Goal: Task Accomplishment & Management: Manage account settings

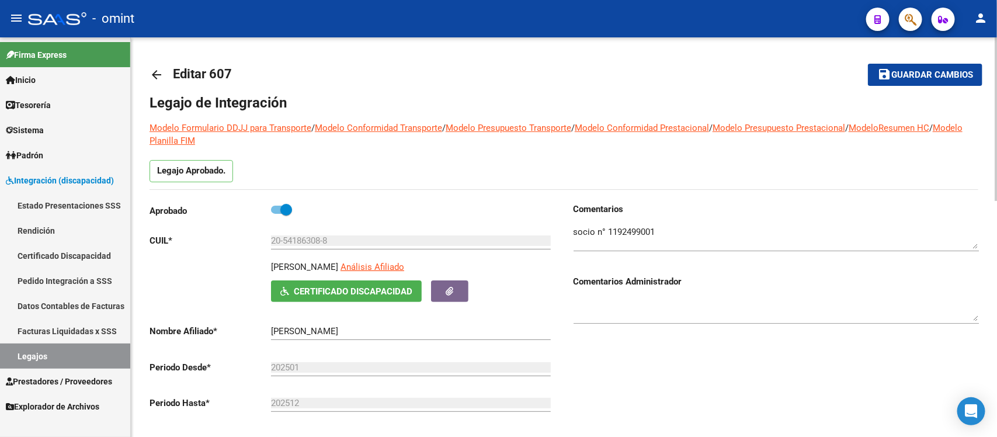
click at [152, 72] on mat-icon "arrow_back" at bounding box center [157, 75] width 14 height 14
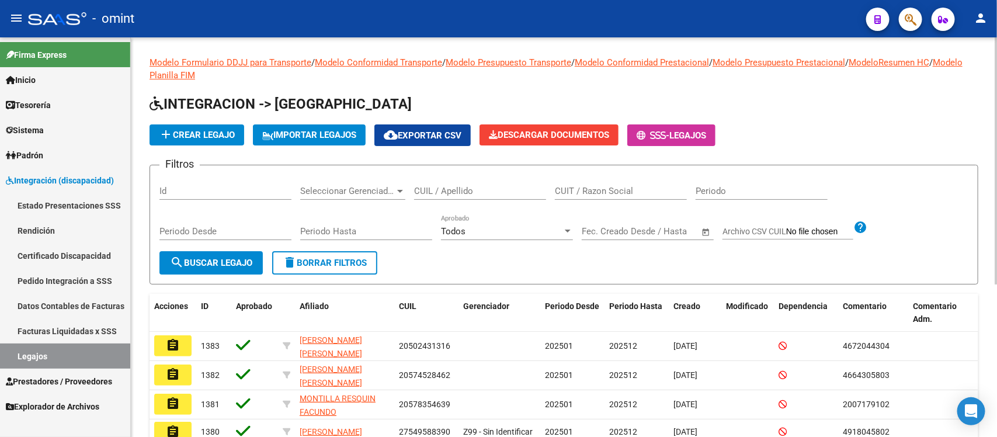
click at [501, 187] on input "CUIL / Apellido" at bounding box center [480, 191] width 132 height 11
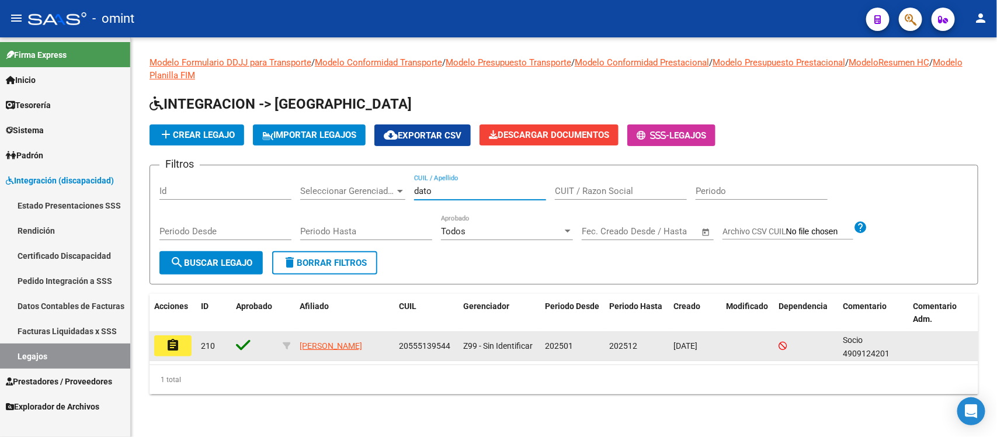
type input "dato"
click at [178, 348] on mat-icon "assignment" at bounding box center [173, 345] width 14 height 14
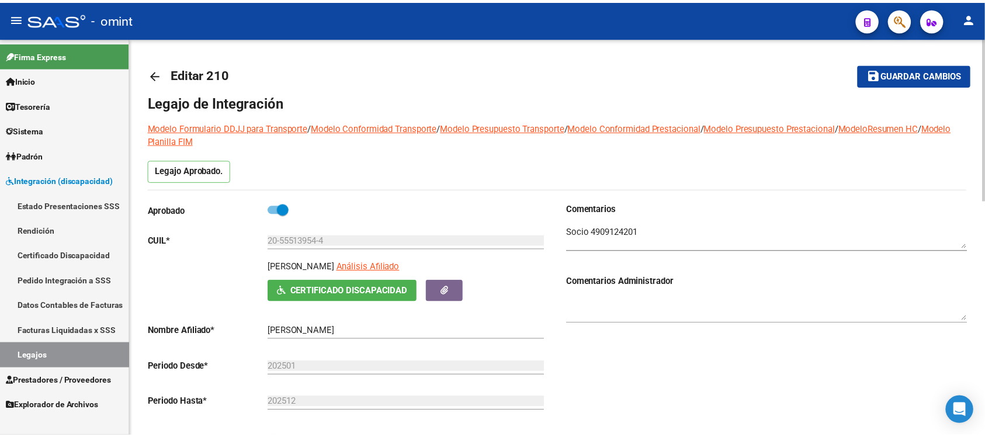
scroll to position [292, 0]
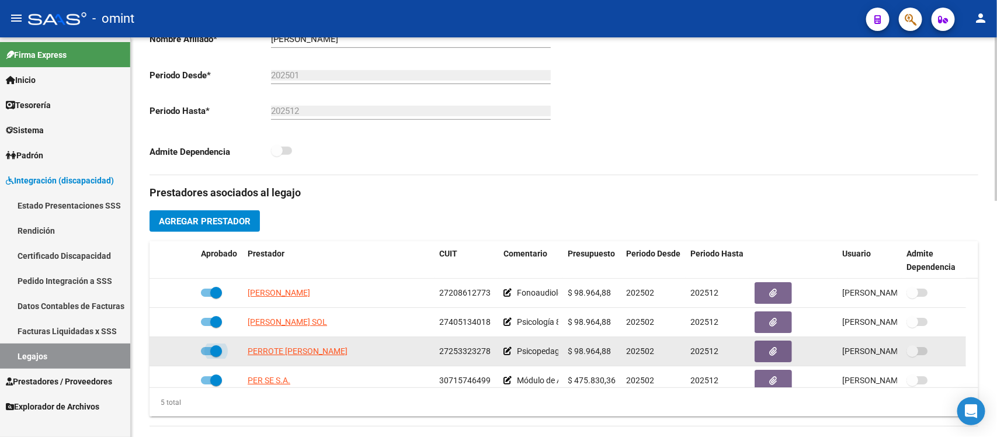
click at [213, 348] on span at bounding box center [216, 351] width 12 height 12
click at [207, 355] on input "checkbox" at bounding box center [206, 355] width 1 height 1
checkbox input "false"
click at [177, 354] on icon at bounding box center [179, 351] width 8 height 8
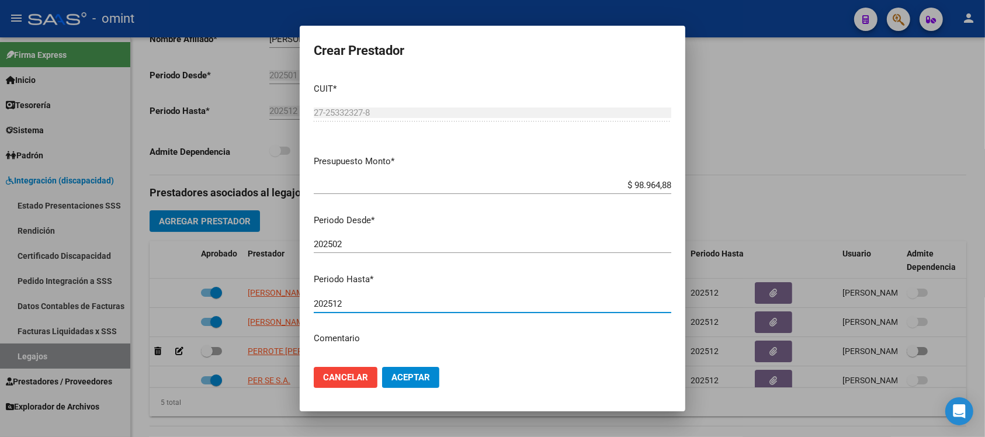
click at [389, 298] on input "202512" at bounding box center [492, 303] width 357 height 11
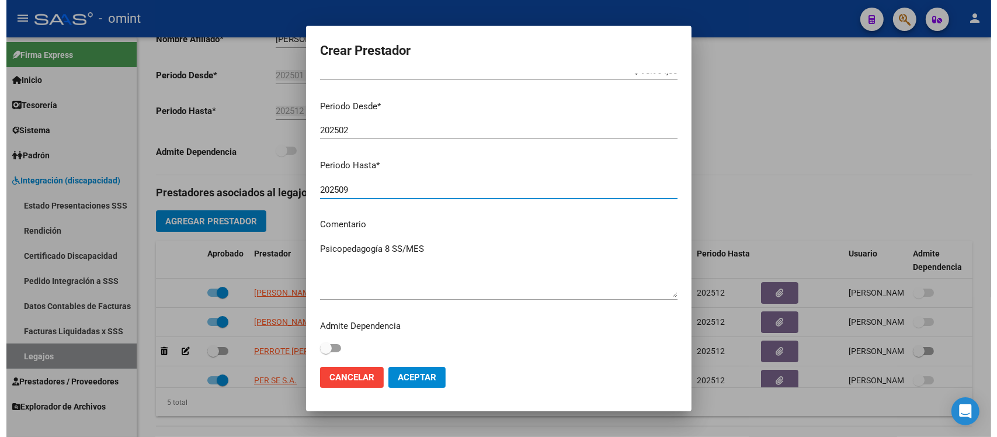
scroll to position [116, 0]
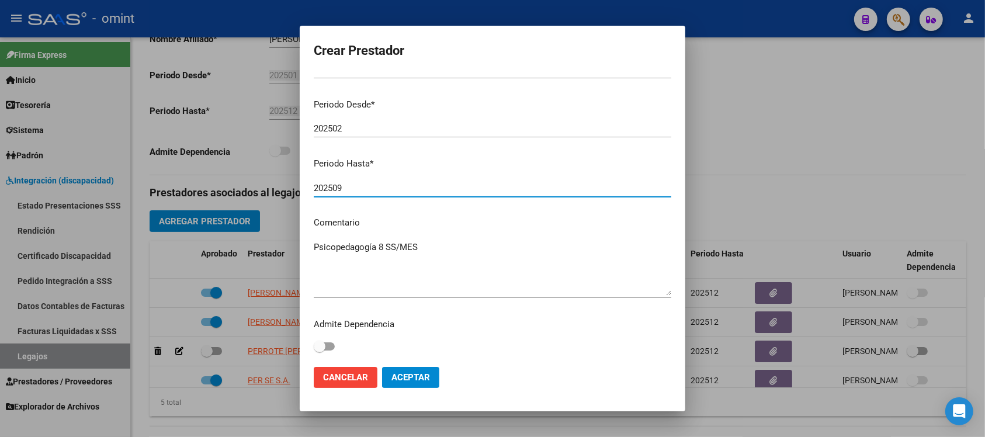
type input "202509"
click at [461, 235] on mat-dialog-content "CUIT * 27-25332327-8 Ingresar CUIT ARCA Padrón Presupuesto Monto * $ 98.964,88 …" at bounding box center [492, 216] width 385 height 284
click at [461, 249] on textarea "Psicopedagogía 8 SS/MES" at bounding box center [492, 268] width 357 height 55
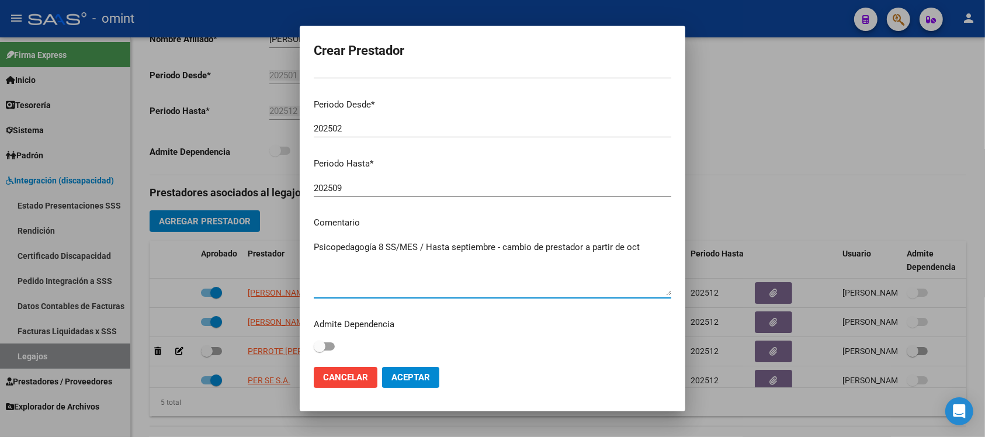
type textarea "Psicopedagogía 8 SS/MES / Hasta septiembre - cambio de prestador a partir de oct"
click at [427, 373] on span "Aceptar" at bounding box center [410, 377] width 39 height 11
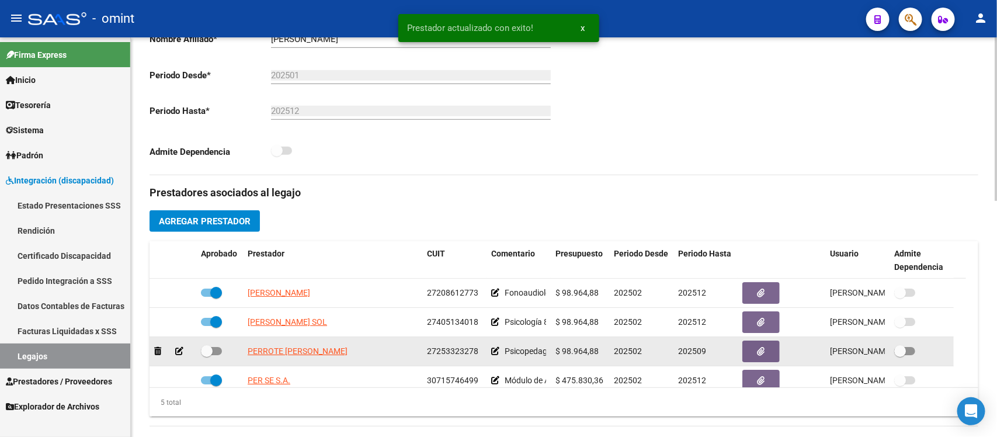
click at [210, 348] on span at bounding box center [207, 351] width 12 height 12
click at [207, 355] on input "checkbox" at bounding box center [206, 355] width 1 height 1
checkbox input "true"
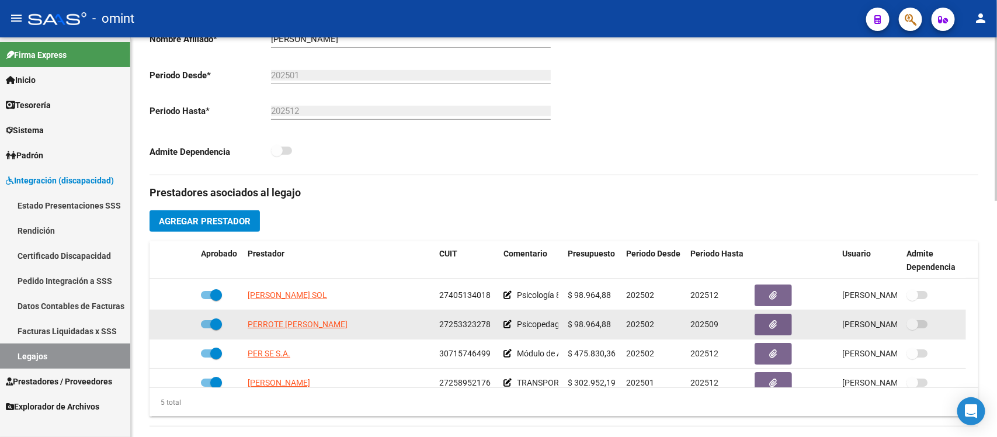
scroll to position [41, 0]
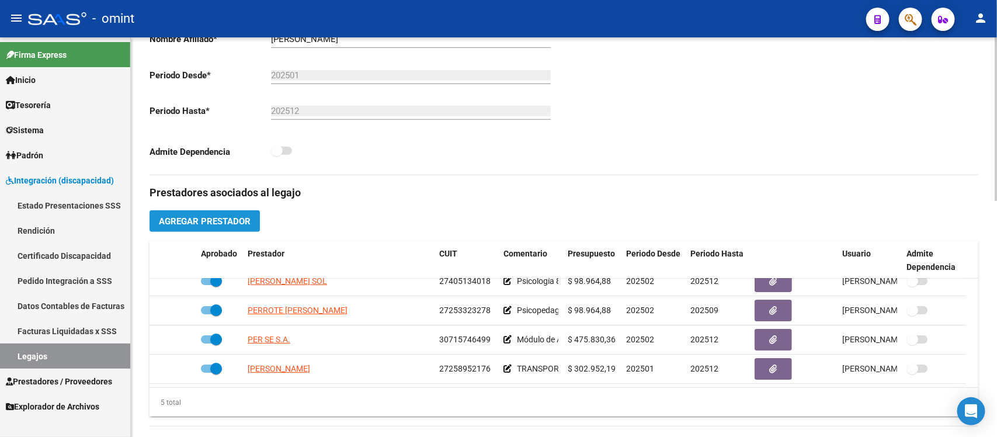
click at [240, 227] on button "Agregar Prestador" at bounding box center [205, 221] width 110 height 22
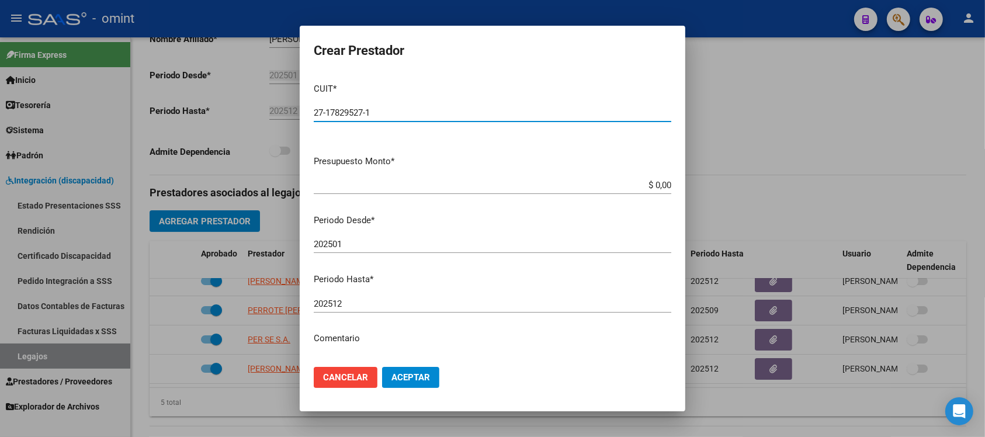
type input "27-17829527-1"
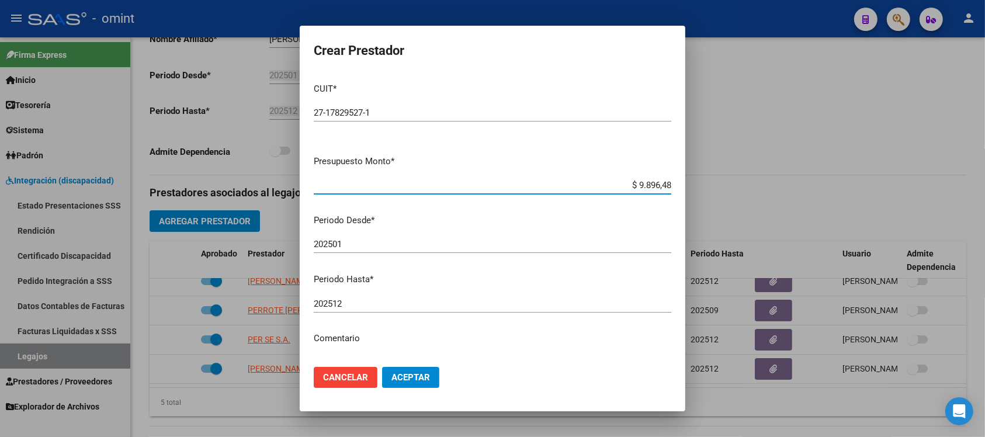
type input "$ 98.964,88"
click at [373, 247] on input "202501" at bounding box center [492, 244] width 357 height 11
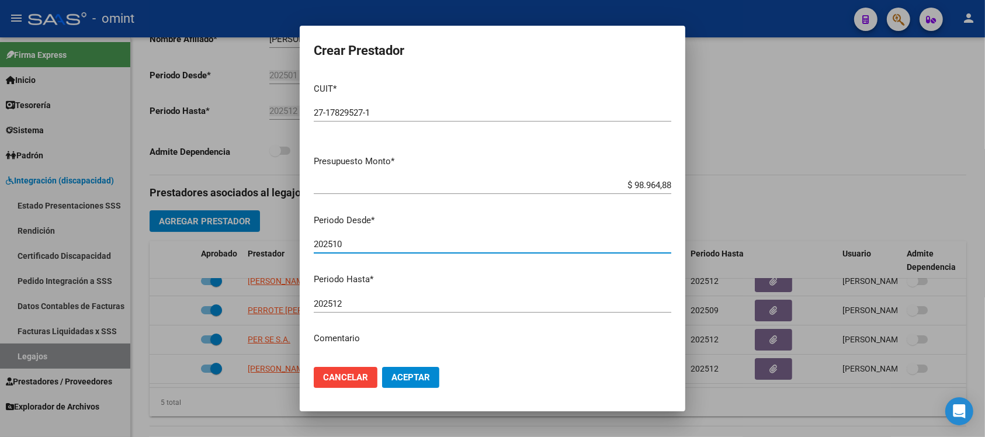
type input "202510"
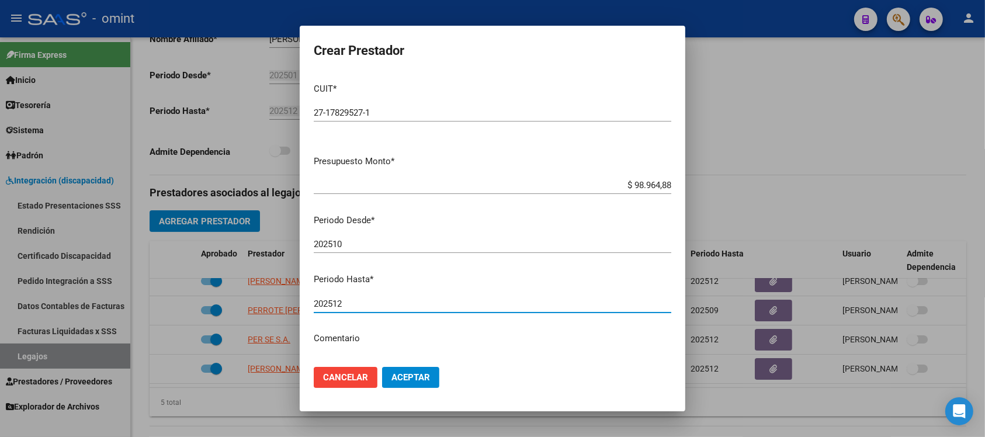
click at [421, 370] on button "Aceptar" at bounding box center [410, 377] width 57 height 21
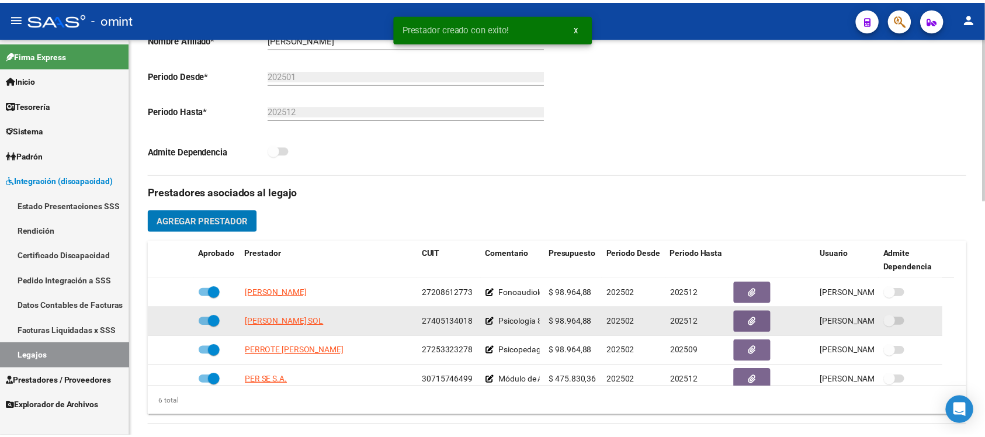
scroll to position [83, 0]
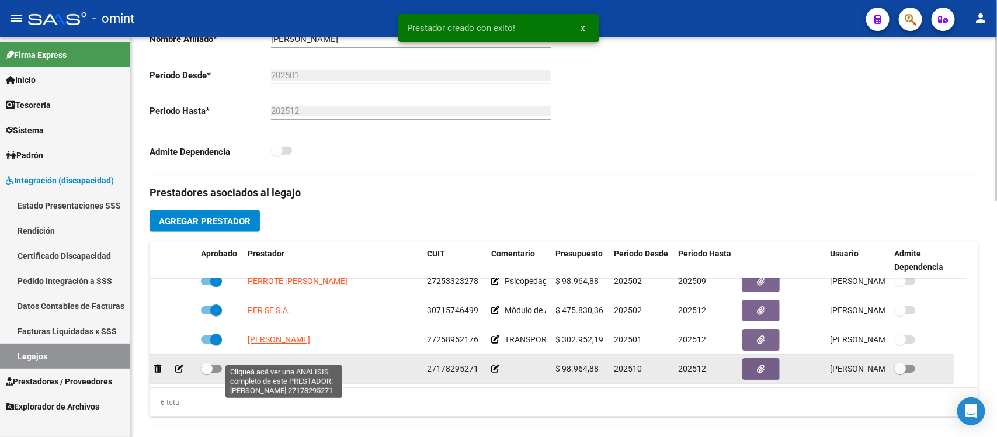
click at [284, 364] on span "[PERSON_NAME]" at bounding box center [279, 368] width 62 height 9
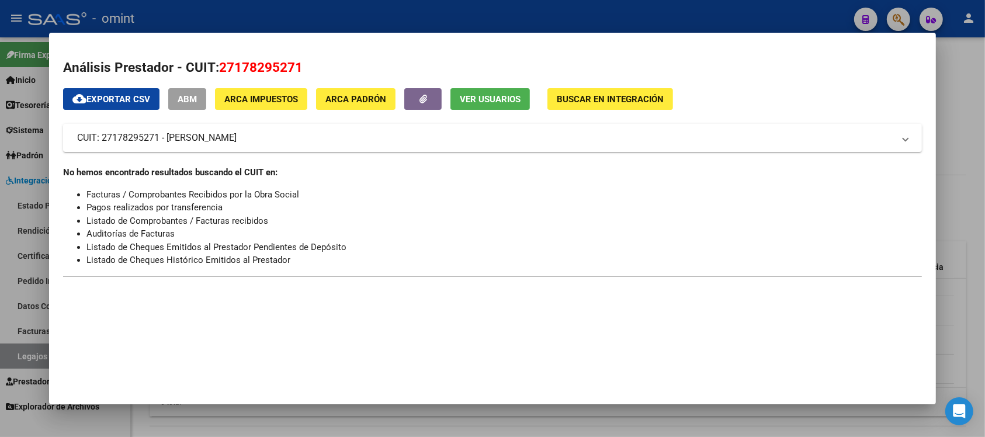
click at [352, 5] on div at bounding box center [492, 218] width 985 height 437
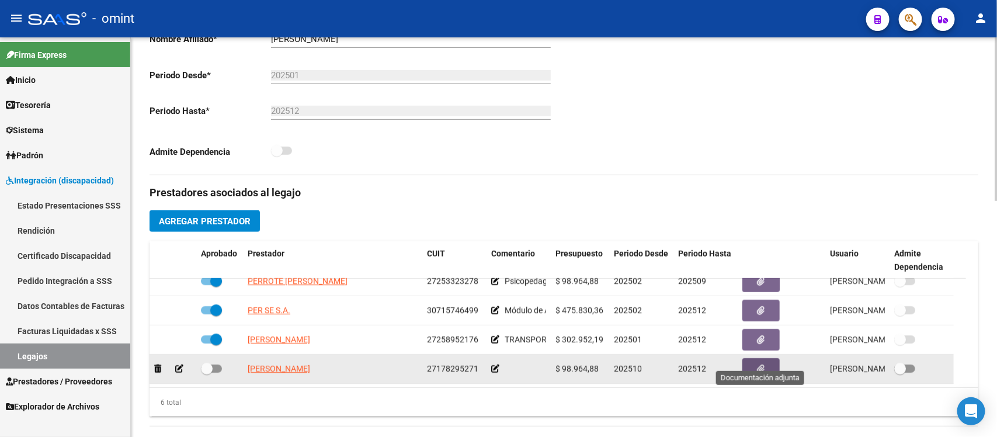
click at [770, 358] on button "button" at bounding box center [760, 369] width 37 height 22
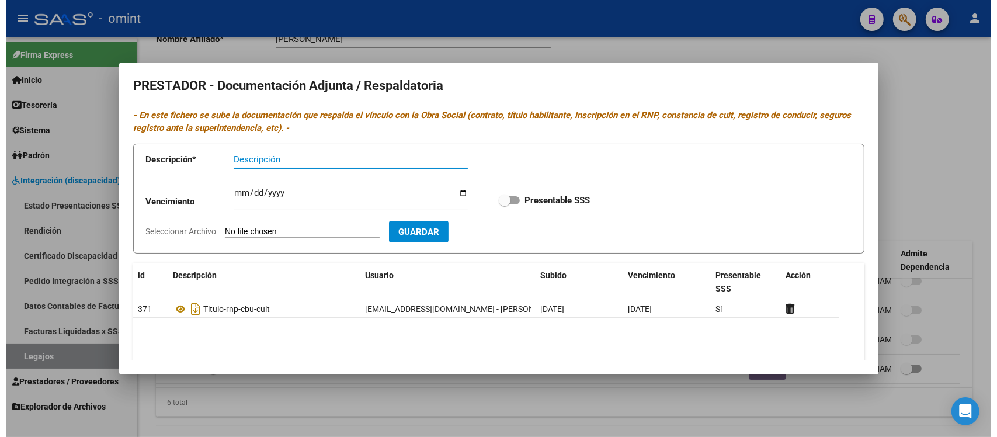
scroll to position [0, 0]
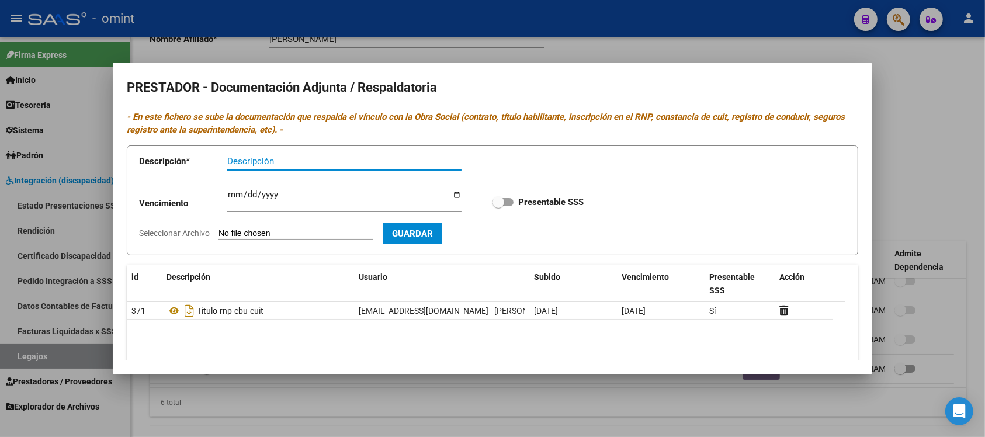
click at [437, 48] on div at bounding box center [492, 218] width 985 height 437
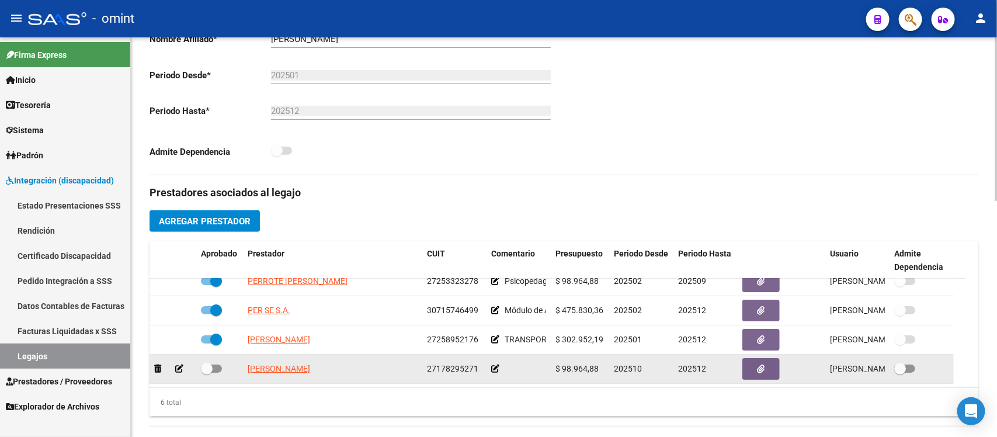
click at [213, 364] on span at bounding box center [211, 368] width 21 height 8
click at [207, 373] on input "checkbox" at bounding box center [206, 373] width 1 height 1
checkbox input "true"
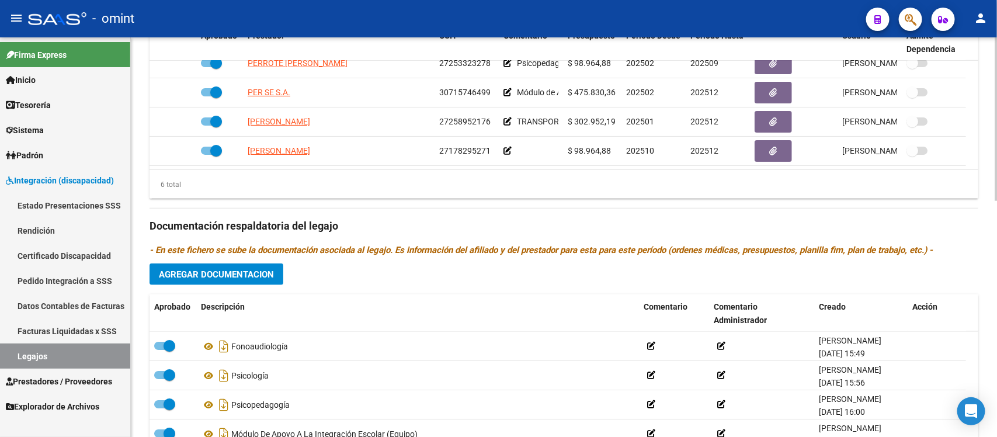
scroll to position [511, 0]
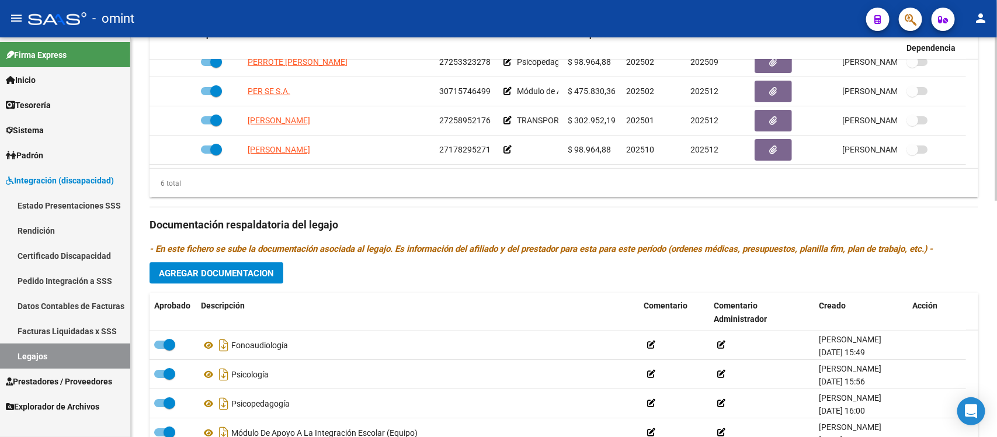
click at [232, 270] on span "Agregar Documentacion" at bounding box center [216, 273] width 115 height 11
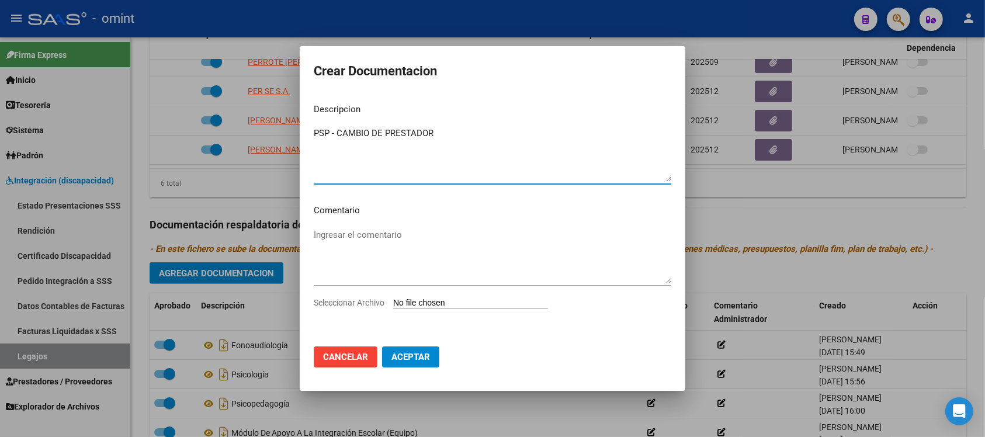
type textarea "PSP - CAMBIO DE PRESTADOR"
click at [459, 297] on div "Seleccionar Archivo" at bounding box center [492, 307] width 357 height 22
click at [471, 309] on input "Seleccionar Archivo" at bounding box center [470, 303] width 155 height 11
type input "C:\fakepath\ilovepdf_merged.pdf"
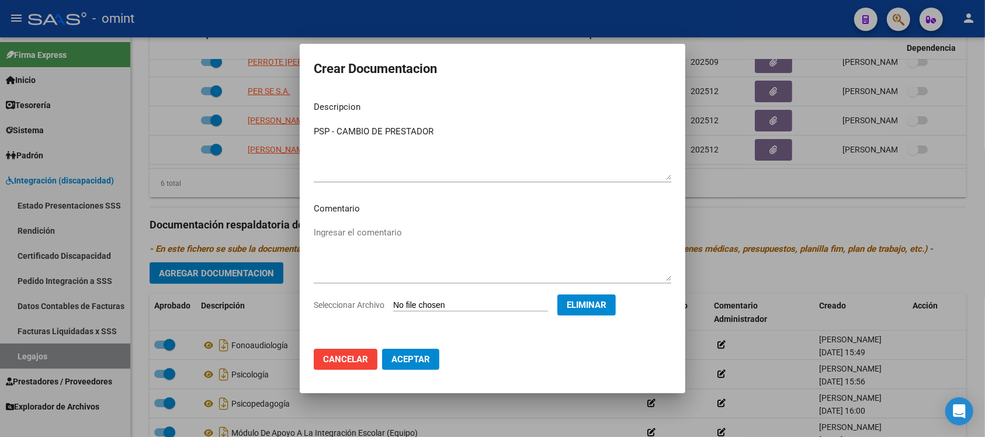
click at [418, 366] on button "Aceptar" at bounding box center [410, 359] width 57 height 21
checkbox input "false"
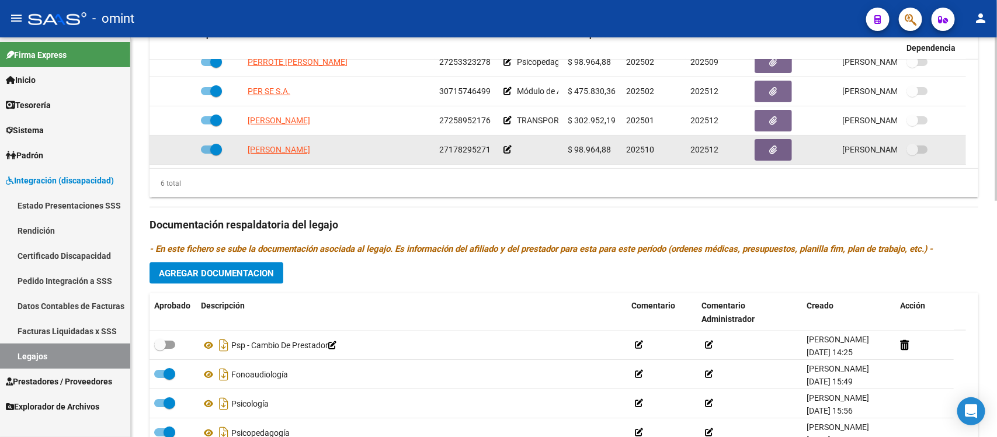
click at [504, 150] on icon at bounding box center [507, 149] width 8 height 8
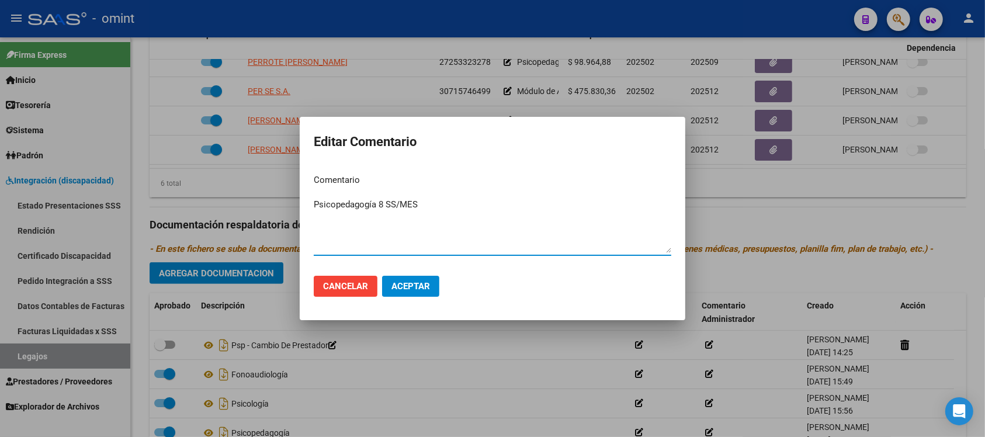
type textarea "Psicopedagogía 8 SS/MES"
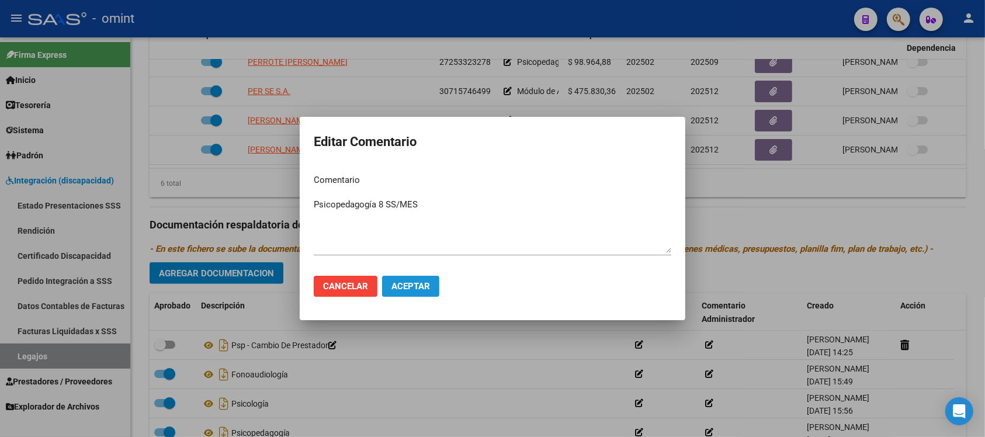
click at [409, 288] on span "Aceptar" at bounding box center [410, 286] width 39 height 11
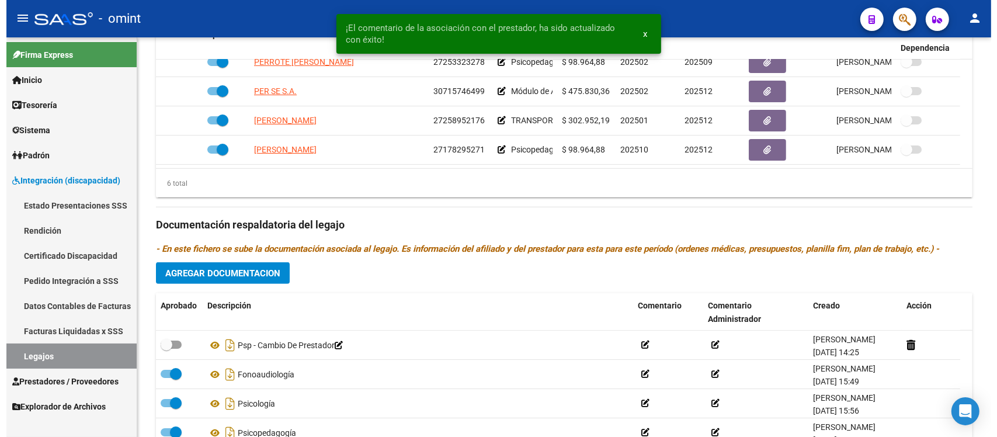
scroll to position [78, 0]
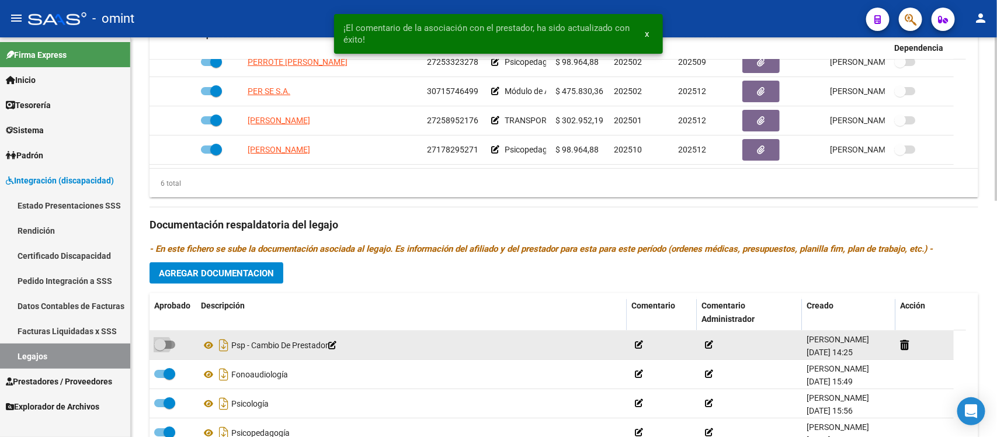
click at [161, 345] on span at bounding box center [160, 345] width 12 height 12
click at [160, 349] on input "checkbox" at bounding box center [159, 349] width 1 height 1
checkbox input "true"
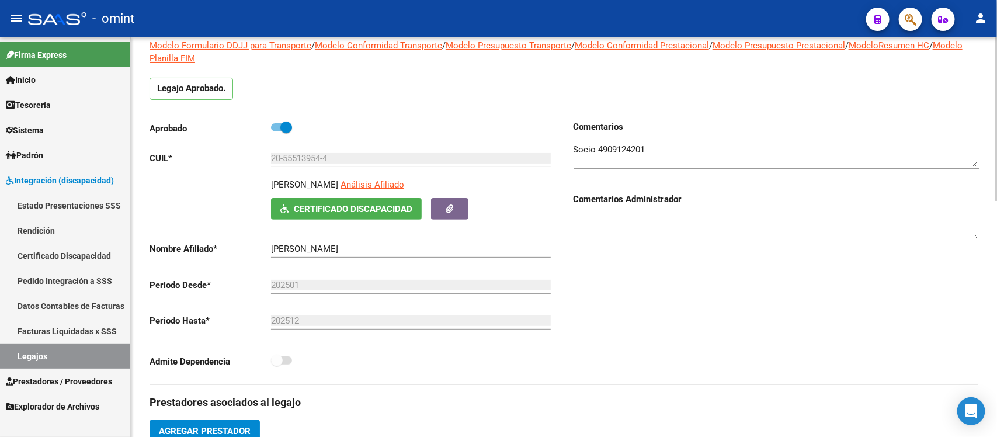
scroll to position [0, 0]
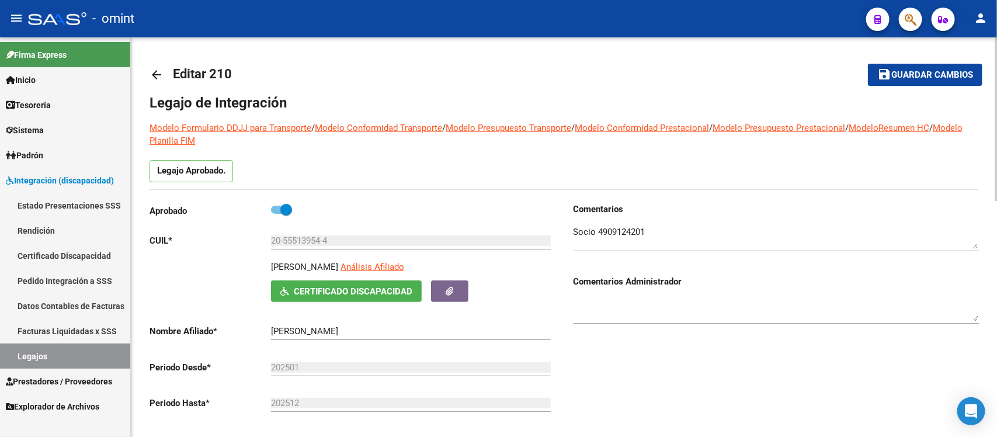
click at [960, 70] on span "Guardar cambios" at bounding box center [932, 75] width 82 height 11
click at [155, 79] on mat-icon "arrow_back" at bounding box center [157, 75] width 14 height 14
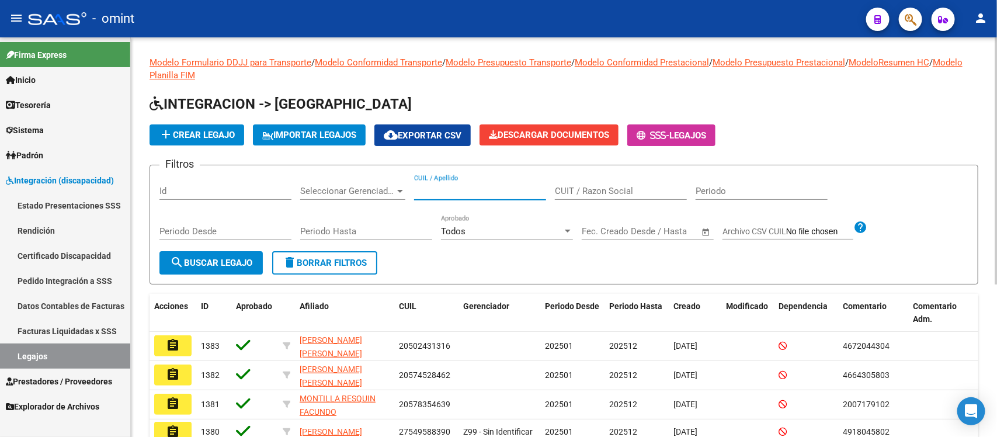
click at [457, 189] on input "CUIL / Apellido" at bounding box center [480, 191] width 132 height 11
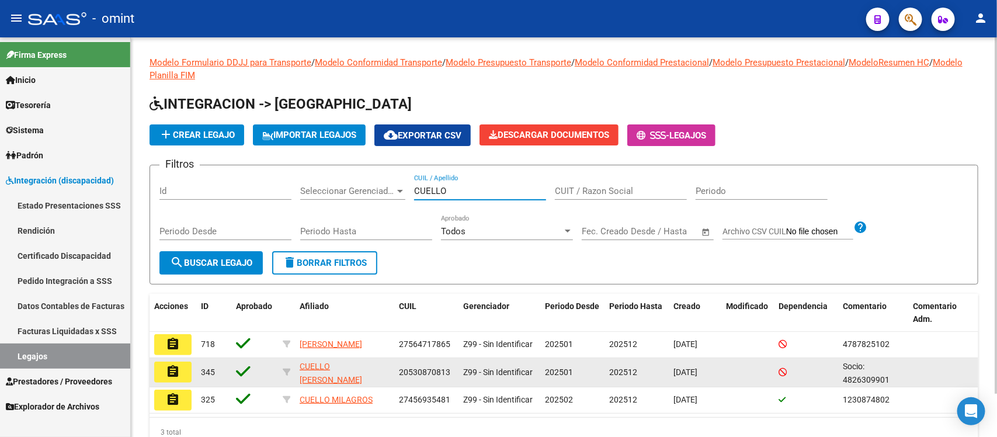
type input "CUELLO"
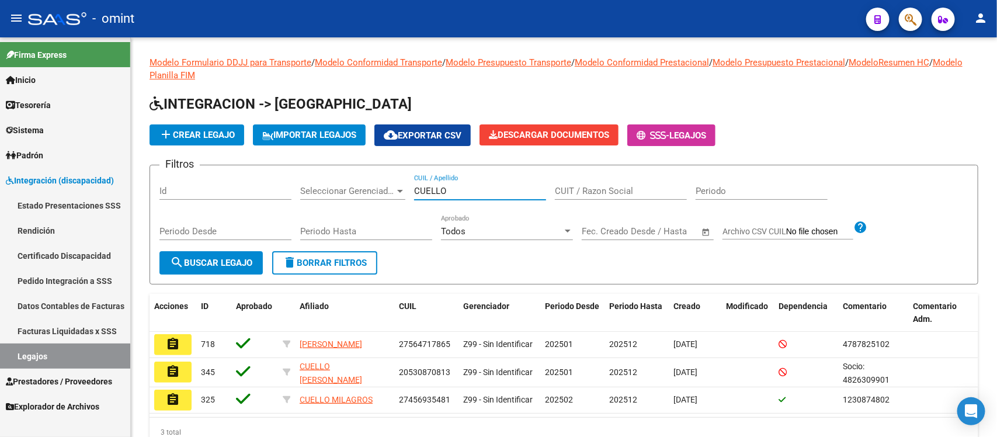
click at [177, 378] on button "assignment" at bounding box center [172, 372] width 37 height 21
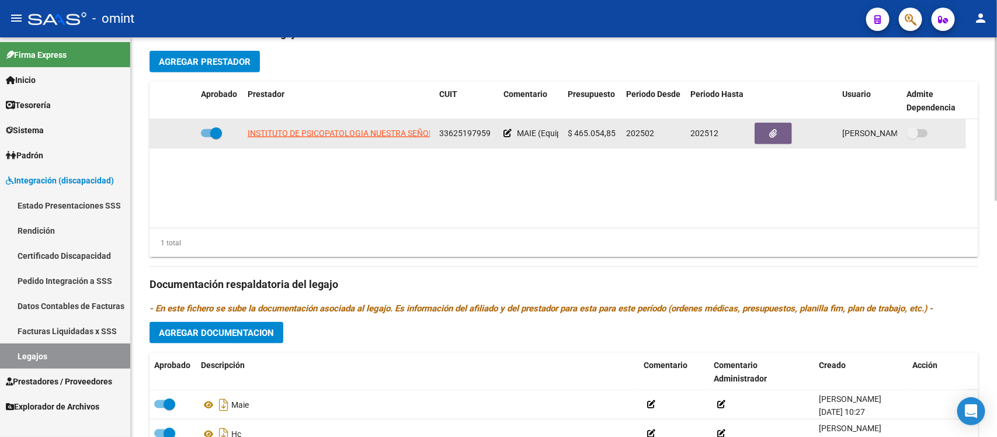
scroll to position [579, 0]
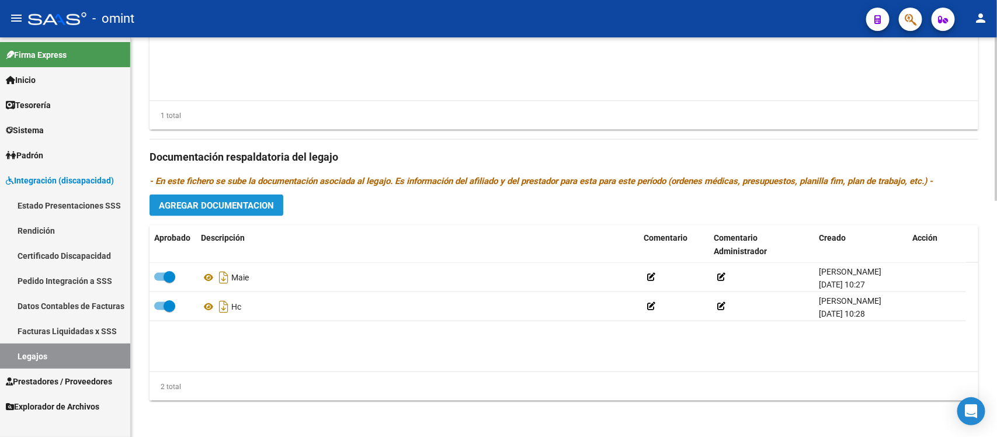
click at [246, 206] on span "Agregar Documentacion" at bounding box center [216, 205] width 115 height 11
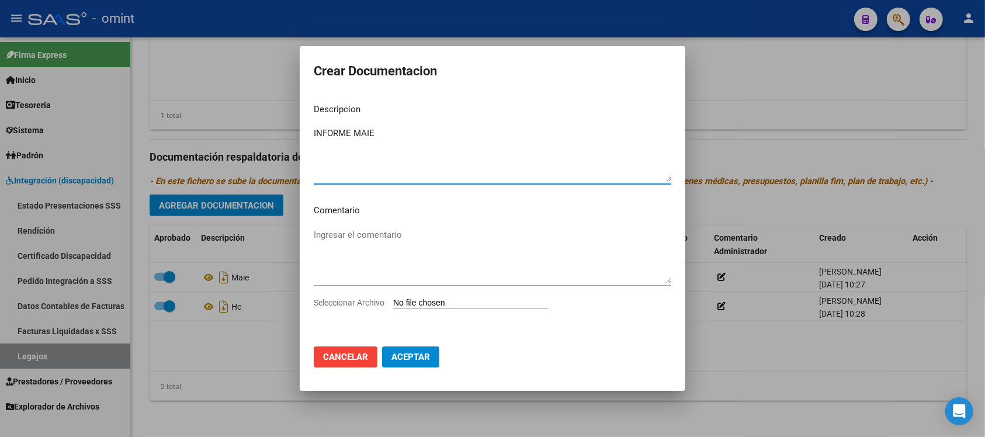
type textarea "INFORME MAIE"
click at [463, 303] on input "Seleccionar Archivo" at bounding box center [470, 303] width 155 height 11
type input "C:\fakepath\4826309901_25100210500_inf-seg-eval-sem hoja 1.pdf"
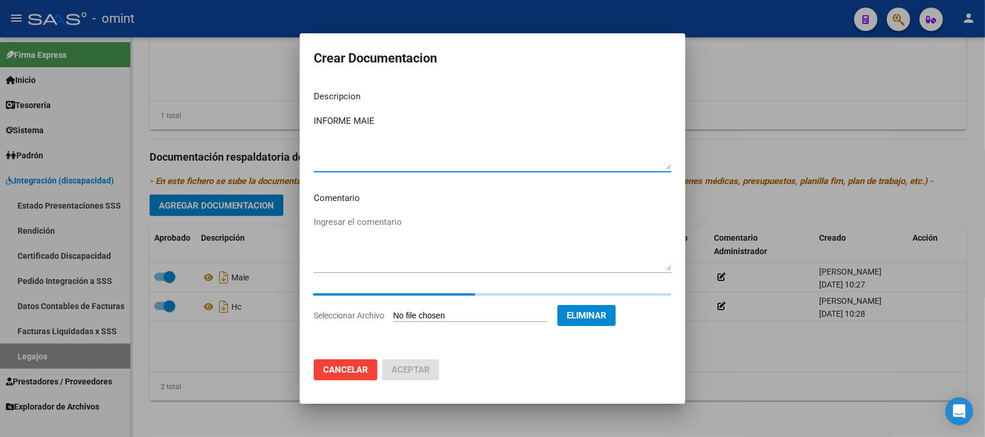
click at [407, 117] on textarea "INFORME MAIE" at bounding box center [492, 141] width 357 height 55
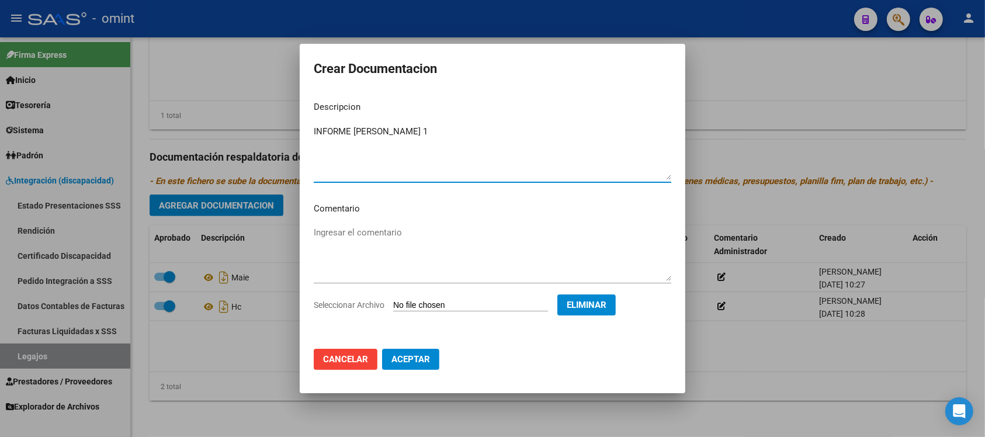
drag, startPoint x: 415, startPoint y: 134, endPoint x: 298, endPoint y: 124, distance: 117.3
click at [298, 124] on div "Crear Documentacion Descripcion INFORME [PERSON_NAME] 1 Ingresar el descripcion…" at bounding box center [492, 218] width 985 height 437
type textarea "INFORME [PERSON_NAME] 1"
click at [415, 363] on span "Aceptar" at bounding box center [410, 359] width 39 height 11
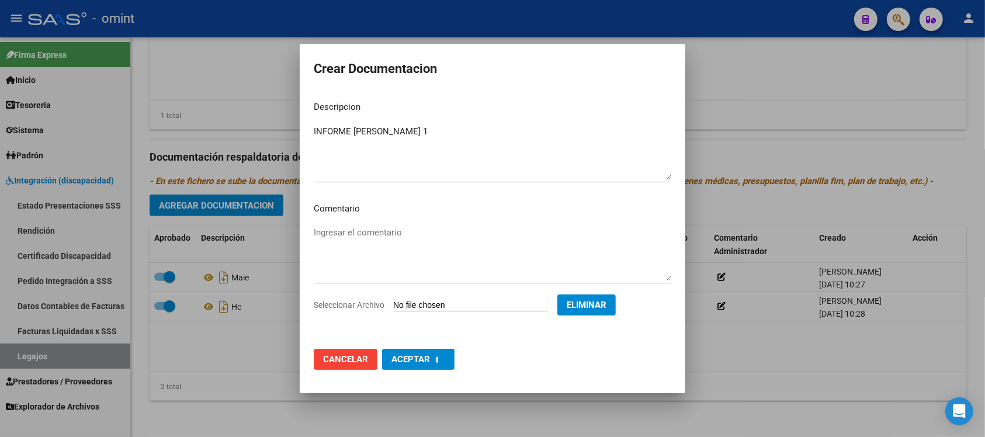
checkbox input "false"
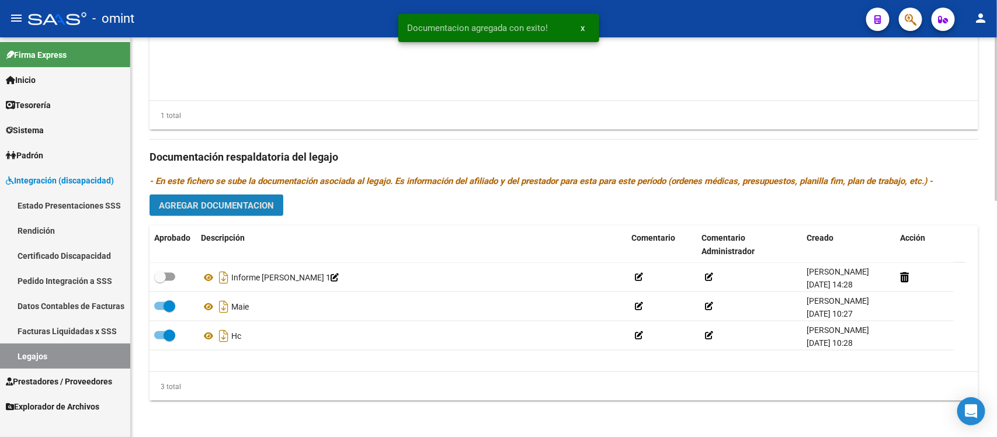
click at [197, 203] on span "Agregar Documentacion" at bounding box center [216, 205] width 115 height 11
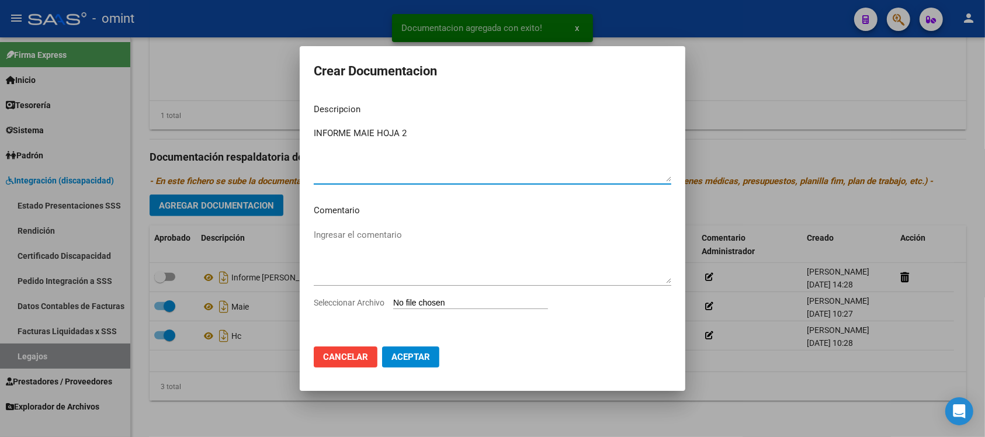
type textarea "INFORME MAIE HOJA 2"
click at [457, 305] on input "Seleccionar Archivo" at bounding box center [470, 303] width 155 height 11
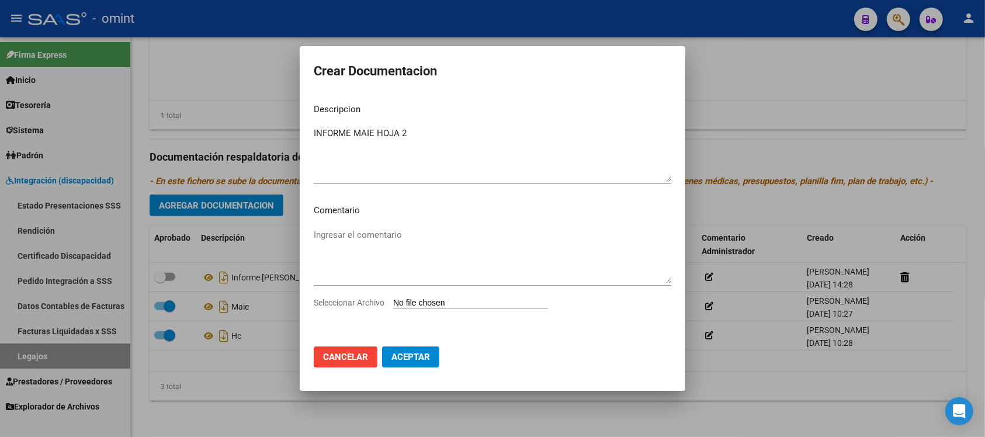
type input "C:\fakepath\4826309901_25100210500_inf-seg-eval-sem hoja 2.pdf"
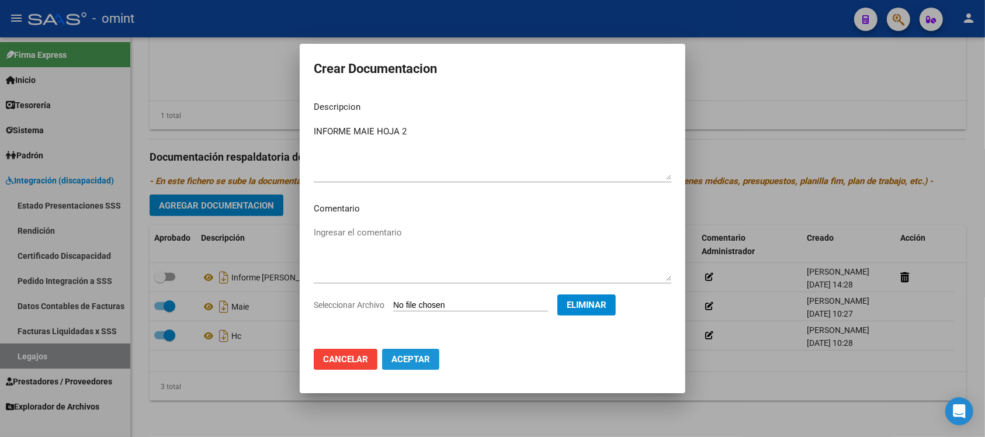
click at [421, 368] on button "Aceptar" at bounding box center [410, 359] width 57 height 21
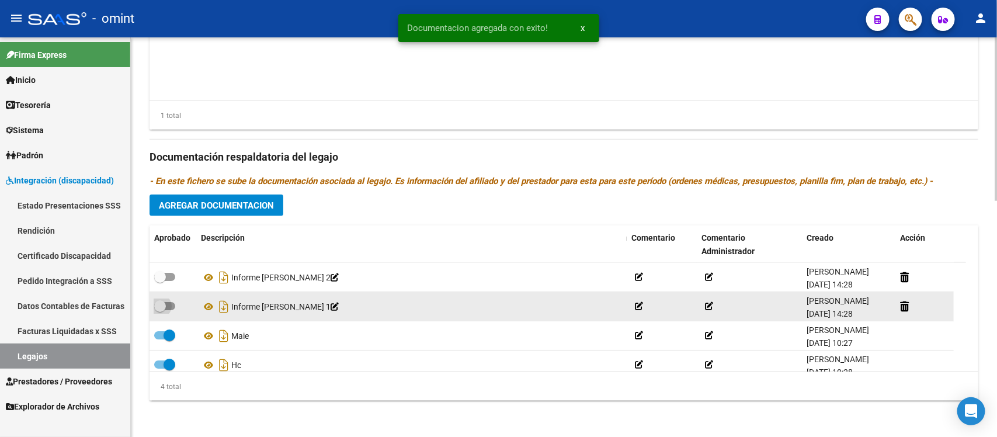
click at [165, 299] on label at bounding box center [164, 306] width 21 height 14
click at [160, 310] on input "checkbox" at bounding box center [159, 310] width 1 height 1
checkbox input "true"
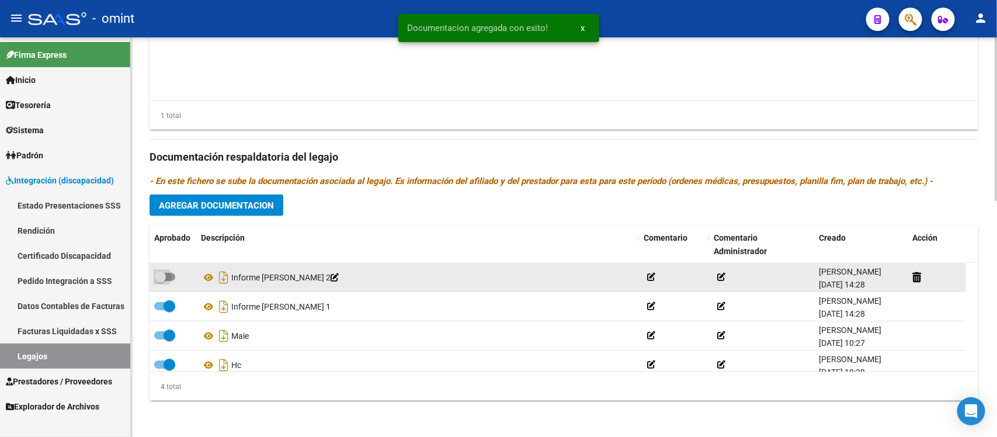
click at [161, 275] on span at bounding box center [160, 277] width 12 height 12
click at [160, 281] on input "checkbox" at bounding box center [159, 281] width 1 height 1
checkbox input "true"
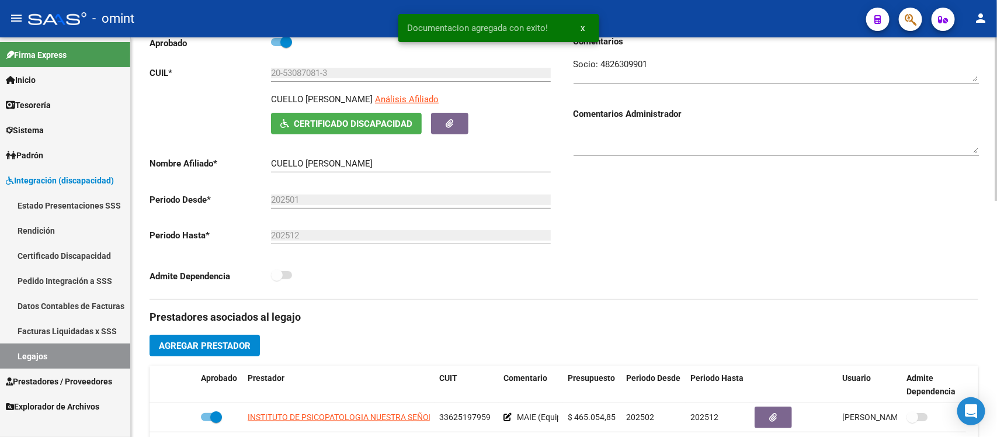
scroll to position [0, 0]
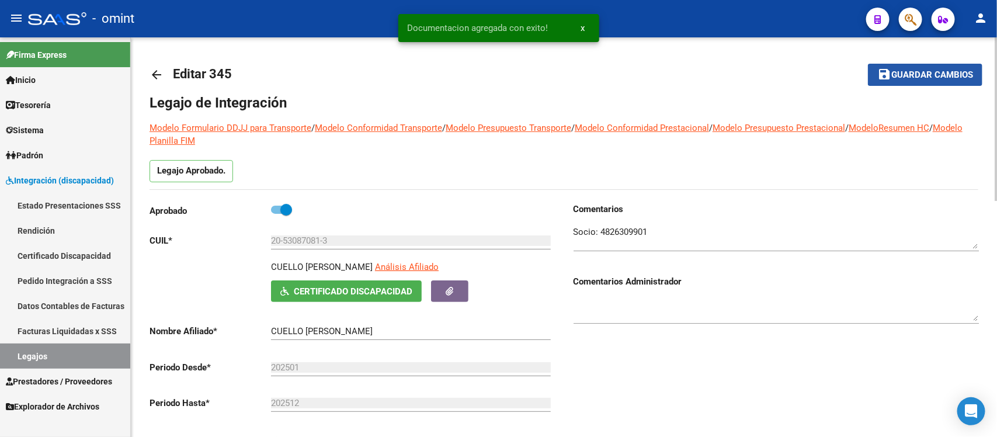
click at [932, 71] on span "Guardar cambios" at bounding box center [932, 75] width 82 height 11
click at [152, 76] on mat-icon "arrow_back" at bounding box center [157, 75] width 14 height 14
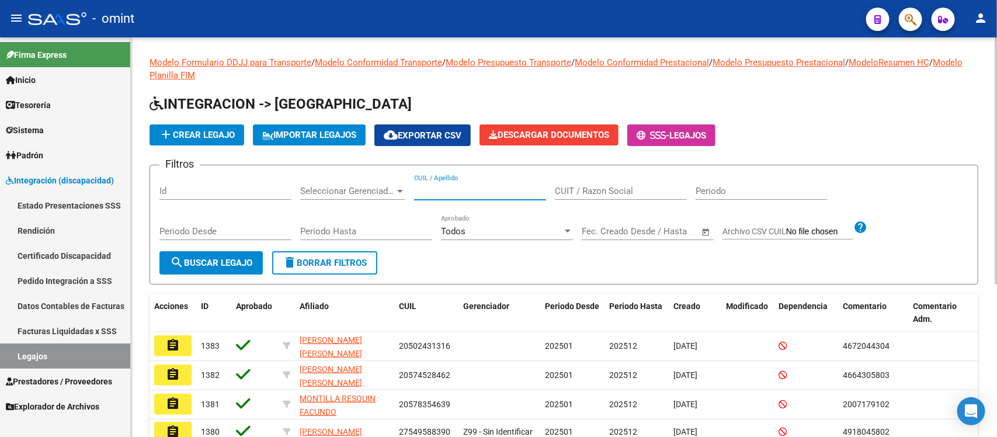
click at [439, 186] on input "CUIL / Apellido" at bounding box center [480, 191] width 132 height 11
paste input "[PERSON_NAME]"
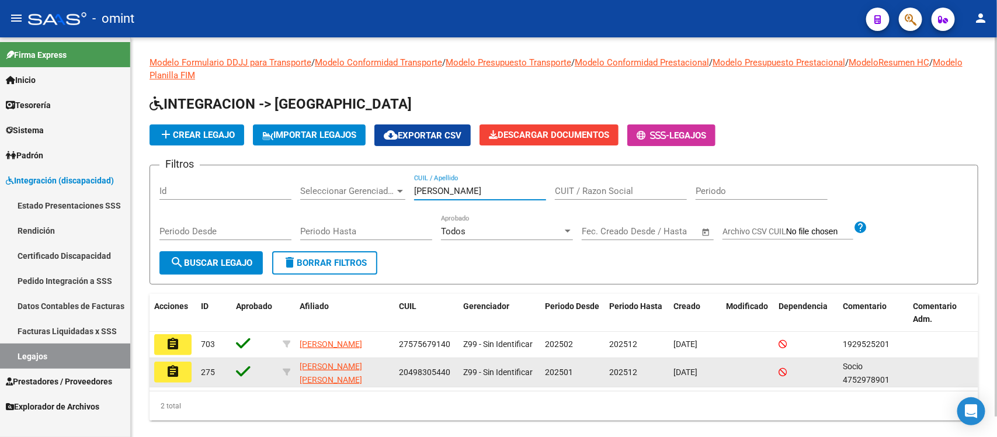
type input "[PERSON_NAME]"
click at [171, 373] on mat-icon "assignment" at bounding box center [173, 371] width 14 height 14
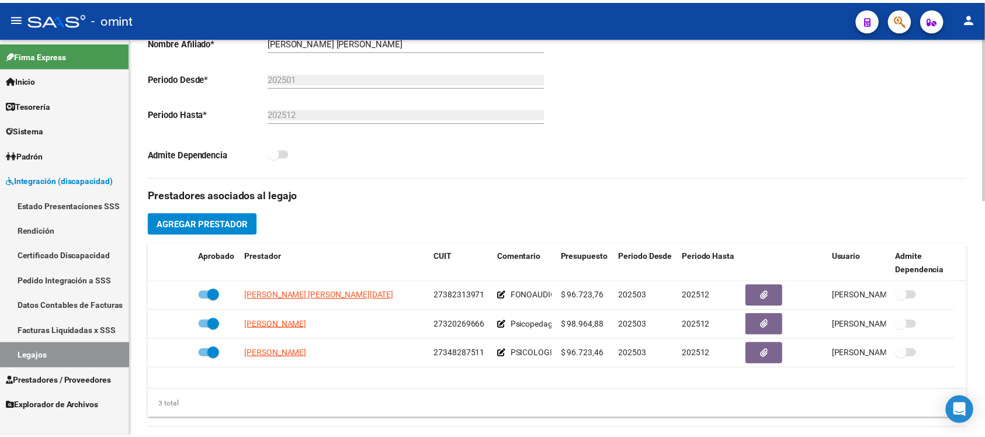
scroll to position [365, 0]
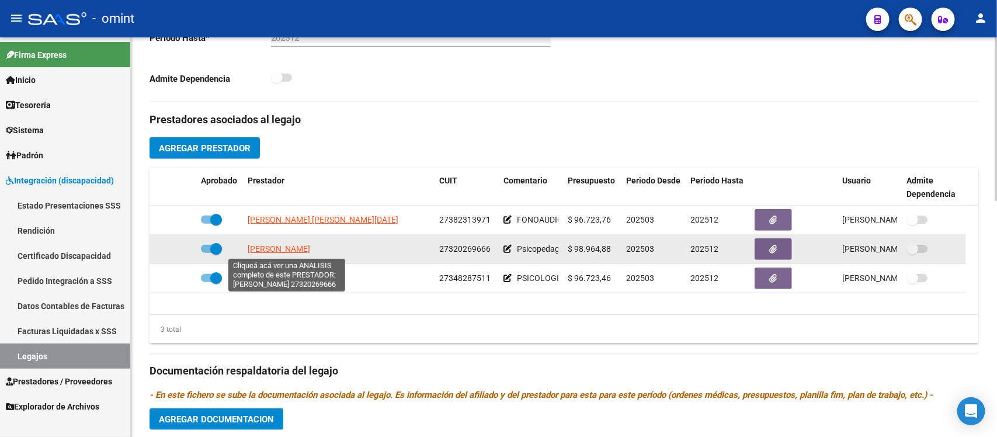
click at [276, 245] on span "[PERSON_NAME]" at bounding box center [279, 248] width 62 height 9
type textarea "27320269666"
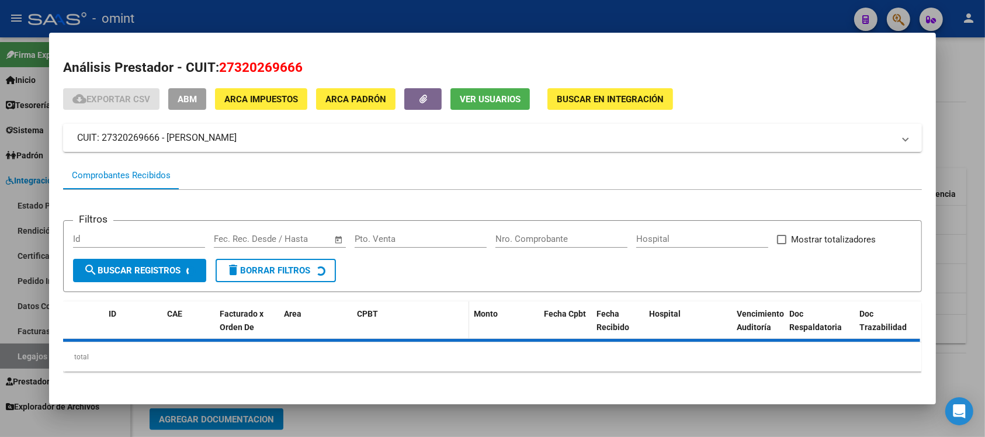
scroll to position [3, 0]
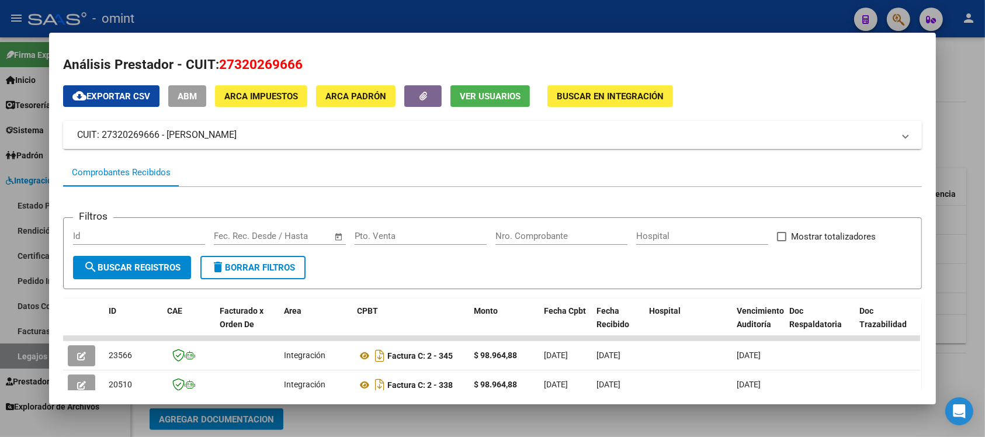
click at [477, 16] on div at bounding box center [492, 218] width 985 height 437
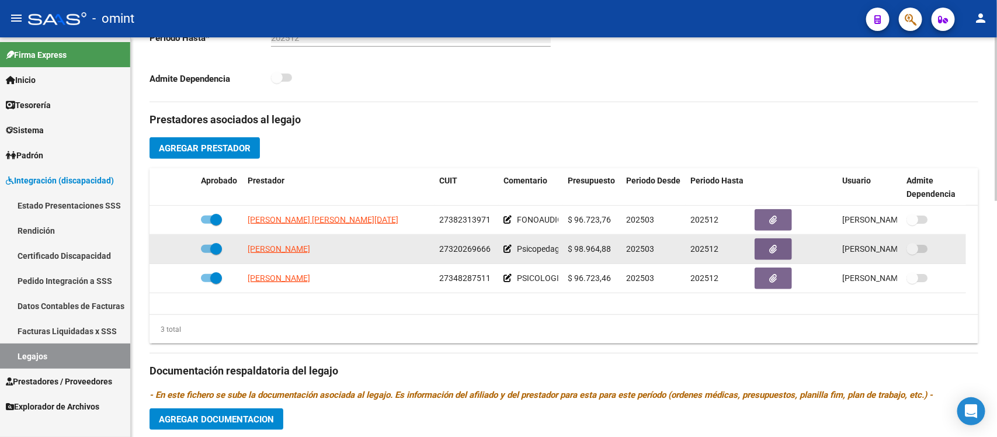
click at [299, 255] on datatable-body-cell "[PERSON_NAME]" at bounding box center [339, 249] width 192 height 29
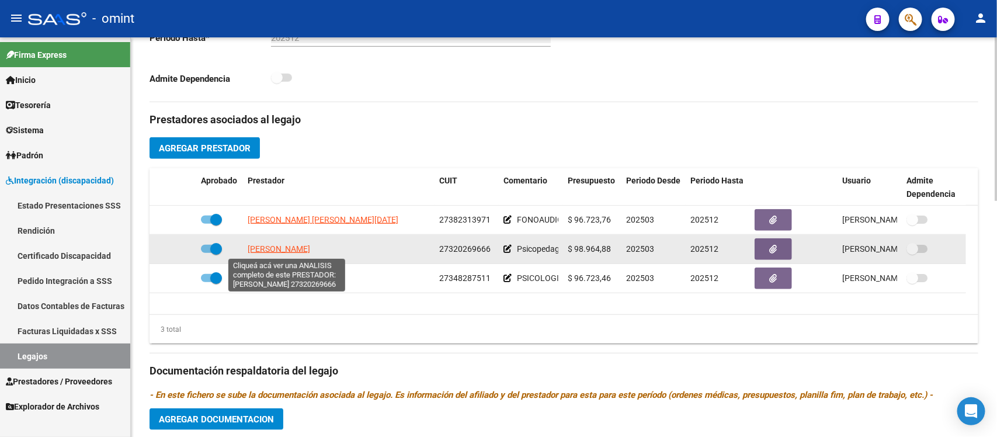
click at [301, 246] on span "[PERSON_NAME]" at bounding box center [279, 248] width 62 height 9
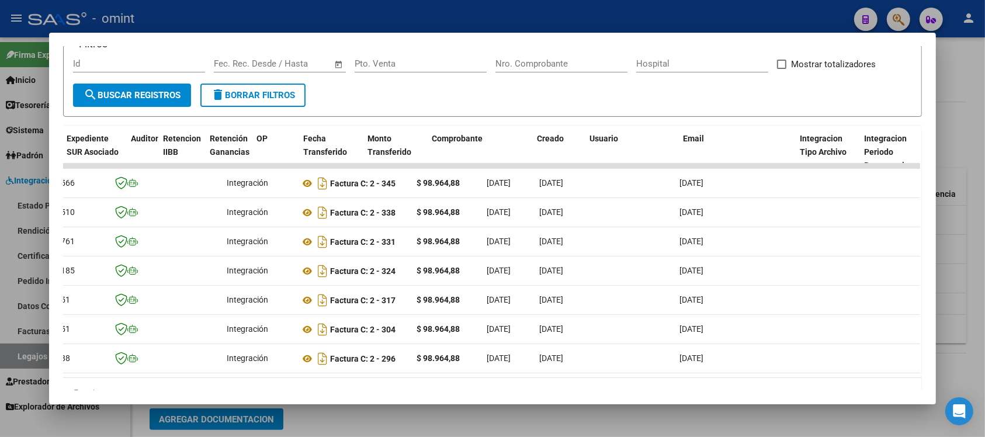
scroll to position [0, 0]
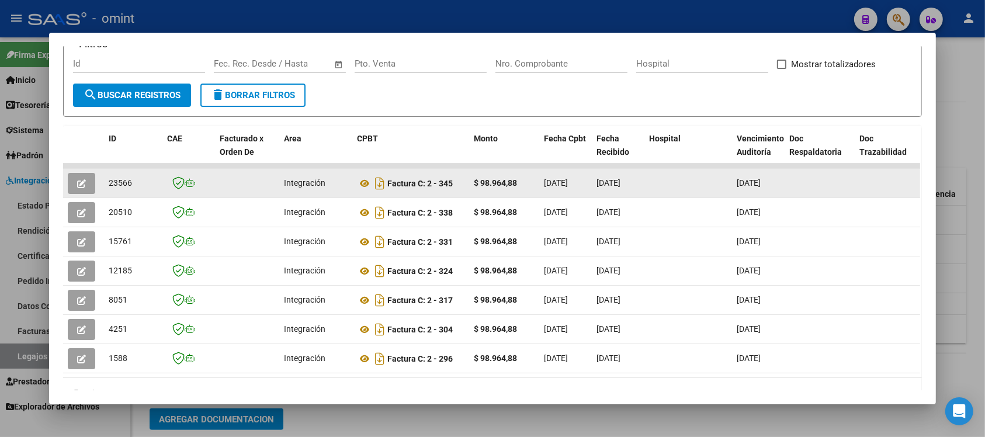
click at [89, 180] on button "button" at bounding box center [81, 183] width 27 height 21
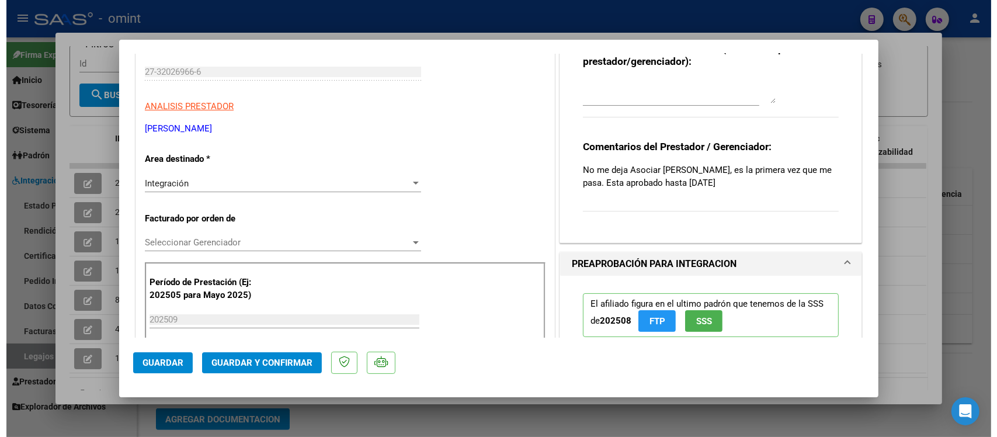
scroll to position [365, 0]
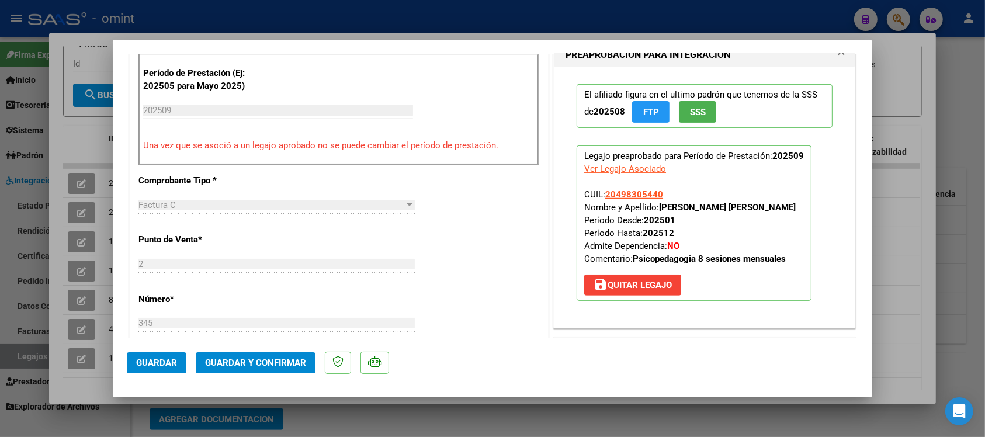
click at [356, 15] on div at bounding box center [492, 218] width 985 height 437
type input "$ 0,00"
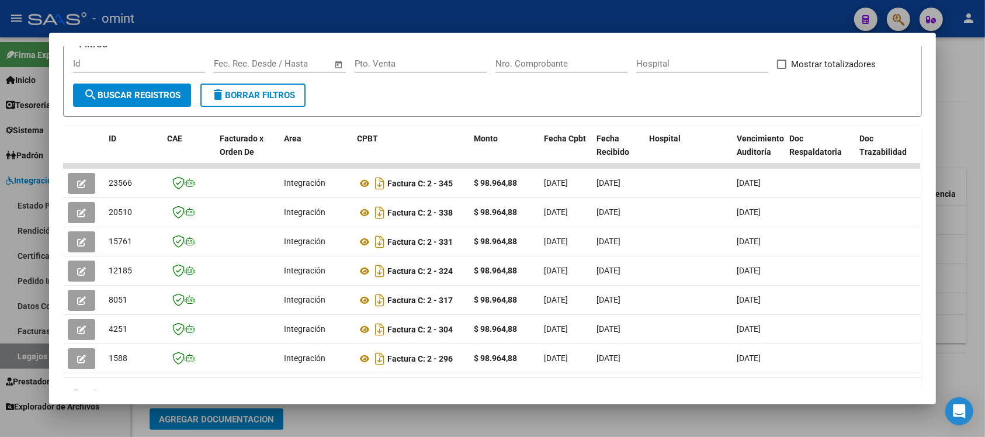
click at [331, 4] on div at bounding box center [492, 218] width 985 height 437
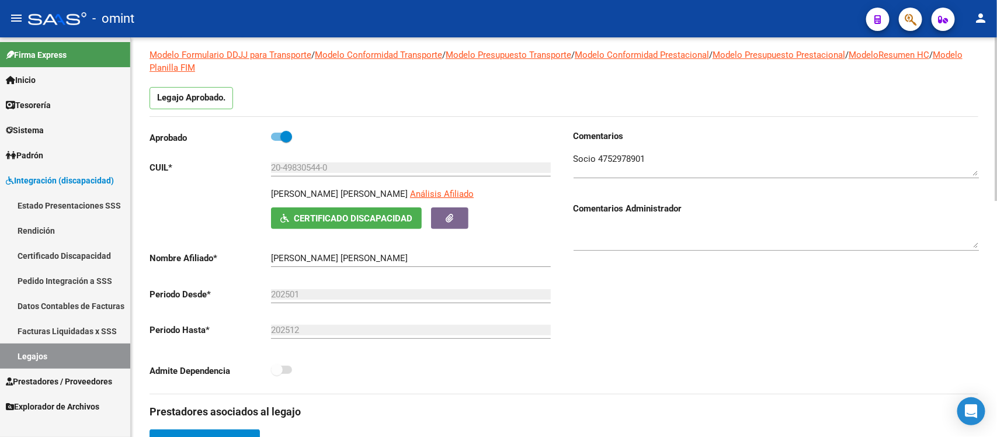
scroll to position [0, 0]
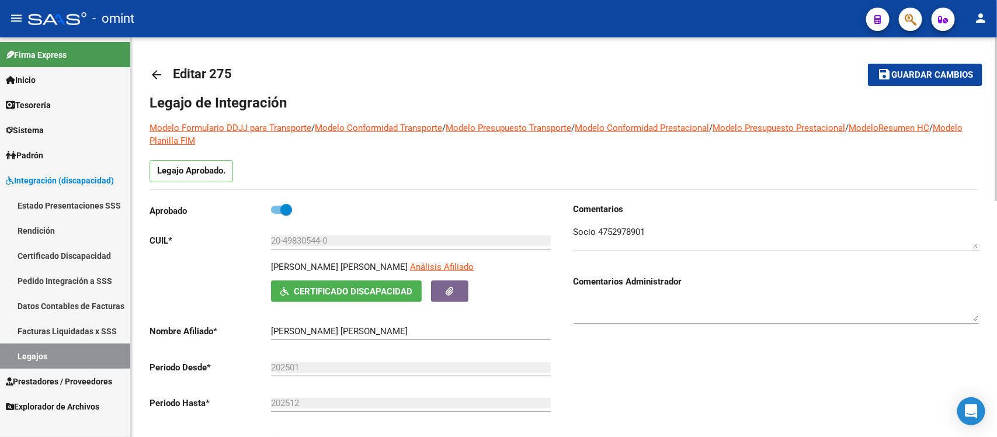
click at [157, 69] on mat-icon "arrow_back" at bounding box center [157, 75] width 14 height 14
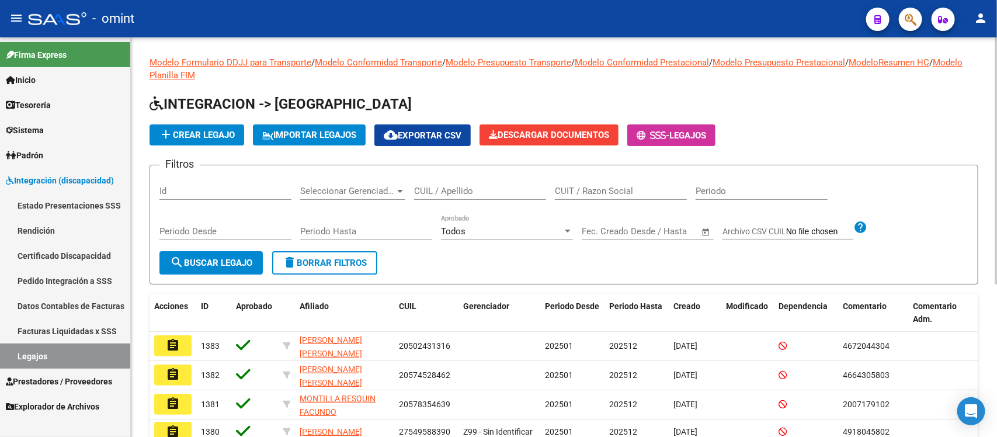
click at [58, 383] on span "Prestadores / Proveedores" at bounding box center [59, 381] width 106 height 13
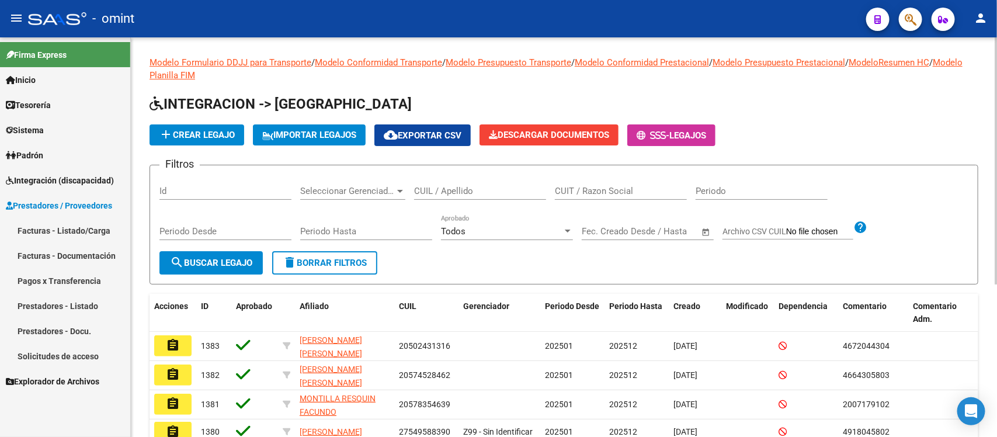
click at [67, 229] on link "Facturas - Listado/Carga" at bounding box center [65, 230] width 130 height 25
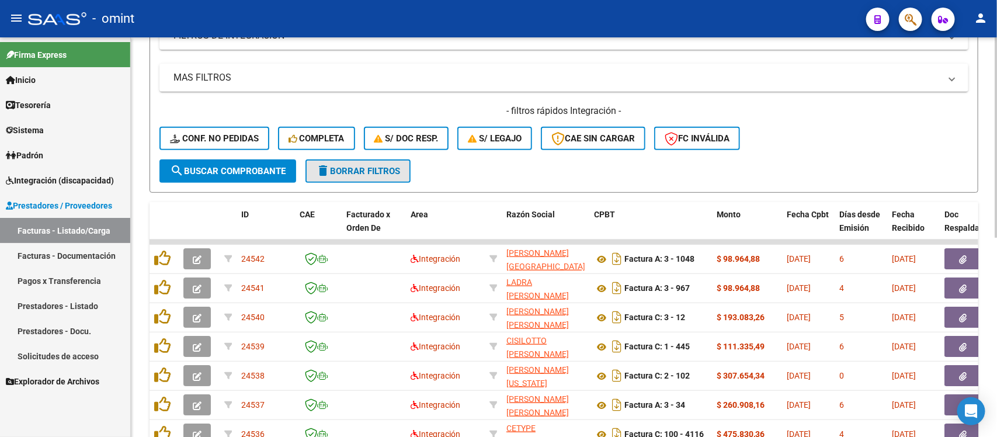
click at [395, 166] on span "delete Borrar Filtros" at bounding box center [358, 171] width 84 height 11
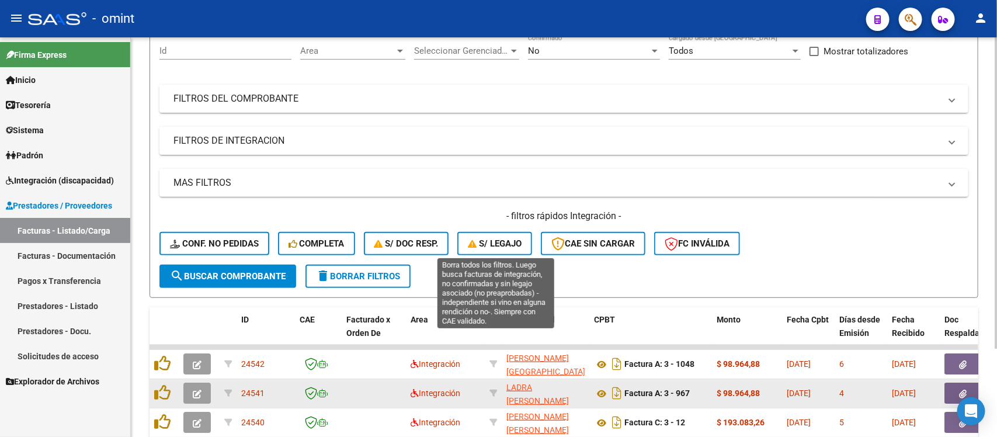
scroll to position [219, 0]
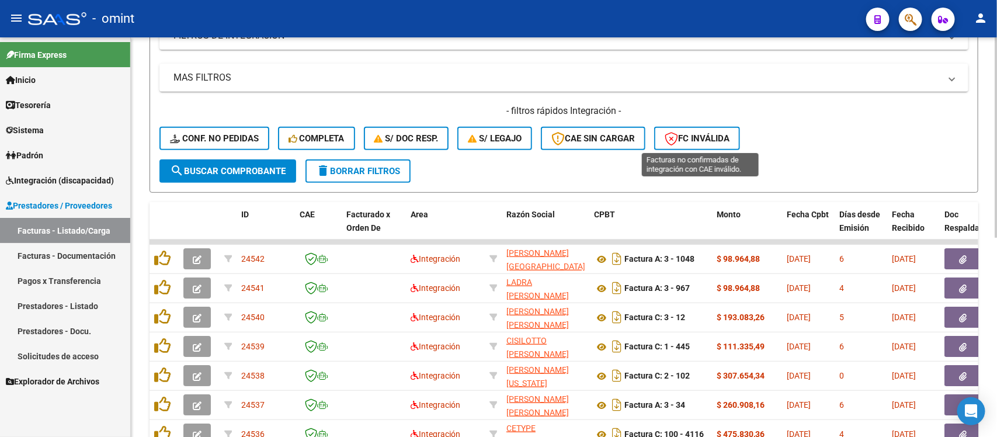
click at [695, 141] on span "FC Inválida" at bounding box center [697, 138] width 65 height 11
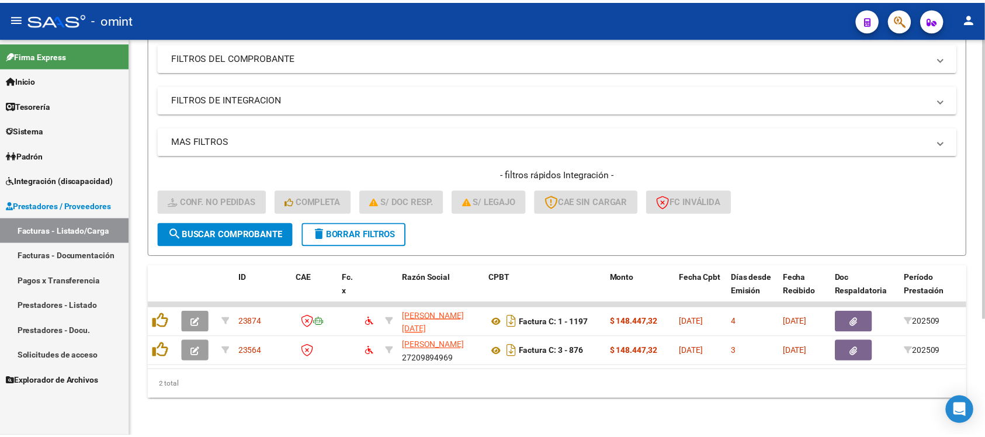
scroll to position [166, 0]
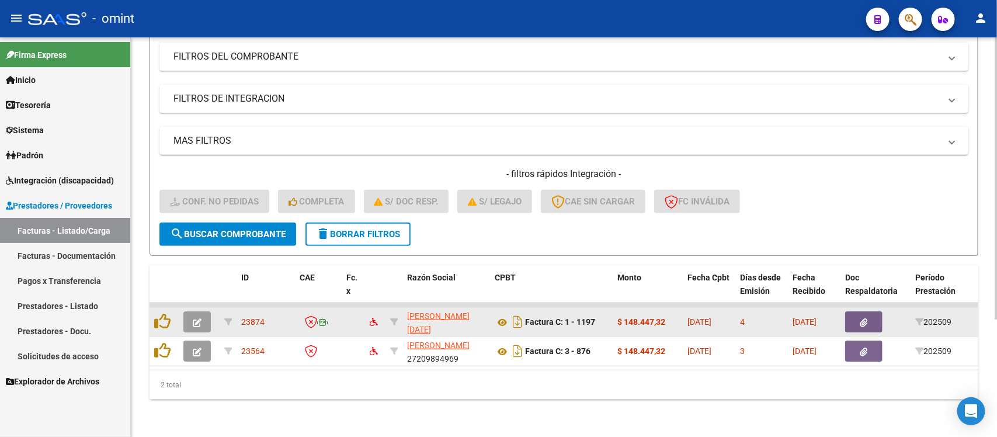
click at [199, 318] on icon "button" at bounding box center [197, 322] width 9 height 9
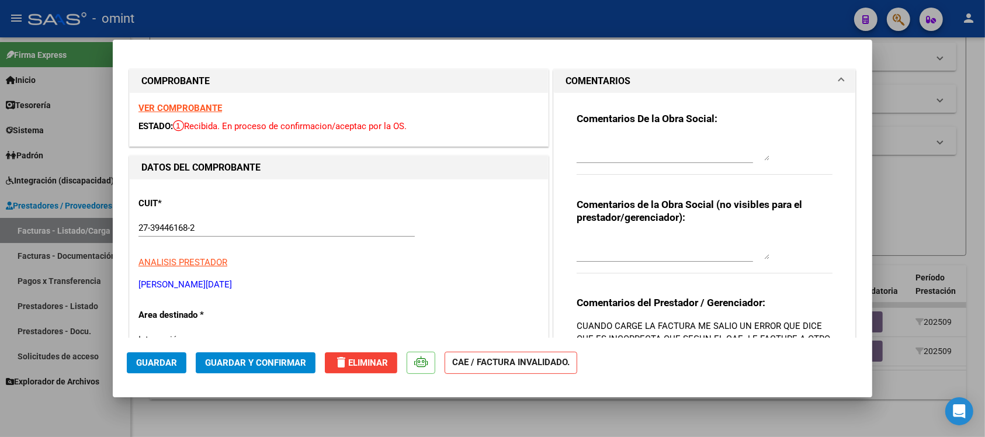
click at [204, 108] on strong "VER COMPROBANTE" at bounding box center [180, 108] width 84 height 11
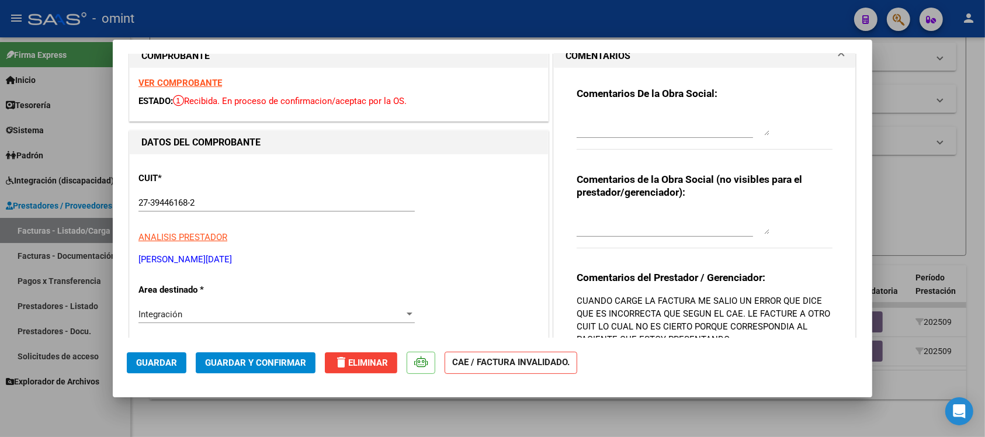
scroll to position [0, 0]
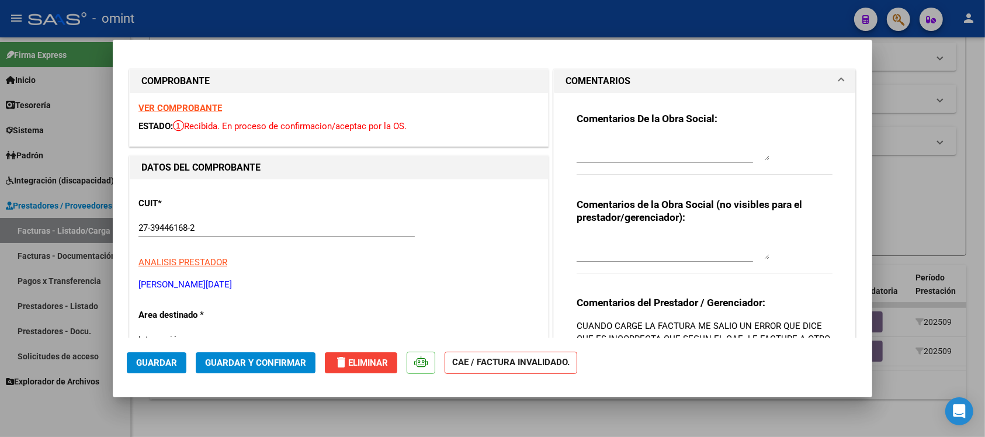
click at [541, 10] on div at bounding box center [492, 218] width 985 height 437
type input "$ 0,00"
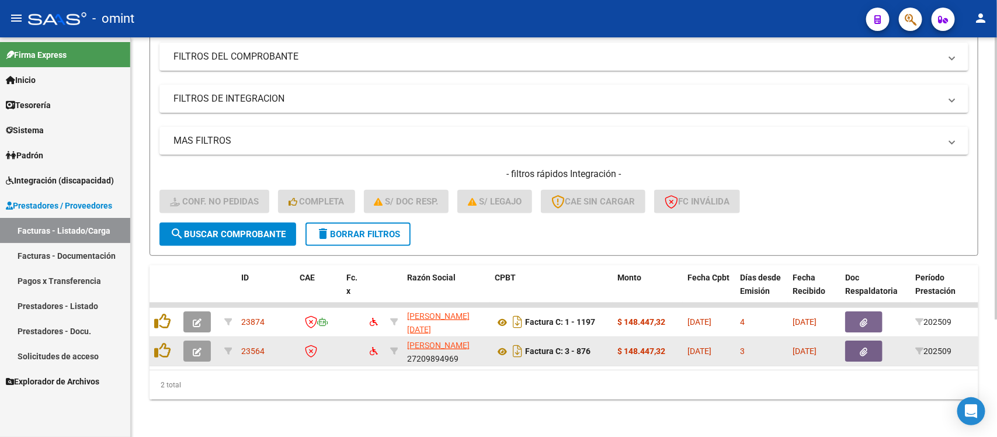
click at [190, 341] on button "button" at bounding box center [196, 351] width 27 height 21
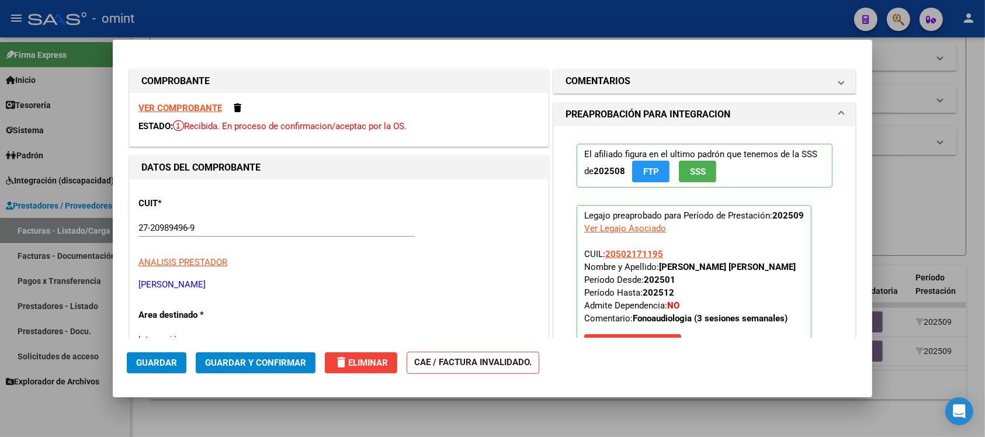
click at [203, 110] on strong "VER COMPROBANTE" at bounding box center [180, 108] width 84 height 11
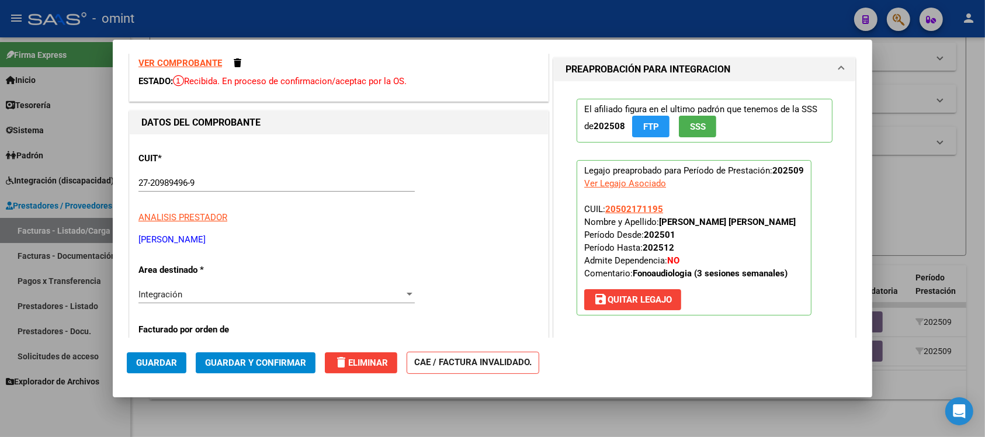
scroll to position [292, 0]
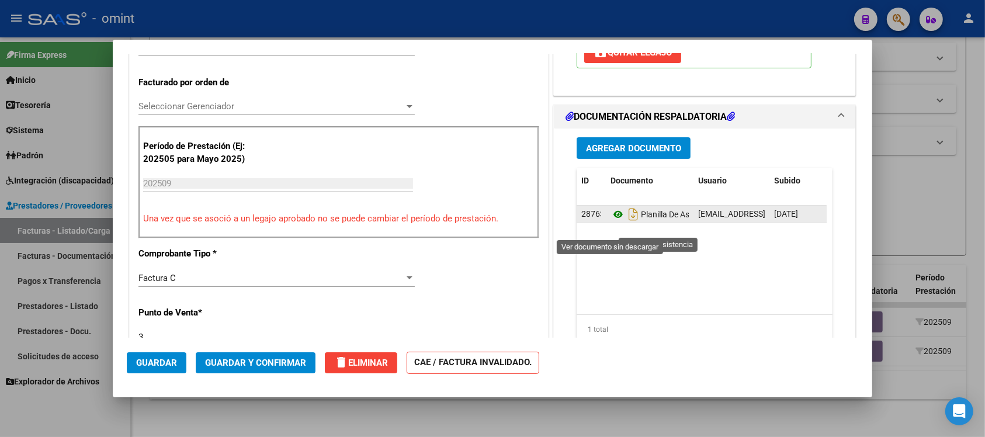
click at [610, 221] on icon at bounding box center [617, 214] width 15 height 14
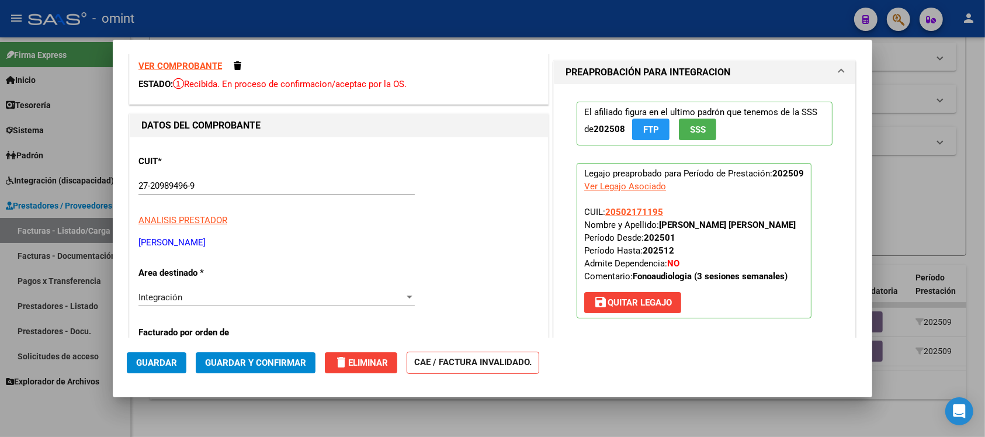
scroll to position [0, 0]
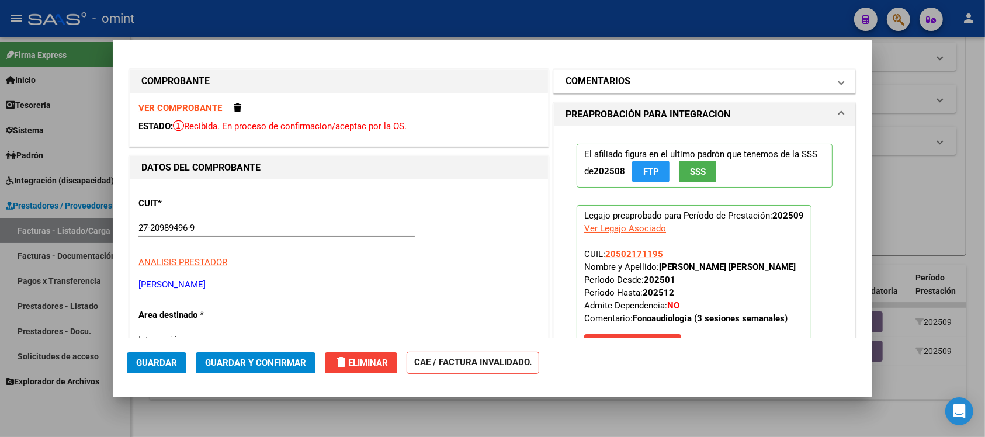
click at [600, 89] on mat-expansion-panel-header "COMENTARIOS" at bounding box center [704, 81] width 301 height 23
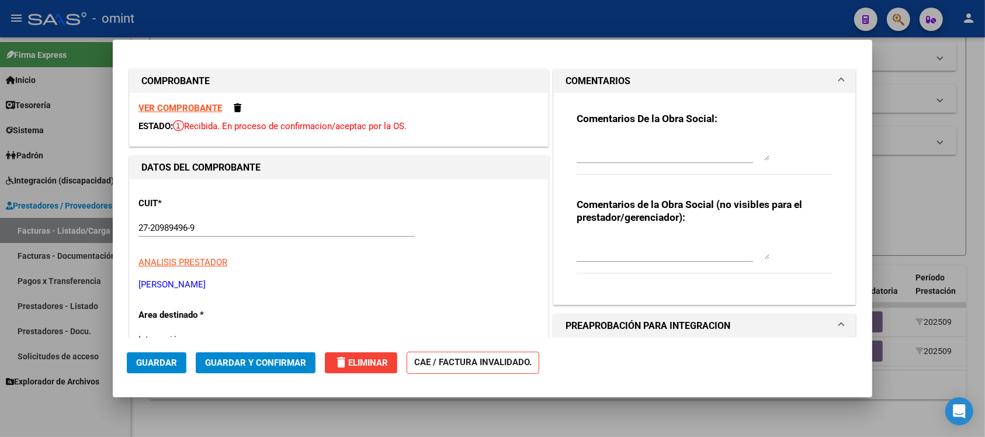
click at [627, 144] on textarea at bounding box center [672, 148] width 193 height 23
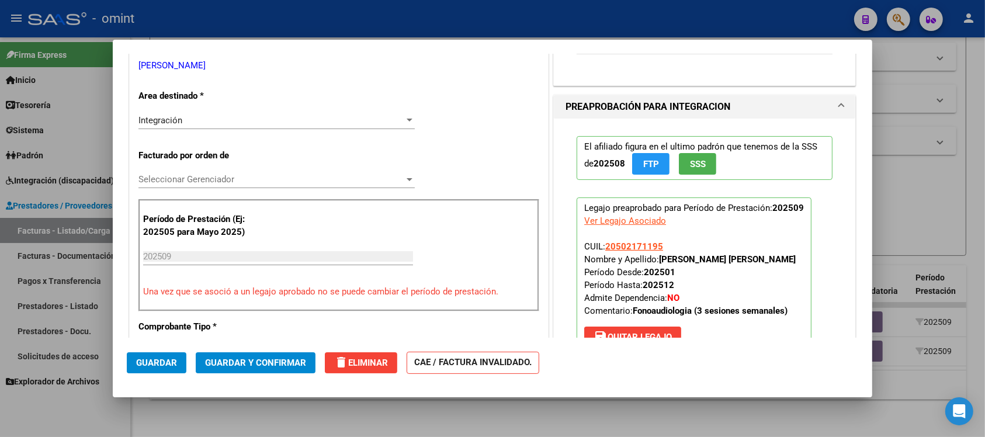
click at [206, 118] on div "Integración" at bounding box center [271, 120] width 266 height 11
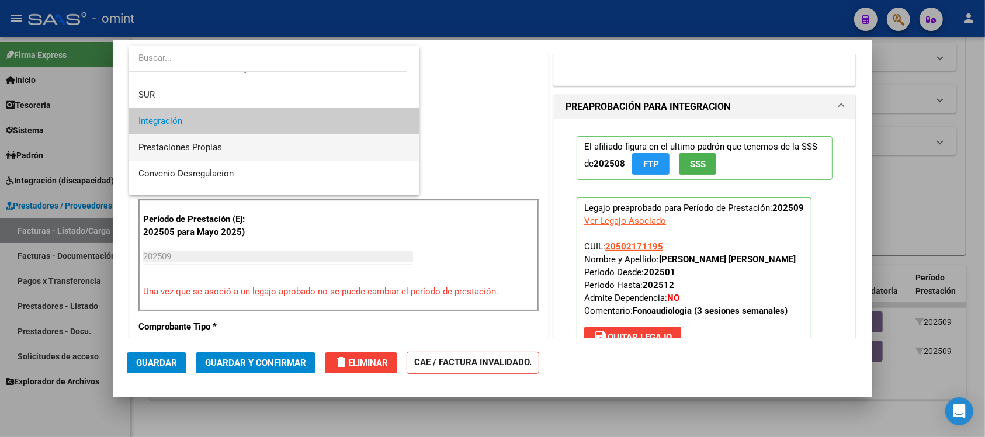
scroll to position [113, 0]
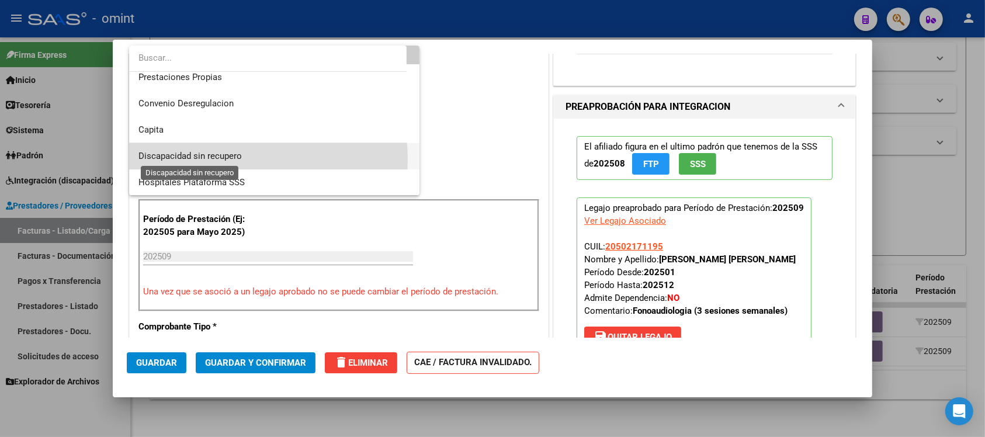
click at [234, 158] on span "Discapacidad sin recupero" at bounding box center [189, 156] width 103 height 11
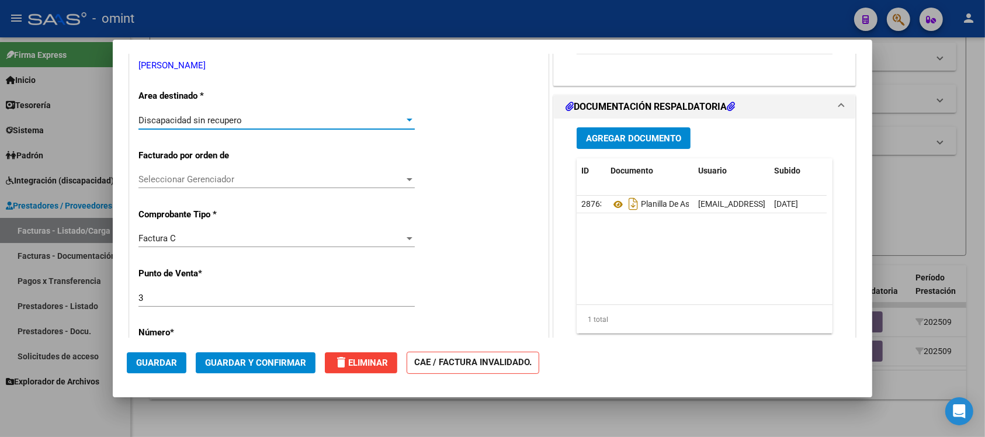
click at [296, 353] on button "Guardar y Confirmar" at bounding box center [256, 362] width 120 height 21
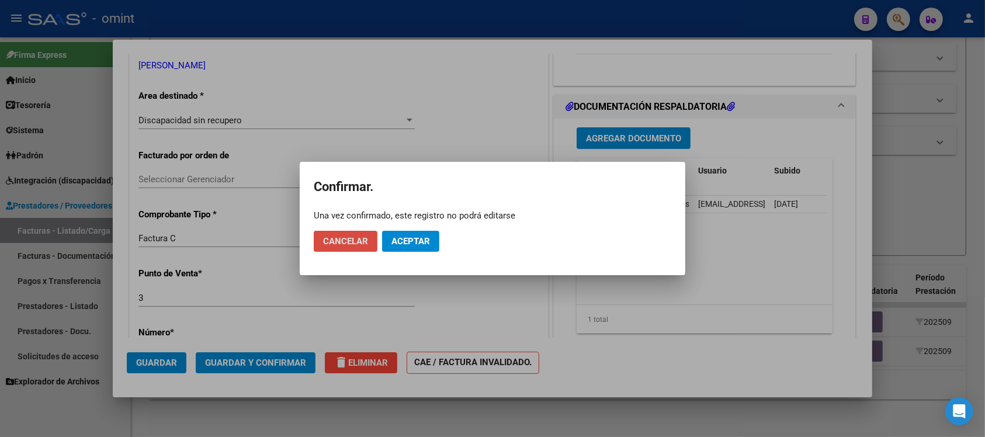
click at [334, 237] on span "Cancelar" at bounding box center [345, 241] width 45 height 11
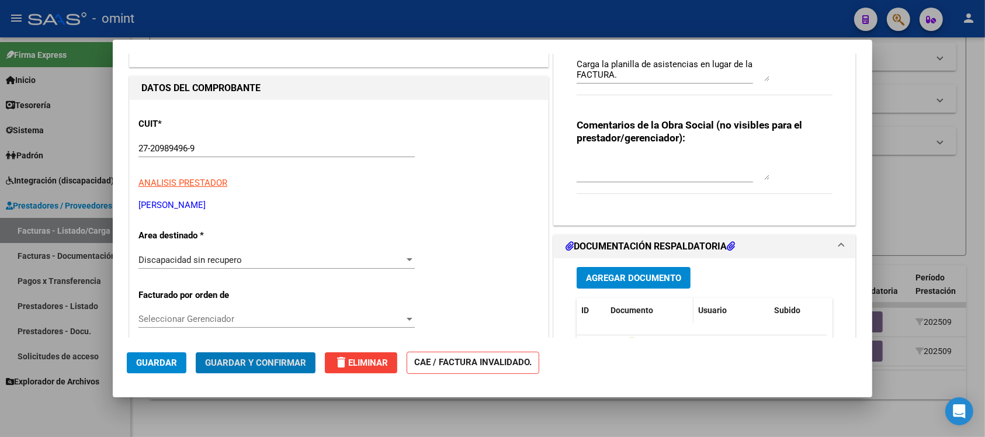
scroll to position [0, 0]
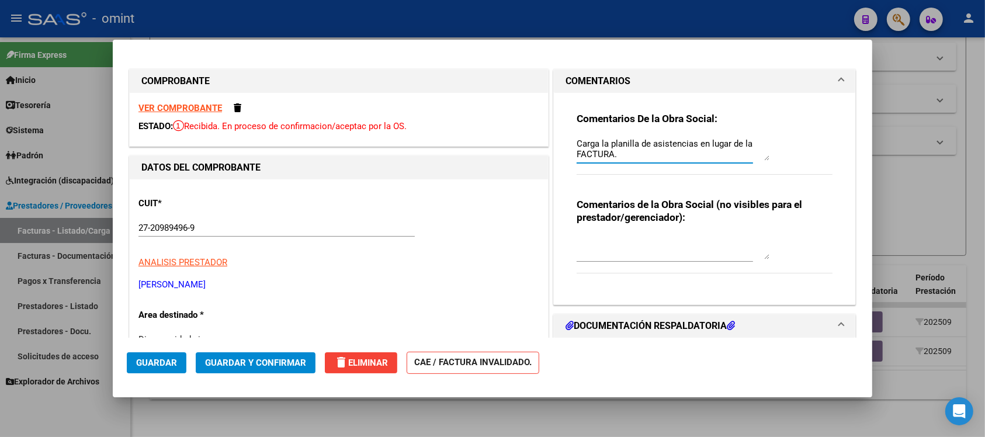
click at [664, 155] on textarea "Carga la planilla de asistencias en lugar de la FACTURA." at bounding box center [672, 148] width 193 height 23
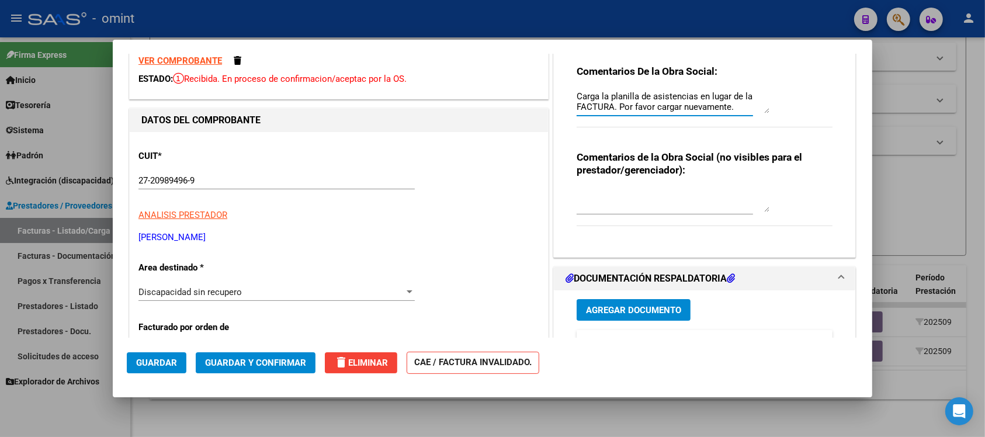
scroll to position [73, 0]
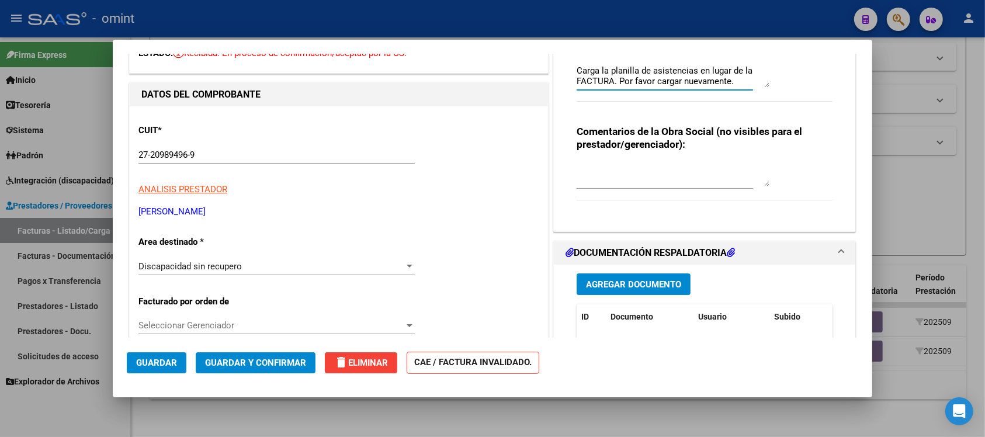
type textarea "Carga la planilla de asistencias en lugar de la FACTURA. Por favor cargar nueva…"
click at [291, 352] on button "Guardar y Confirmar" at bounding box center [256, 362] width 120 height 21
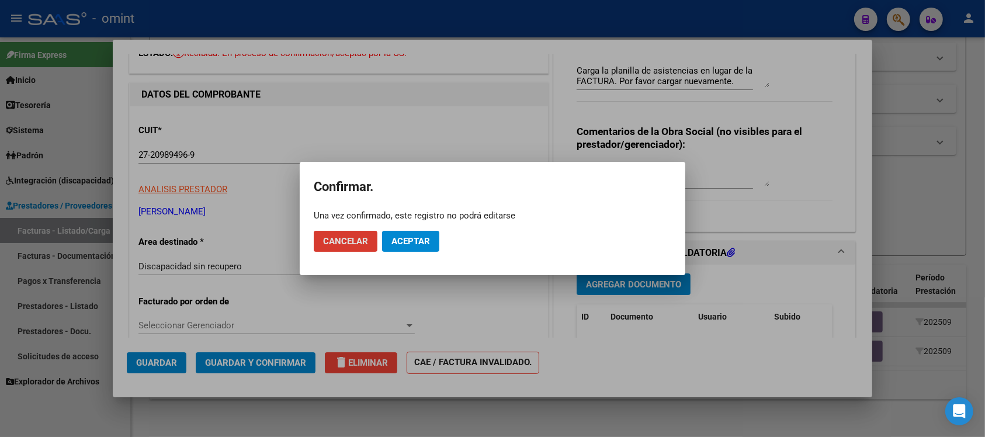
click at [400, 251] on button "Aceptar" at bounding box center [410, 241] width 57 height 21
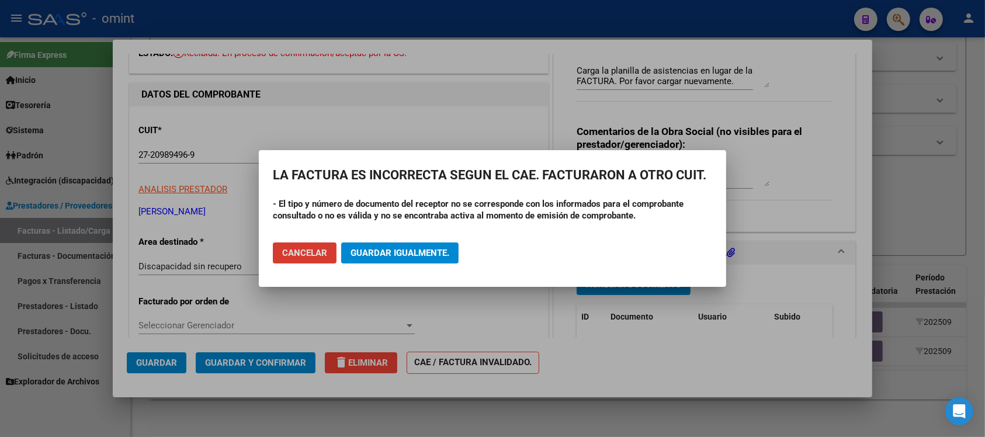
click at [314, 258] on button "Cancelar" at bounding box center [305, 252] width 64 height 21
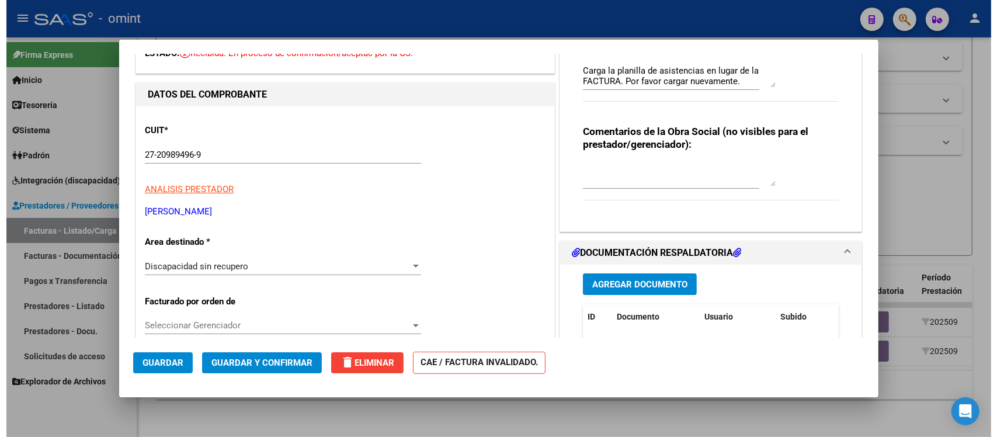
scroll to position [0, 0]
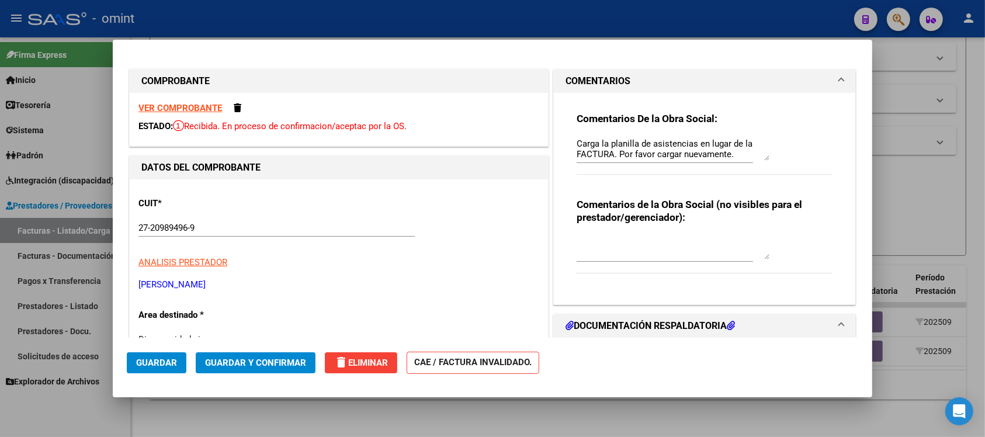
click at [181, 362] on button "Guardar" at bounding box center [157, 362] width 60 height 21
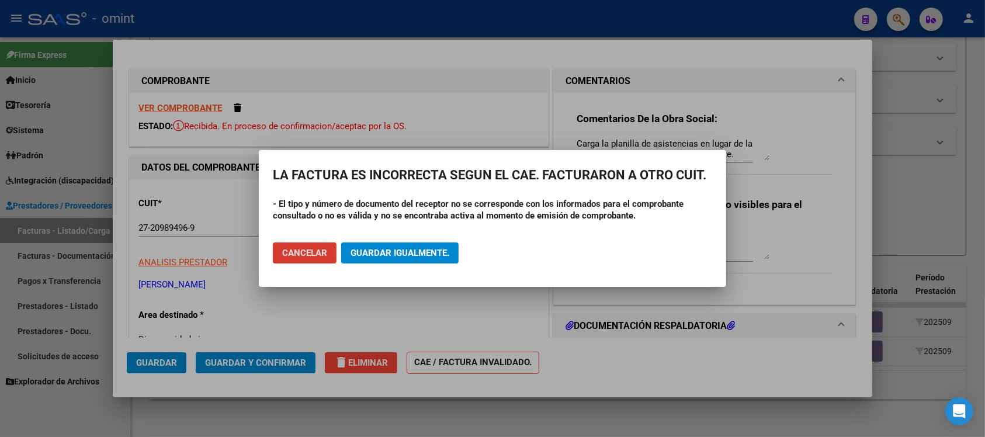
click at [380, 246] on button "Guardar igualmente." at bounding box center [399, 252] width 117 height 21
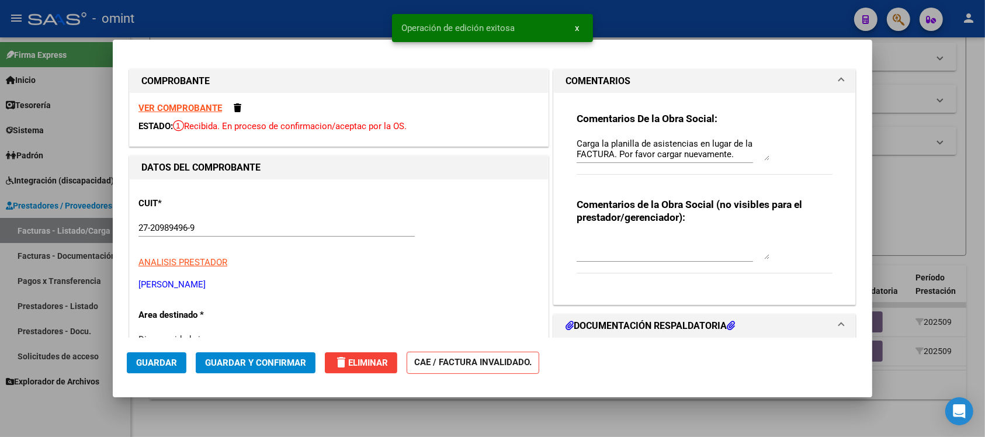
click at [371, 369] on button "delete Eliminar" at bounding box center [361, 362] width 72 height 21
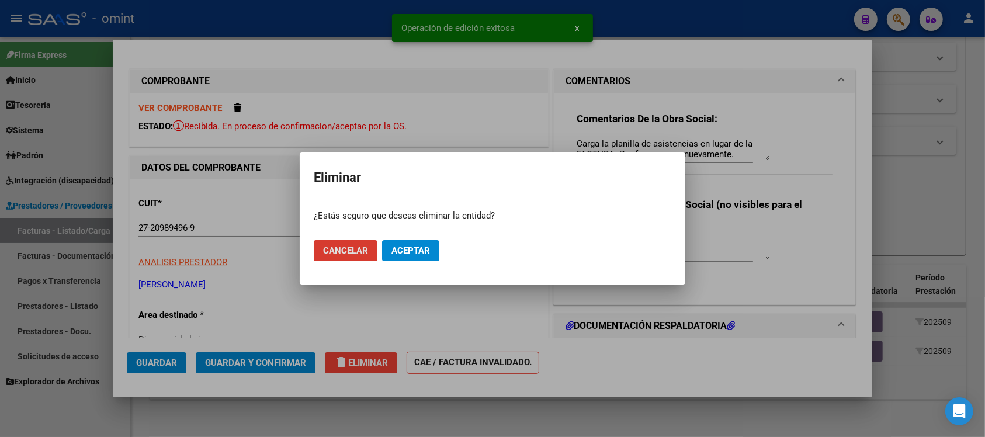
click at [425, 254] on span "Aceptar" at bounding box center [410, 250] width 39 height 11
type input "$ 0,00"
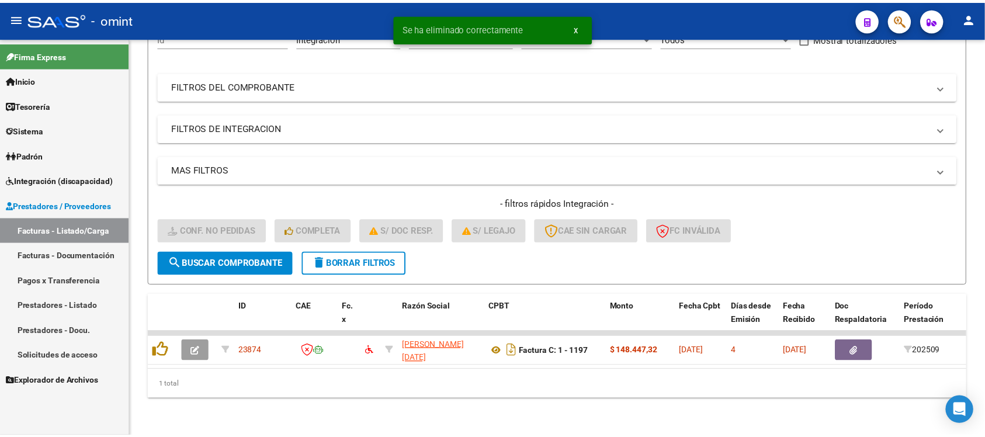
scroll to position [137, 0]
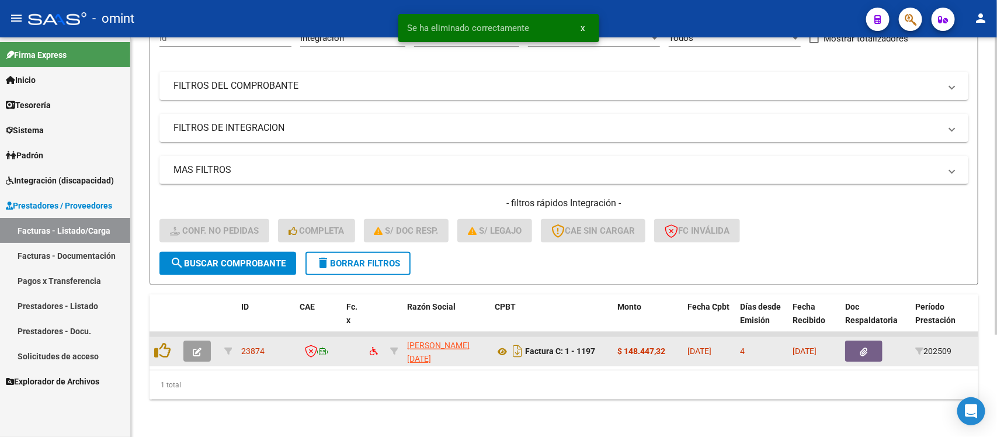
click at [211, 341] on div at bounding box center [199, 351] width 32 height 21
click at [204, 341] on button "button" at bounding box center [196, 351] width 27 height 21
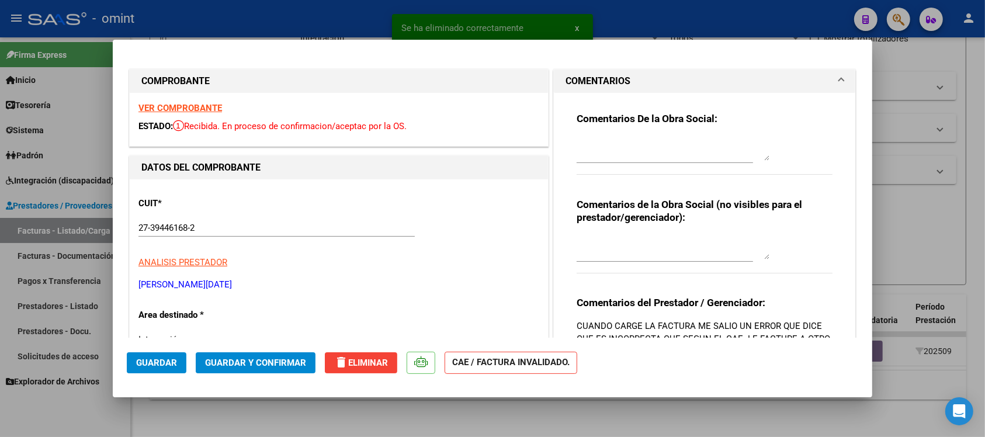
click at [620, 161] on div at bounding box center [672, 149] width 193 height 28
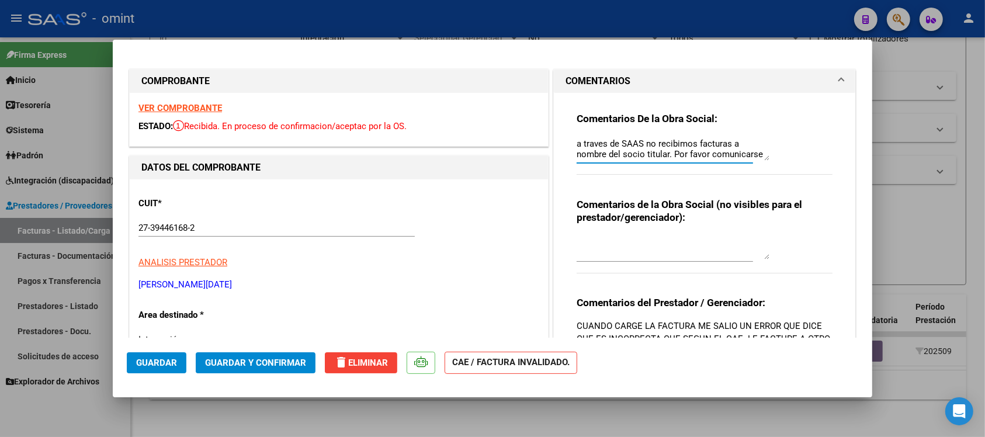
scroll to position [9, 0]
type textarea "a traves de SAAS no recibimos facturas a nombre del socio titular. Por favor co…"
click at [175, 362] on span "Guardar" at bounding box center [156, 362] width 41 height 11
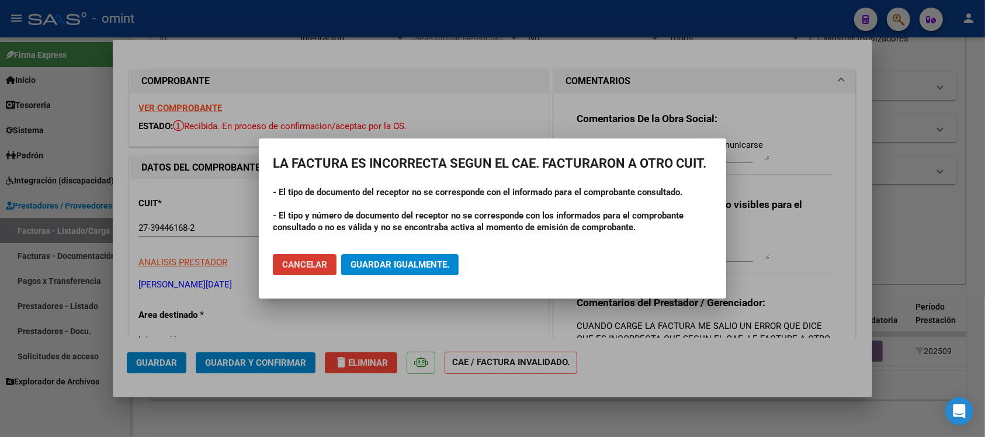
click at [424, 256] on button "Guardar igualmente." at bounding box center [399, 264] width 117 height 21
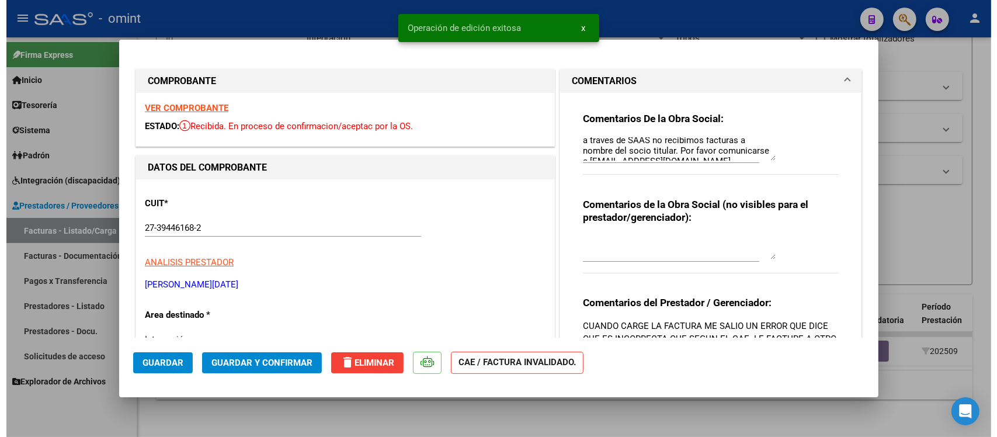
scroll to position [0, 0]
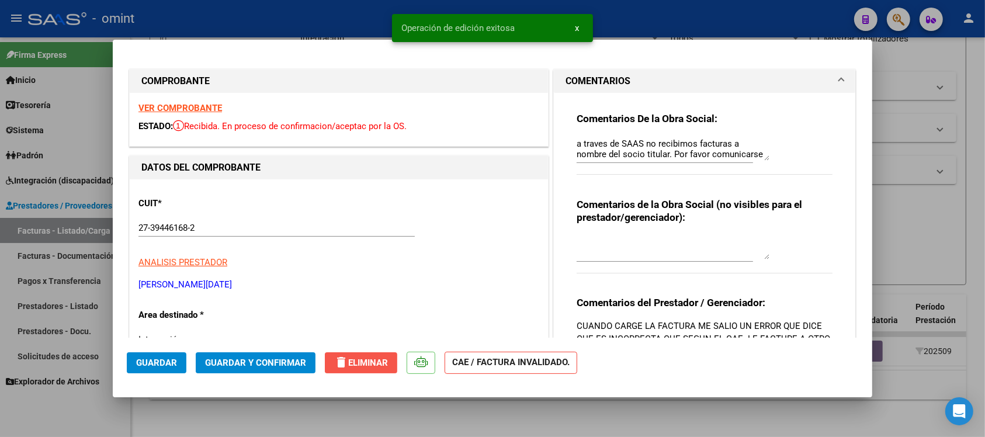
click at [381, 361] on span "delete Eliminar" at bounding box center [361, 362] width 54 height 11
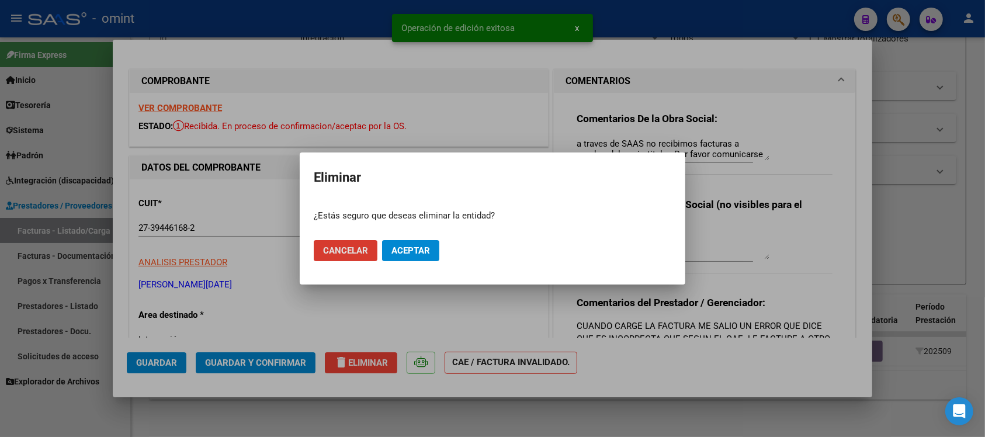
click at [435, 250] on button "Aceptar" at bounding box center [410, 250] width 57 height 21
type input "$ 0,00"
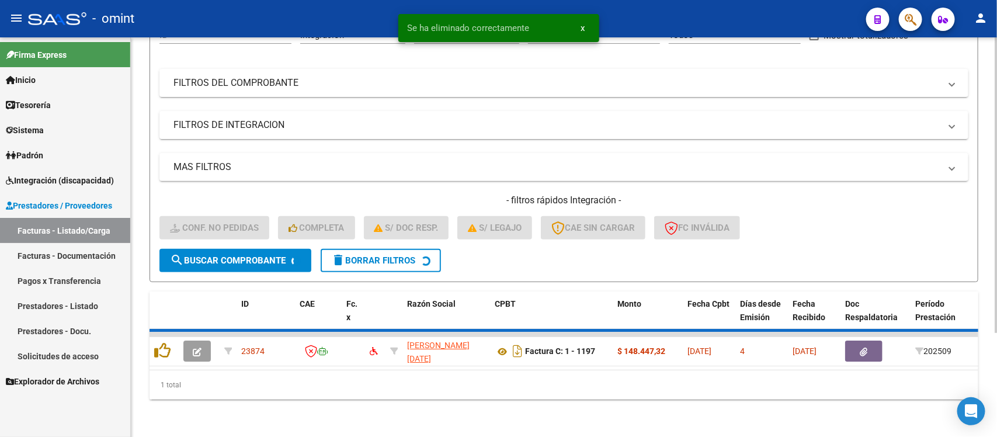
scroll to position [115, 0]
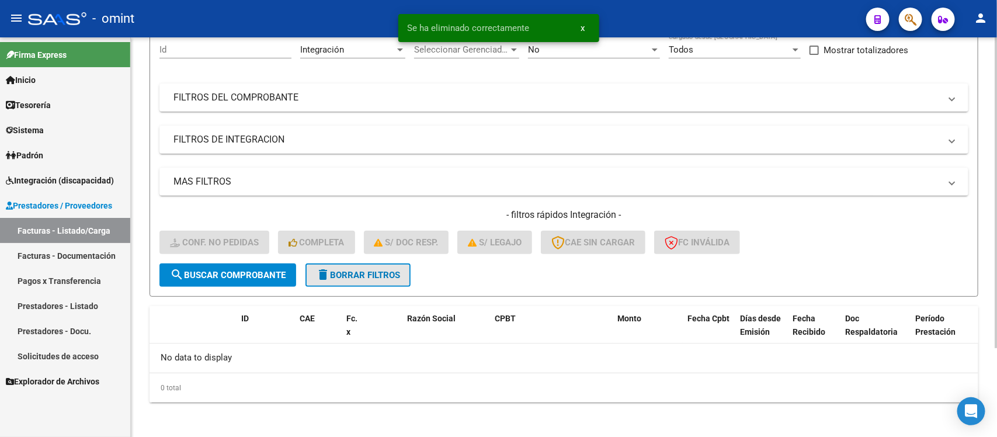
click at [383, 273] on span "delete Borrar Filtros" at bounding box center [358, 275] width 84 height 11
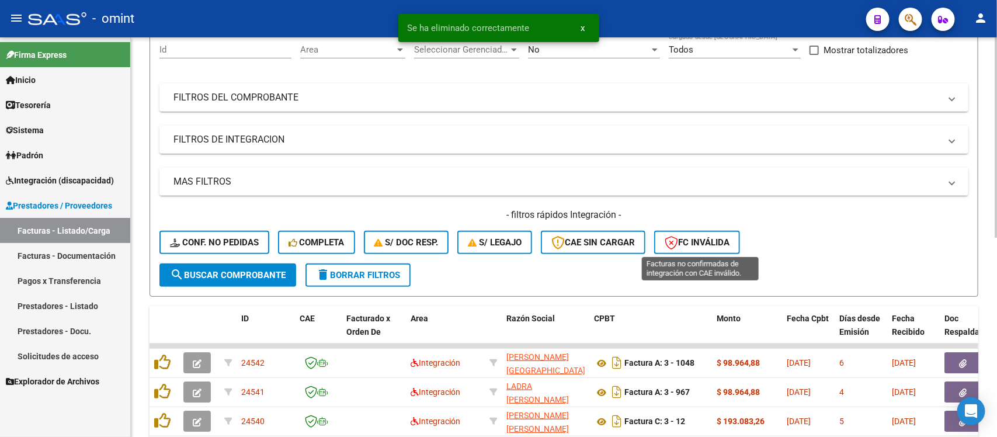
click at [686, 231] on button "FC Inválida" at bounding box center [697, 242] width 86 height 23
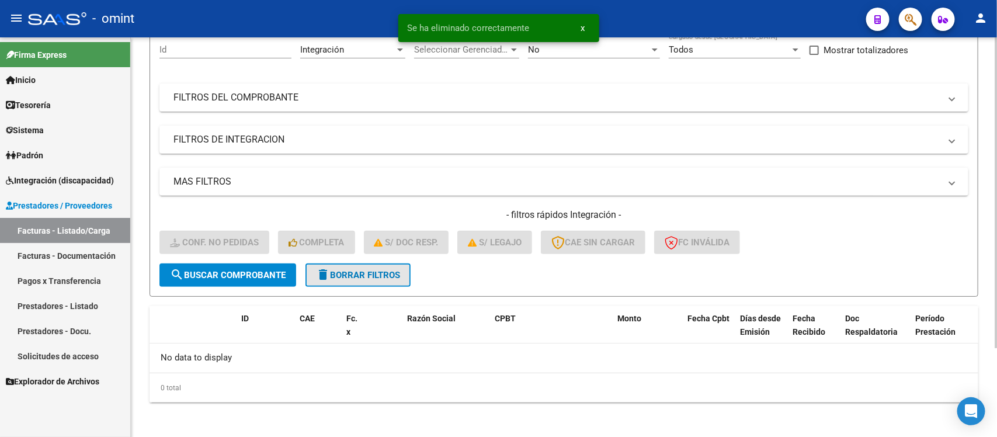
click at [372, 270] on span "delete Borrar Filtros" at bounding box center [358, 275] width 84 height 11
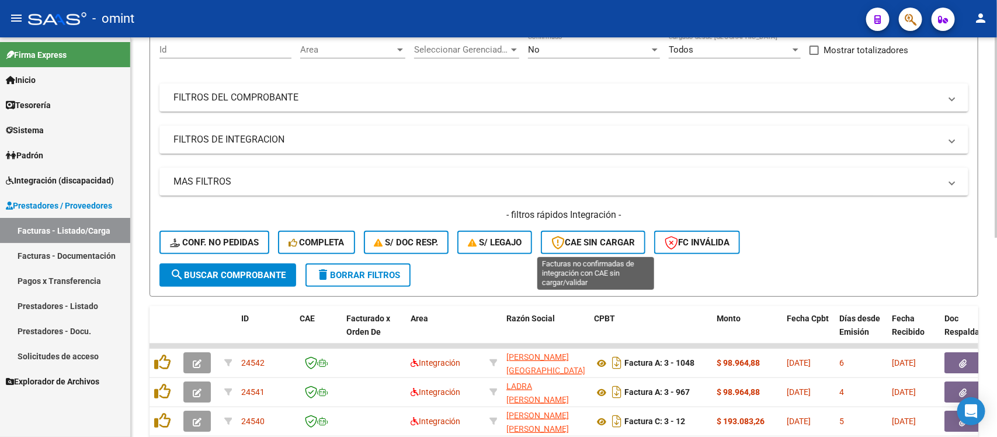
click at [585, 246] on button "CAE SIN CARGAR" at bounding box center [593, 242] width 105 height 23
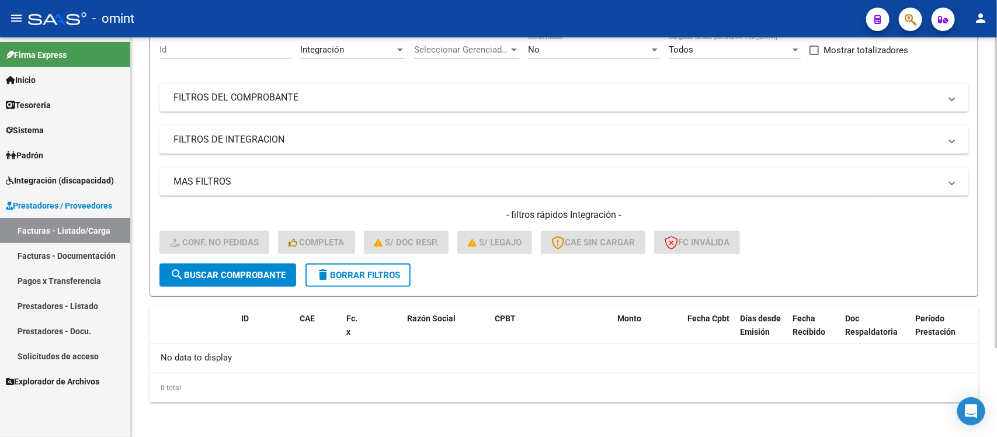
click at [396, 281] on button "delete Borrar Filtros" at bounding box center [357, 274] width 105 height 23
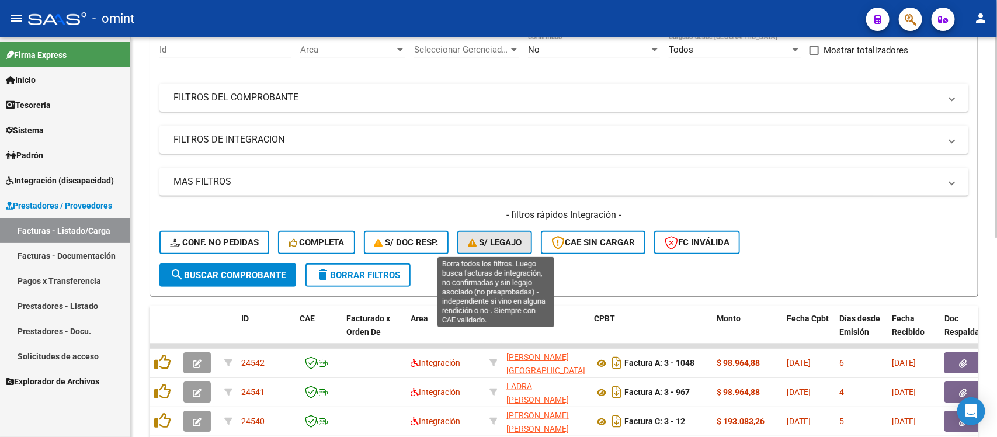
click at [495, 245] on span "S/ legajo" at bounding box center [495, 242] width 54 height 11
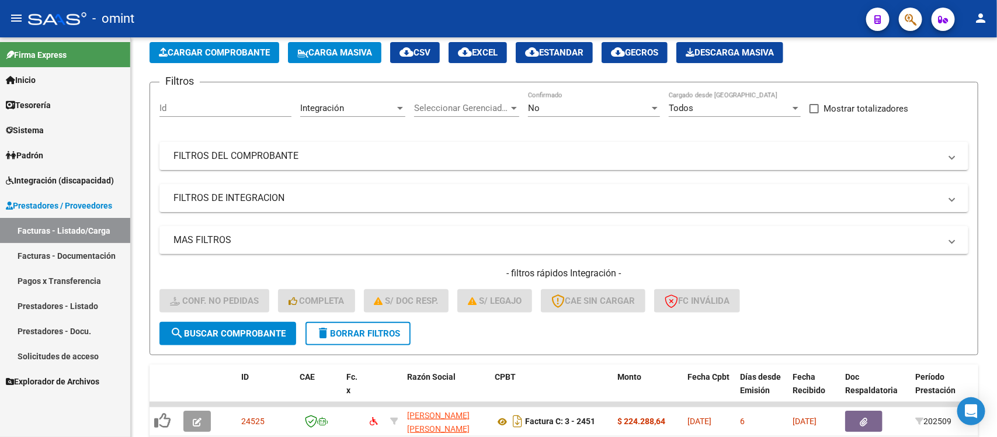
scroll to position [35, 0]
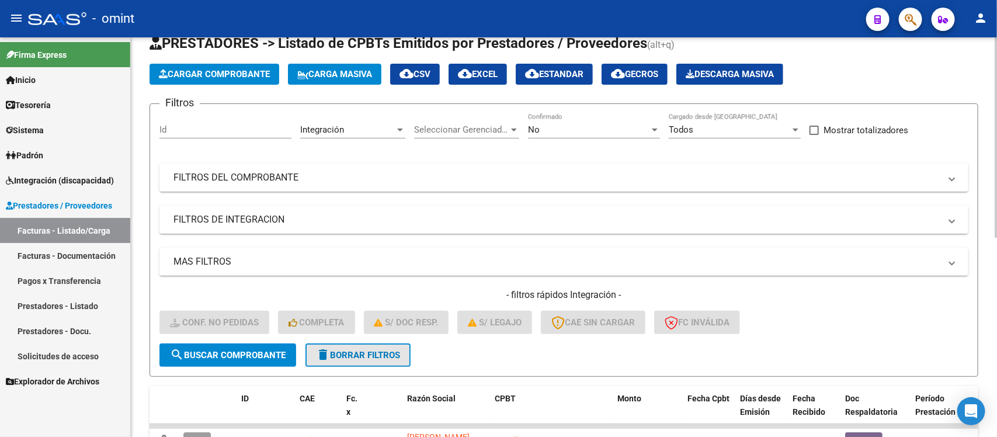
click at [356, 350] on span "delete Borrar Filtros" at bounding box center [358, 355] width 84 height 11
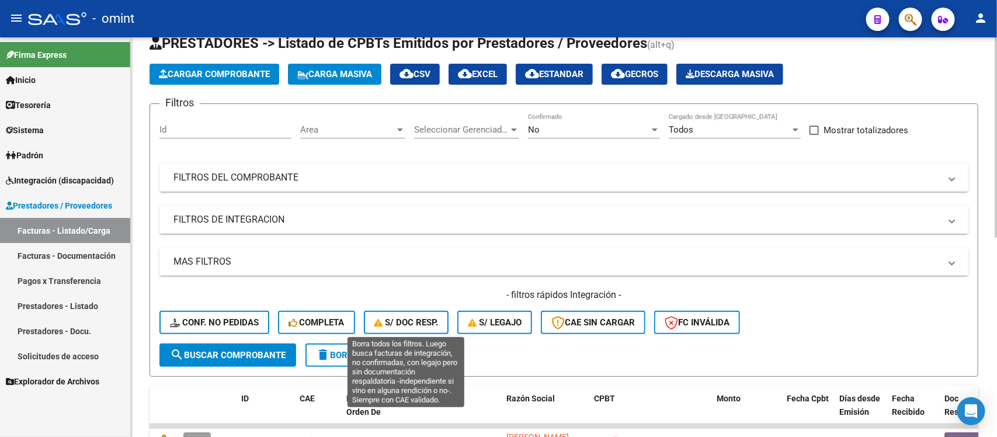
click at [400, 323] on span "S/ Doc Resp." at bounding box center [406, 322] width 64 height 11
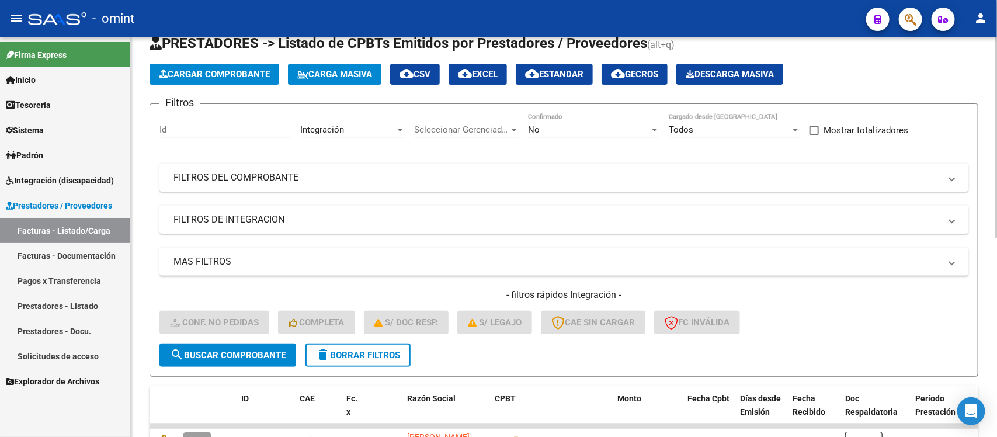
click at [342, 366] on form "Filtros Id Integración Area Seleccionar Gerenciador Seleccionar Gerenciador No …" at bounding box center [564, 239] width 829 height 273
click at [343, 353] on span "delete Borrar Filtros" at bounding box center [358, 355] width 84 height 11
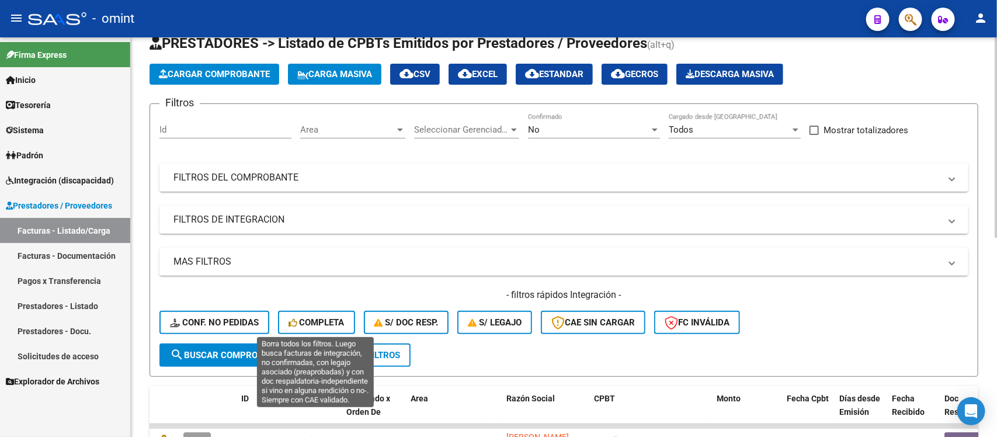
click at [328, 321] on span "Completa" at bounding box center [317, 322] width 56 height 11
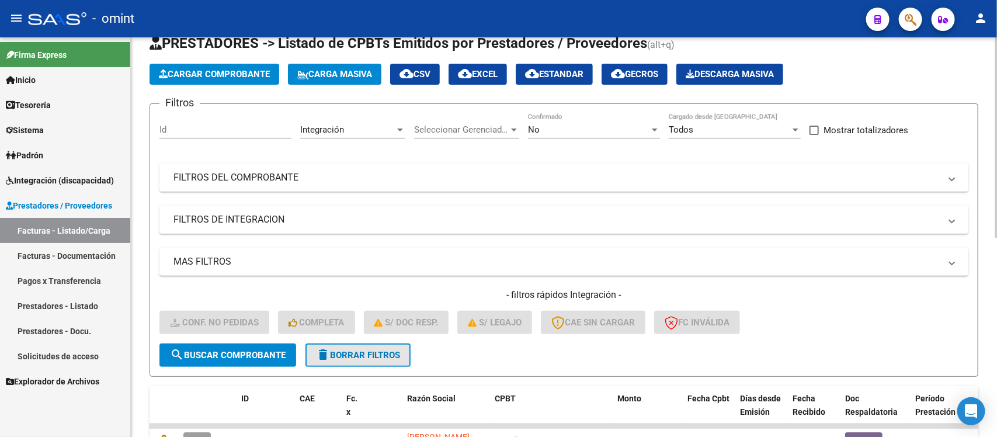
click at [331, 361] on button "delete Borrar Filtros" at bounding box center [357, 354] width 105 height 23
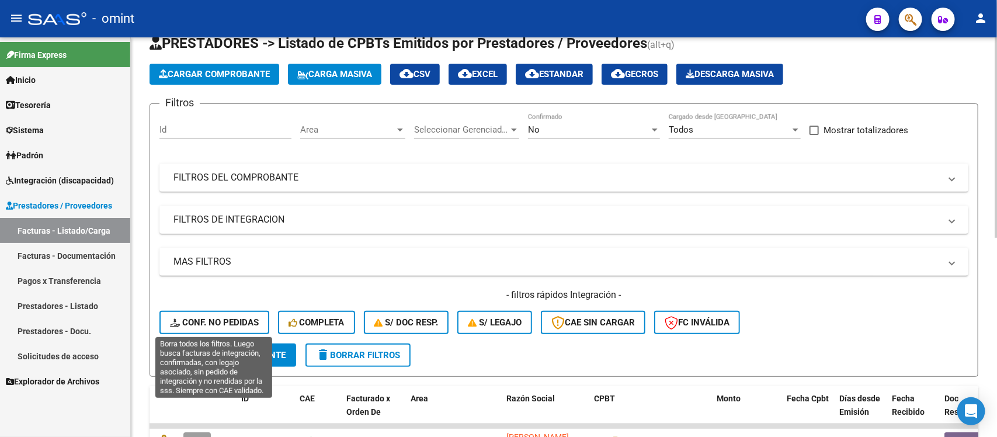
click at [200, 324] on span "Conf. no pedidas" at bounding box center [214, 322] width 89 height 11
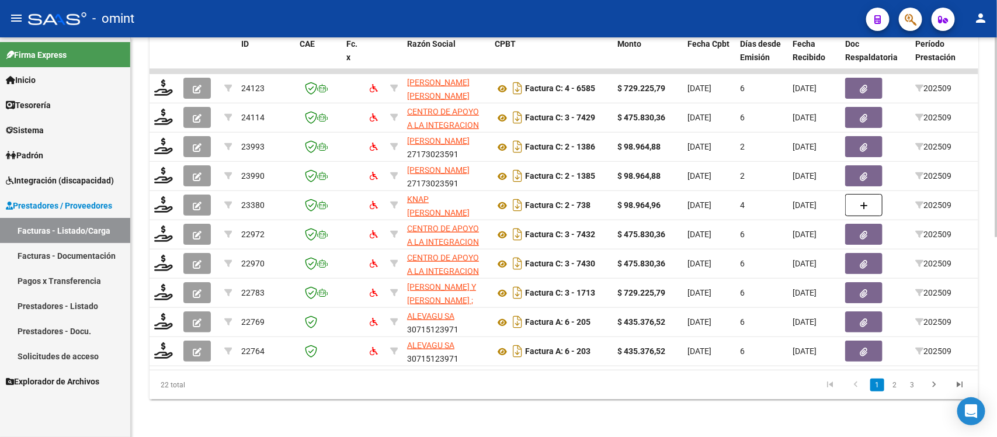
scroll to position [0, 1040]
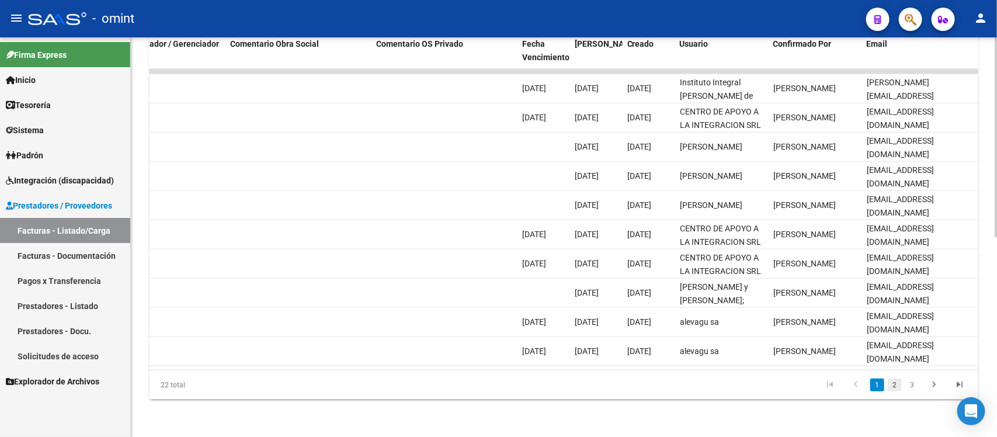
click at [890, 386] on link "2" at bounding box center [895, 384] width 14 height 13
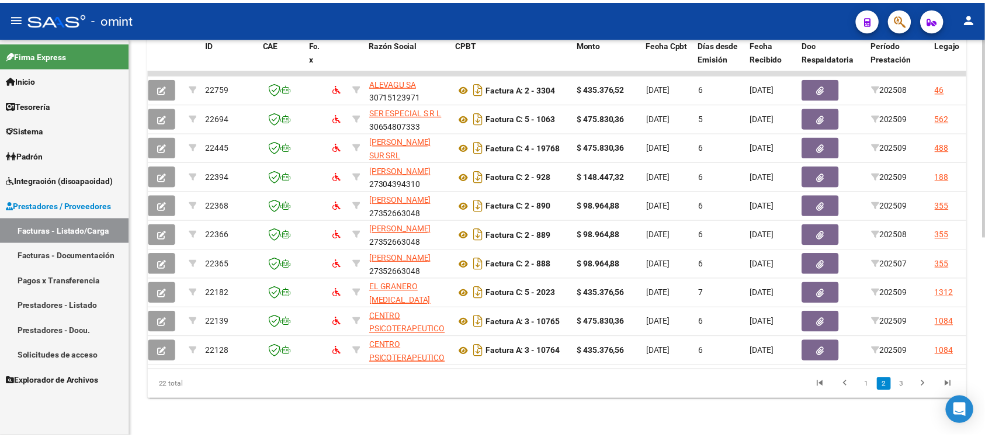
scroll to position [0, 0]
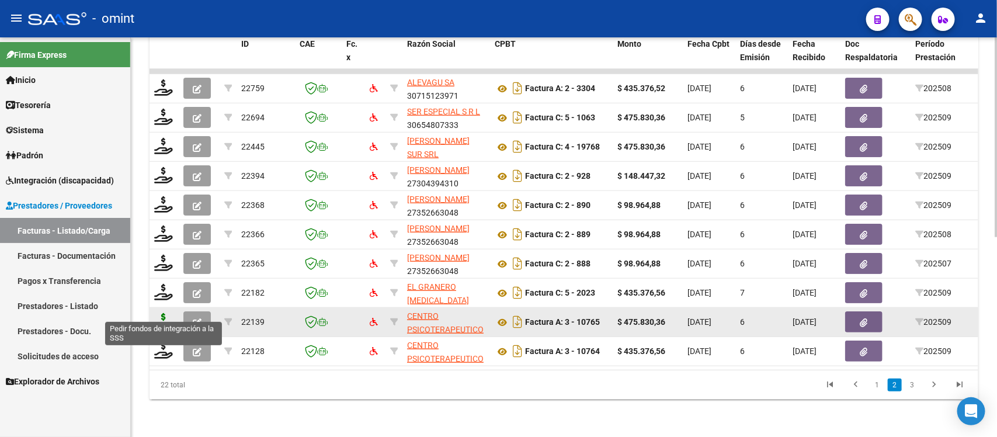
click at [161, 313] on icon at bounding box center [163, 321] width 19 height 16
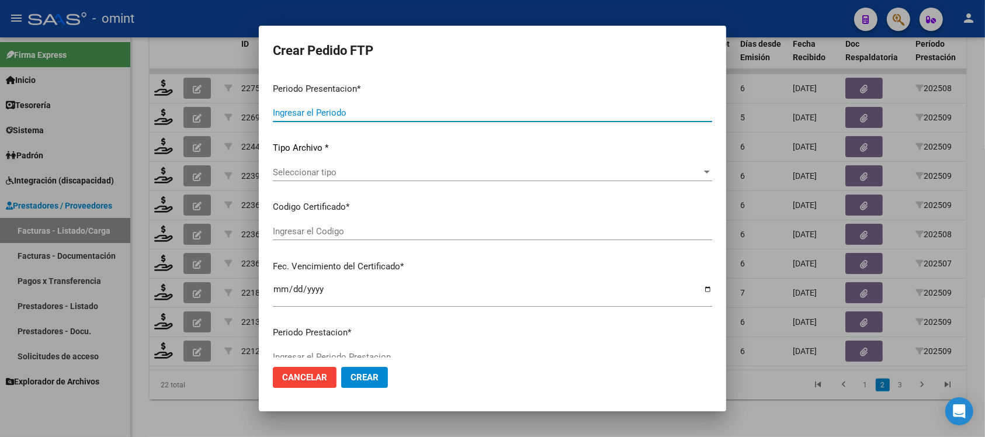
type input "202509"
type input "$ 475.830,36"
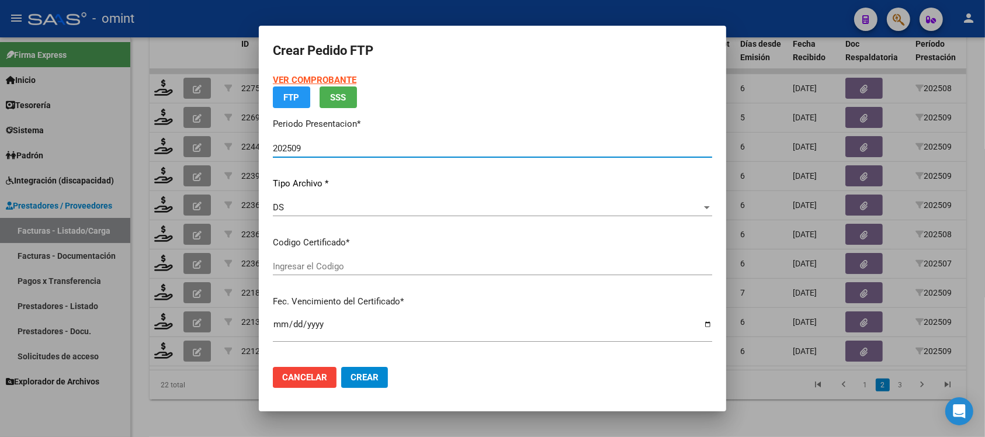
type input "5688164058"
type input "[DATE]"
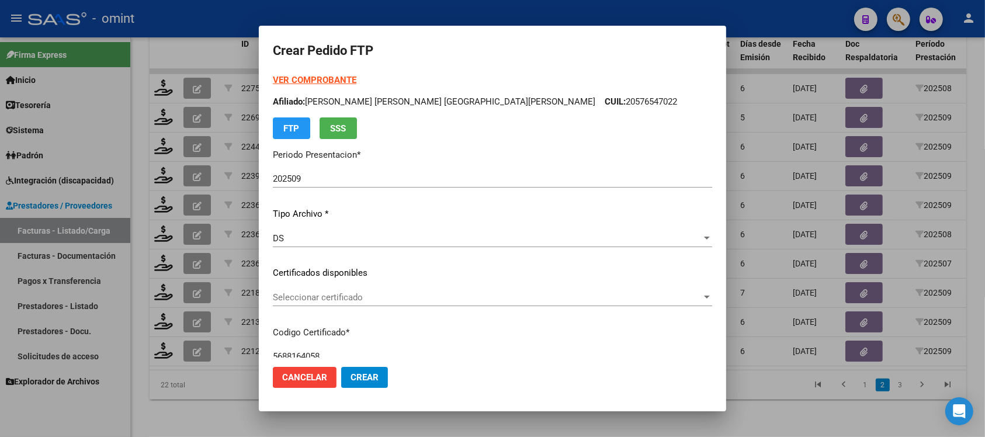
click at [360, 305] on div "Seleccionar certificado Seleccionar certificado" at bounding box center [492, 303] width 439 height 29
click at [363, 300] on span "Seleccionar certificado" at bounding box center [487, 297] width 429 height 11
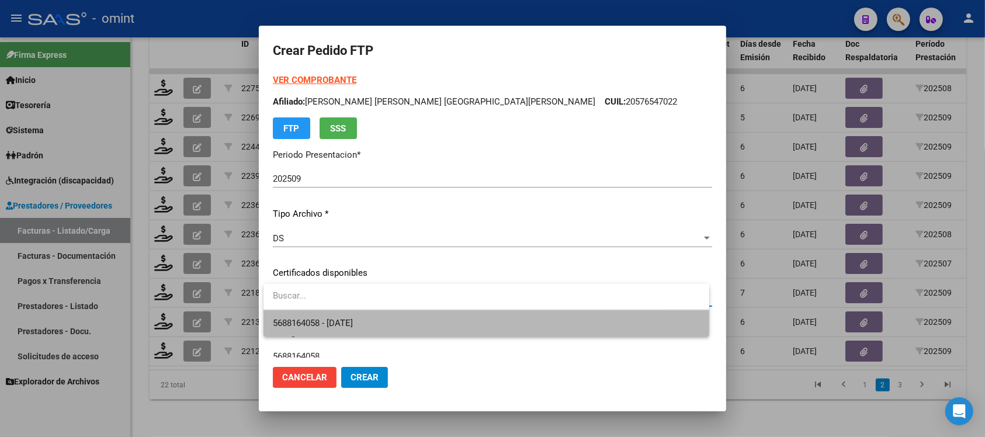
click at [390, 317] on span "5688164058 - [DATE]" at bounding box center [486, 323] width 427 height 26
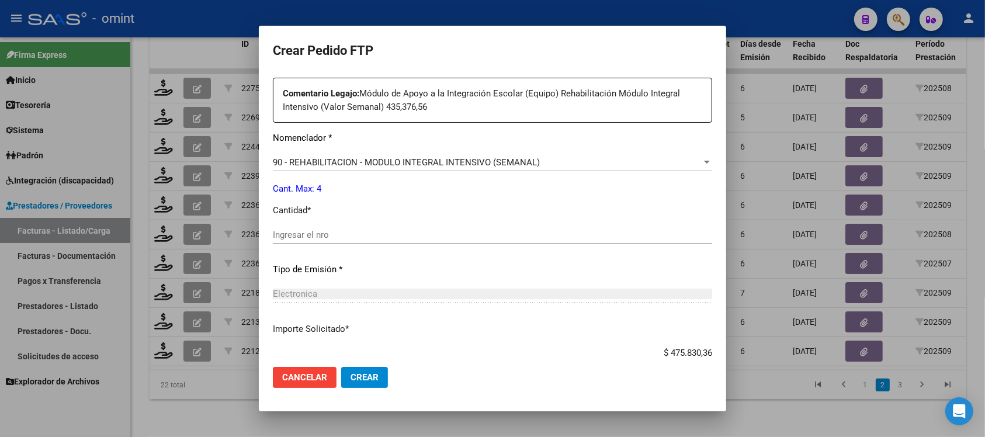
scroll to position [438, 0]
click at [331, 231] on input "Ingresar el nro" at bounding box center [492, 233] width 439 height 11
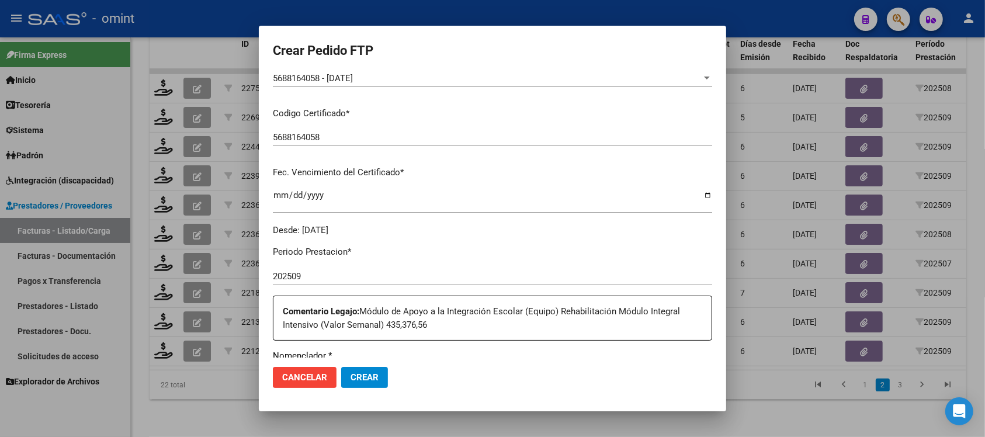
scroll to position [0, 0]
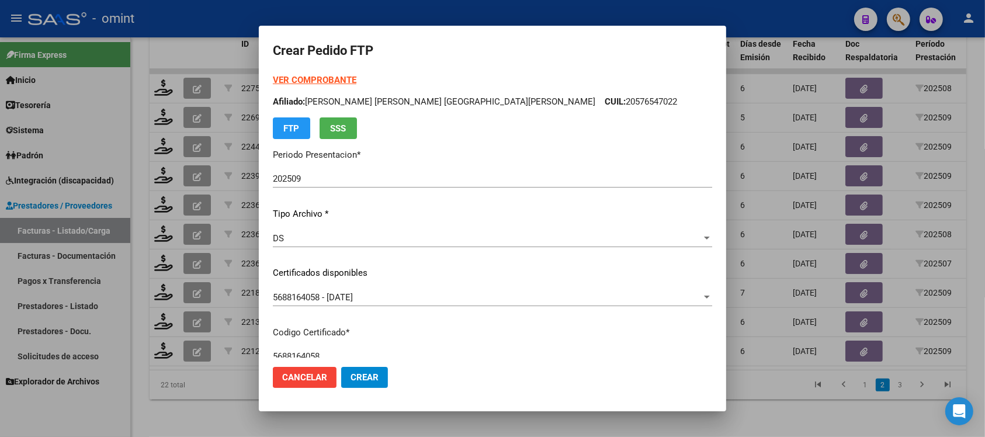
type input "4"
click at [334, 74] on div "VER COMPROBANTE ARCA Padrón Afiliado: [PERSON_NAME] [PERSON_NAME] [GEOGRAPHIC_D…" at bounding box center [492, 106] width 439 height 65
click at [334, 79] on strong "VER COMPROBANTE" at bounding box center [315, 80] width 84 height 11
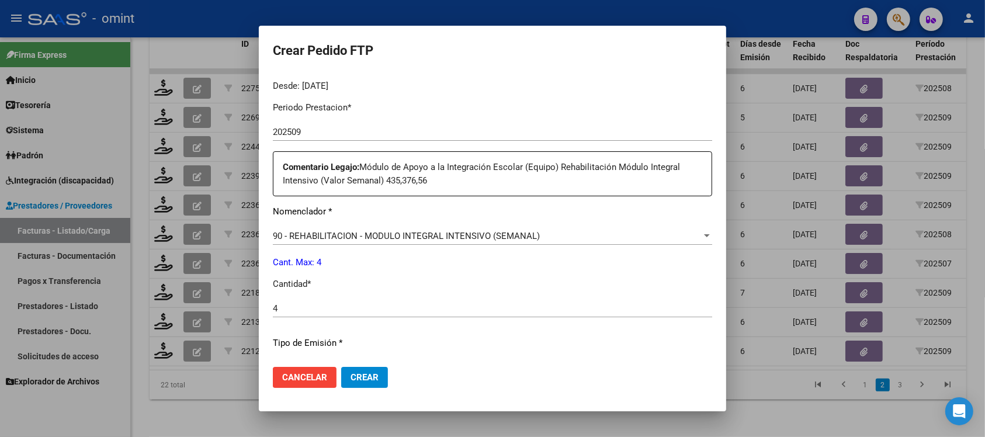
scroll to position [365, 0]
click at [374, 232] on span "90 - REHABILITACION - MODULO INTEGRAL INTENSIVO (SEMANAL)" at bounding box center [406, 234] width 267 height 11
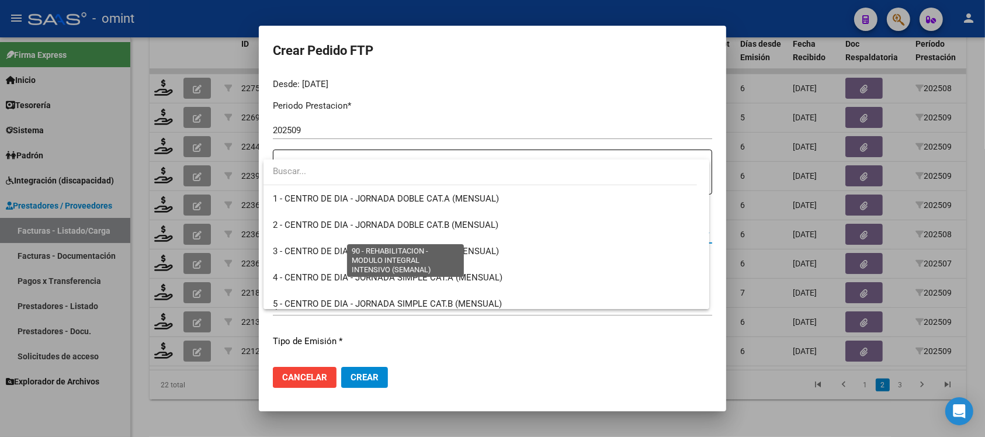
scroll to position [2303, 0]
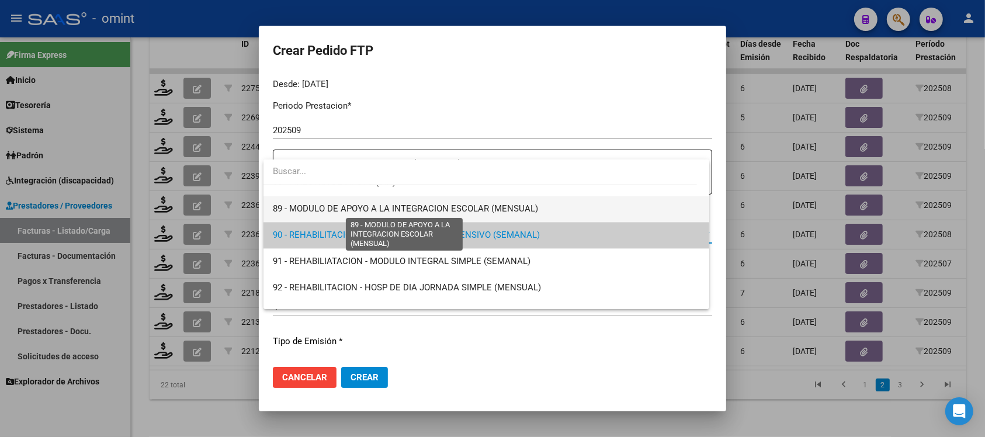
click at [388, 211] on span "89 - MODULO DE APOYO A LA INTEGRACION ESCOLAR (MENSUAL)" at bounding box center [405, 208] width 265 height 11
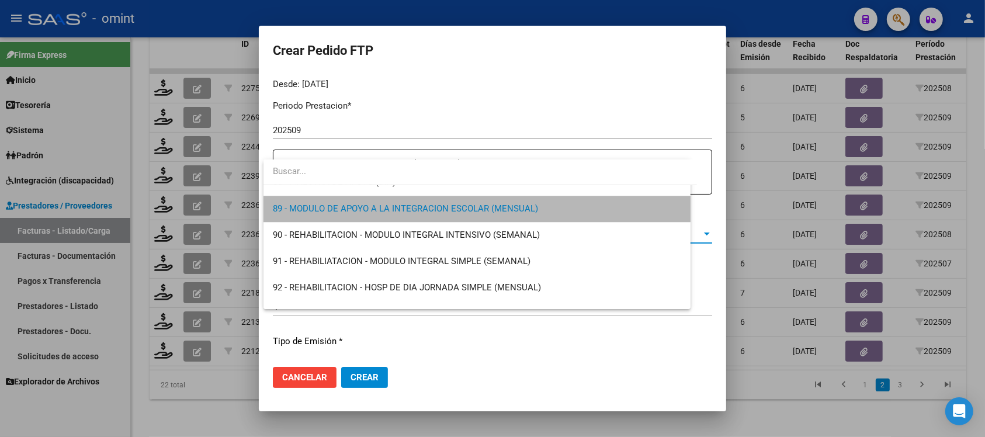
scroll to position [2313, 0]
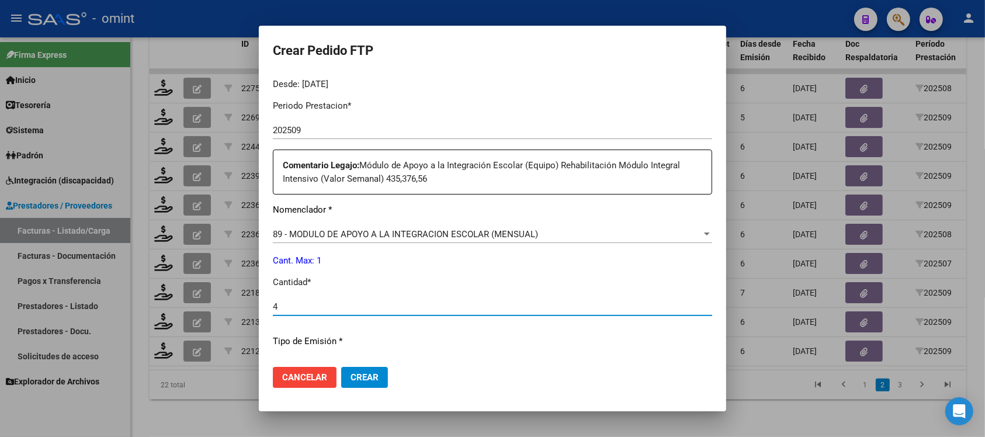
click at [311, 310] on input "4" at bounding box center [492, 306] width 439 height 11
type input "1"
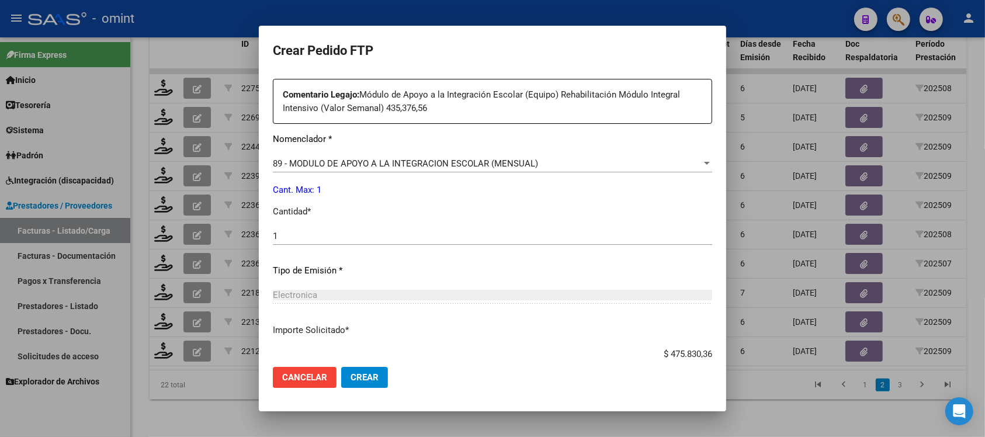
scroll to position [511, 0]
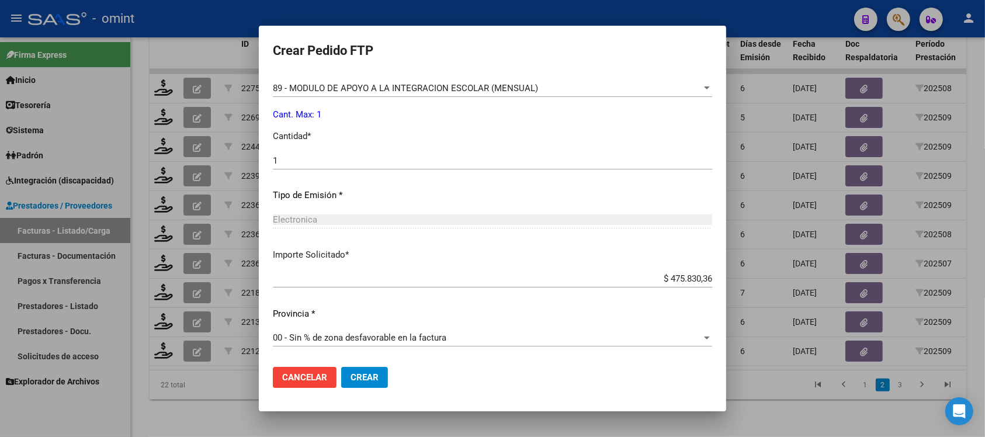
click at [387, 366] on mat-dialog-actions "Cancelar Crear" at bounding box center [492, 377] width 439 height 40
click at [375, 377] on span "Crear" at bounding box center [364, 377] width 28 height 11
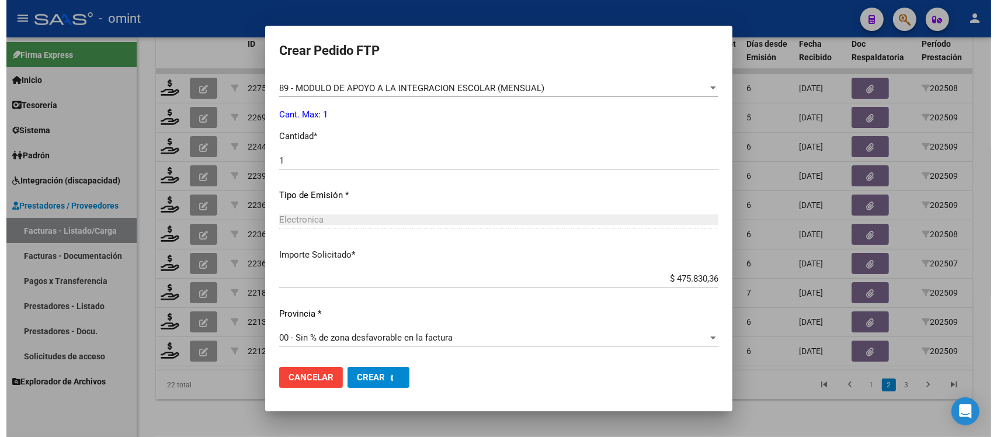
scroll to position [0, 0]
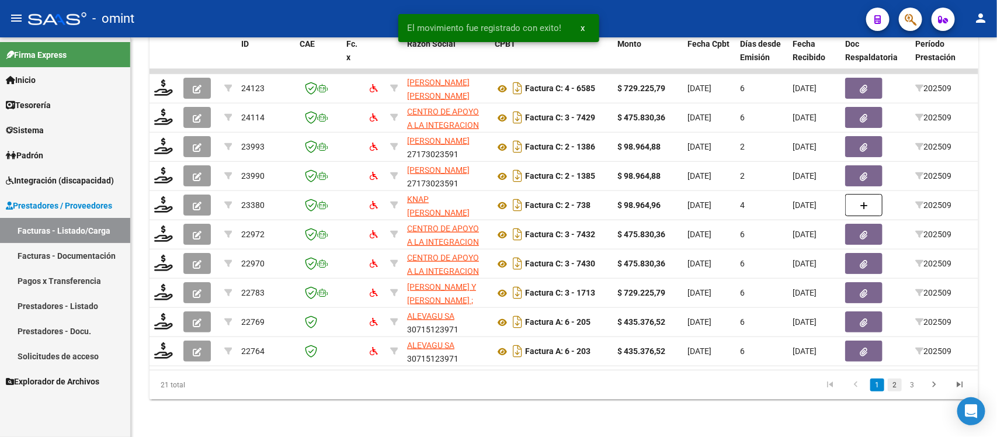
click at [898, 380] on link "2" at bounding box center [895, 384] width 14 height 13
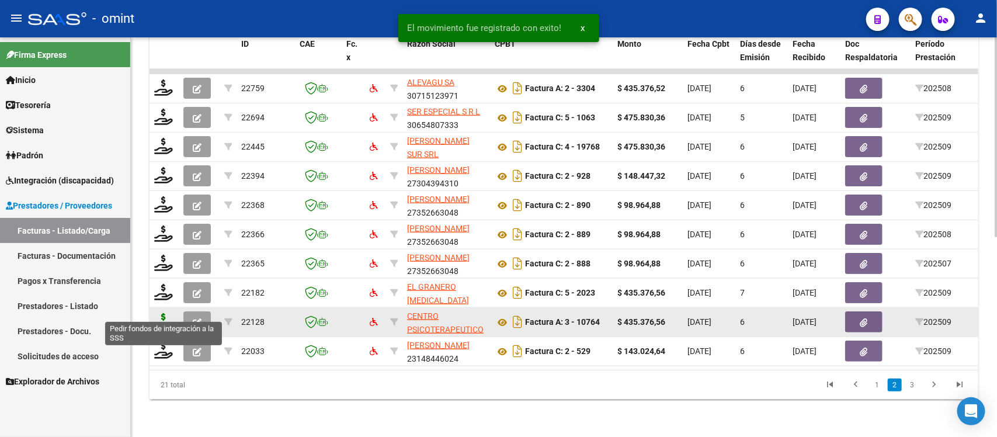
click at [162, 313] on icon at bounding box center [163, 321] width 19 height 16
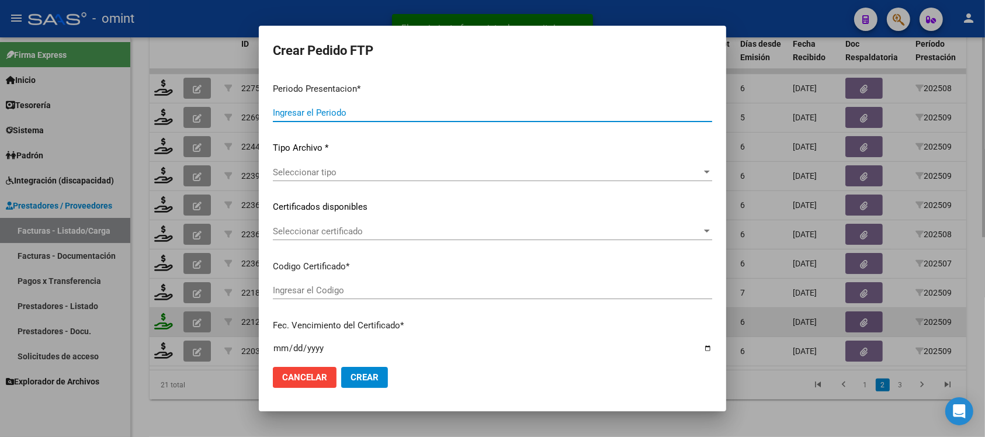
type input "202509"
type input "$ 435.376,56"
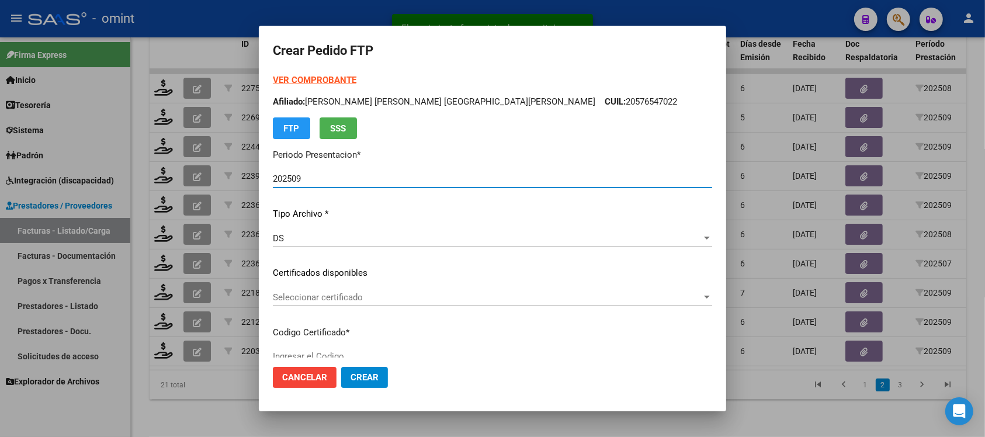
type input "5688164058"
type input "[DATE]"
click at [328, 301] on span "Seleccionar certificado" at bounding box center [487, 297] width 429 height 11
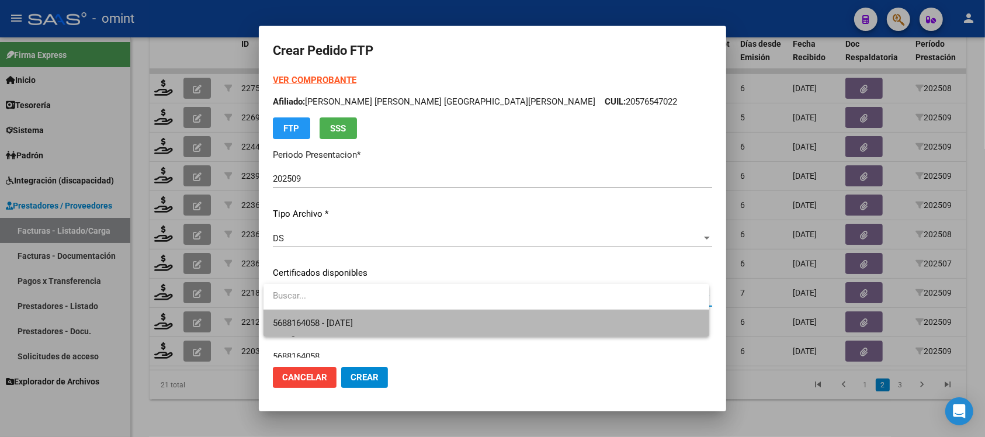
click at [348, 315] on span "5688164058 - [DATE]" at bounding box center [486, 323] width 427 height 26
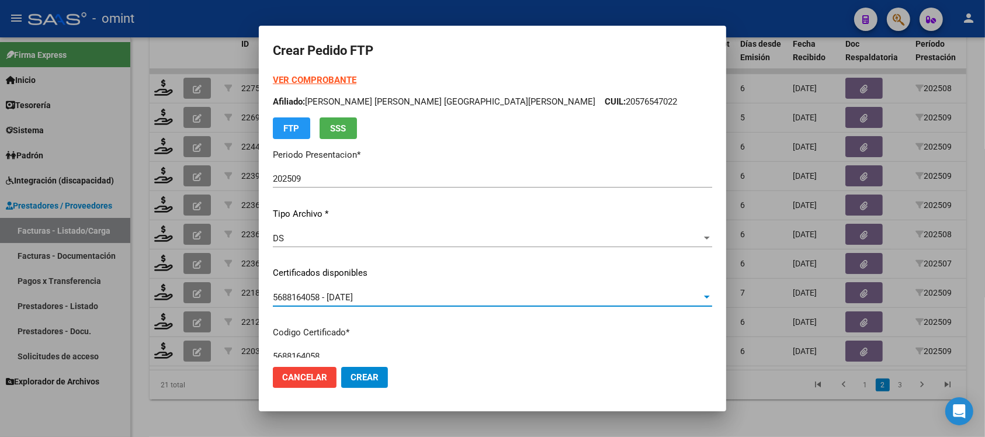
click at [332, 85] on strong "VER COMPROBANTE" at bounding box center [315, 80] width 84 height 11
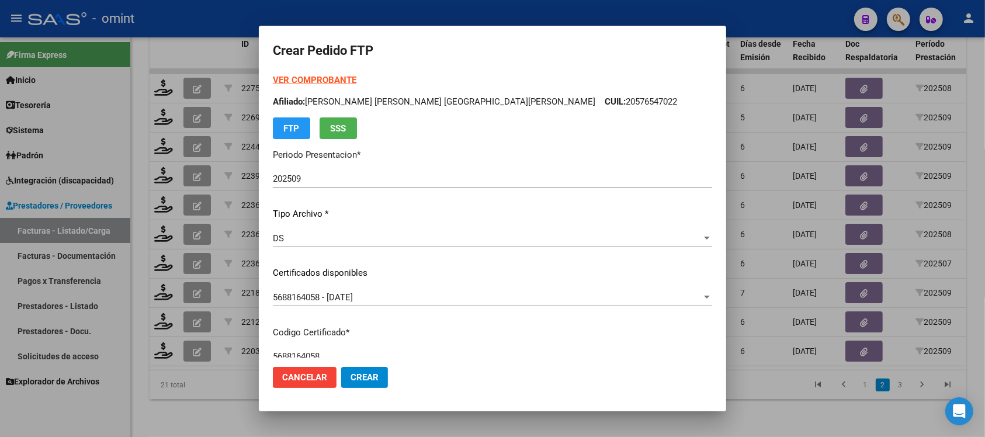
click at [345, 83] on strong "VER COMPROBANTE" at bounding box center [315, 80] width 84 height 11
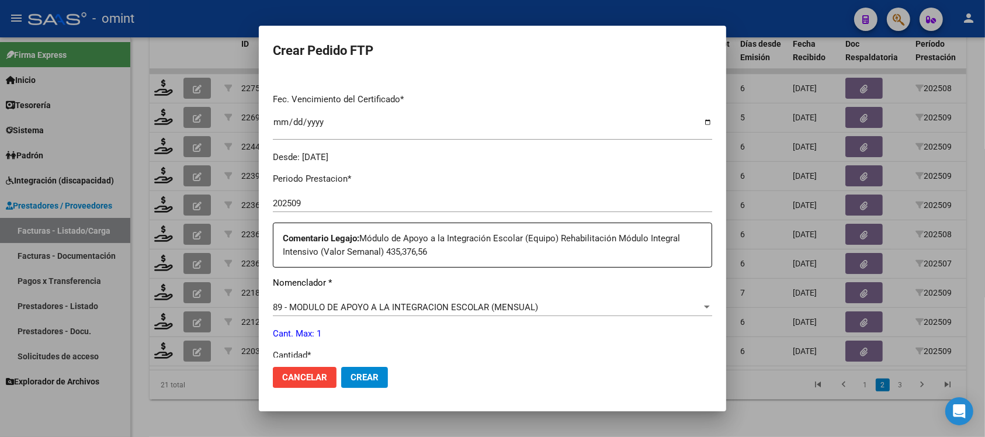
click at [405, 310] on span "89 - MODULO DE APOYO A LA INTEGRACION ESCOLAR (MENSUAL)" at bounding box center [405, 307] width 265 height 11
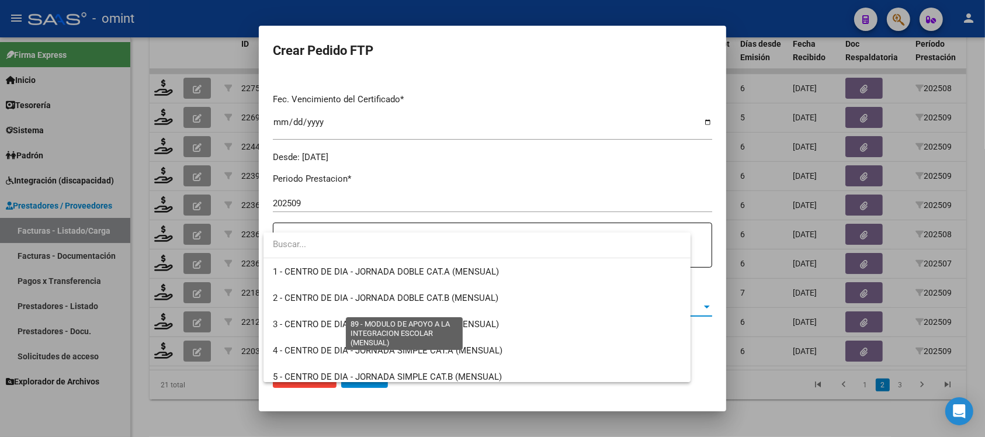
scroll to position [2277, 0]
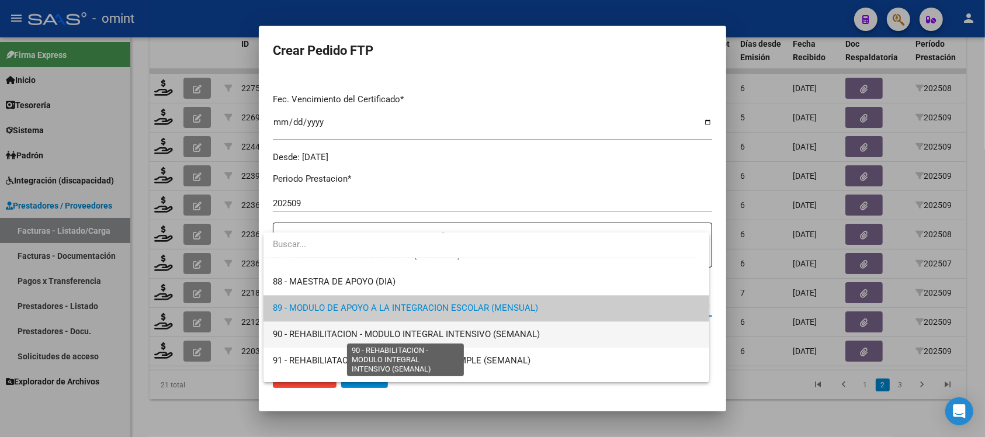
click at [418, 334] on span "90 - REHABILITACION - MODULO INTEGRAL INTENSIVO (SEMANAL)" at bounding box center [406, 334] width 267 height 11
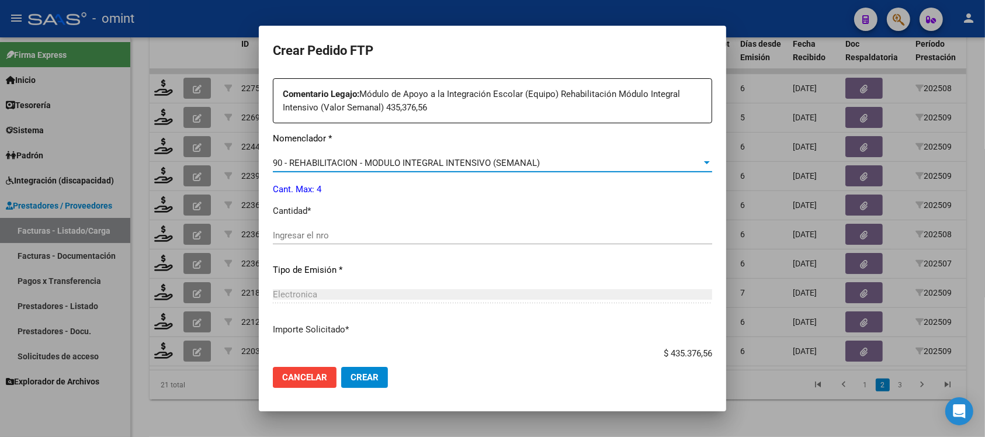
scroll to position [438, 0]
click at [319, 231] on input "Ingresar el nro" at bounding box center [492, 233] width 439 height 11
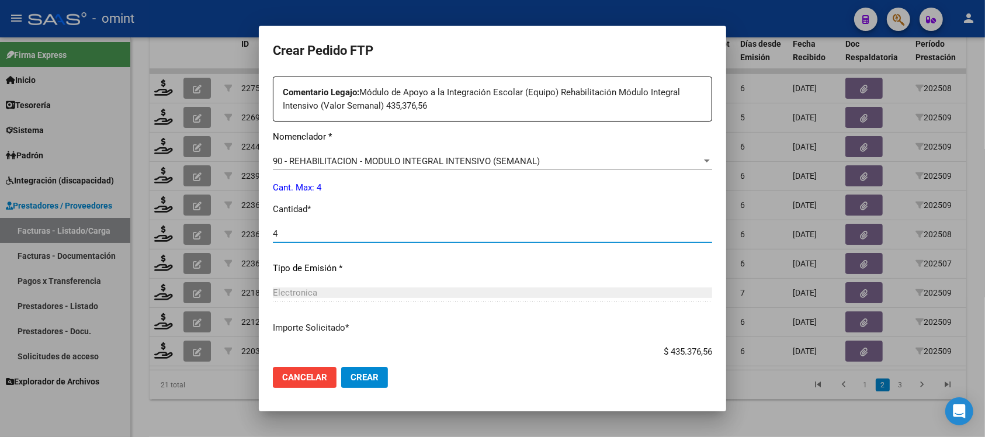
type input "4"
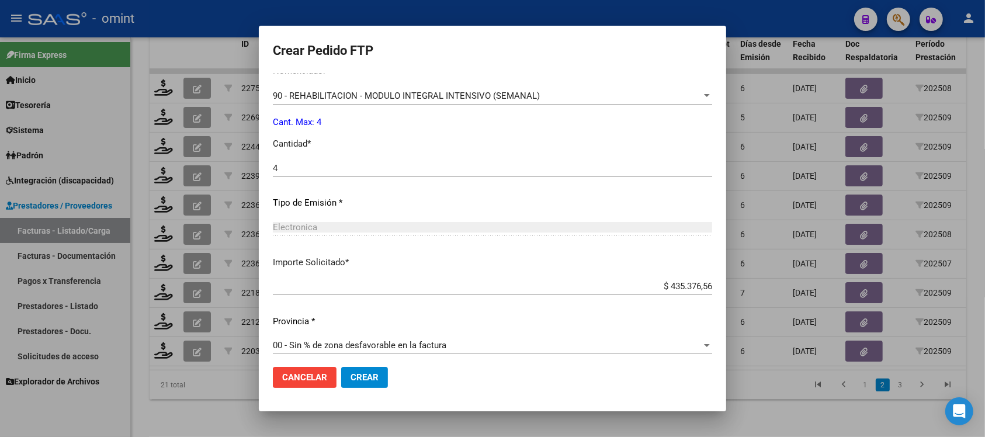
scroll to position [511, 0]
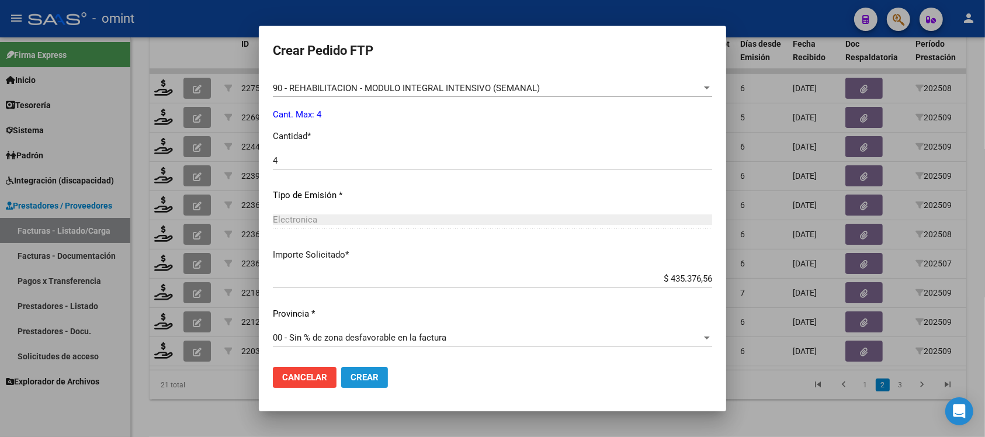
click at [369, 367] on button "Crear" at bounding box center [364, 377] width 47 height 21
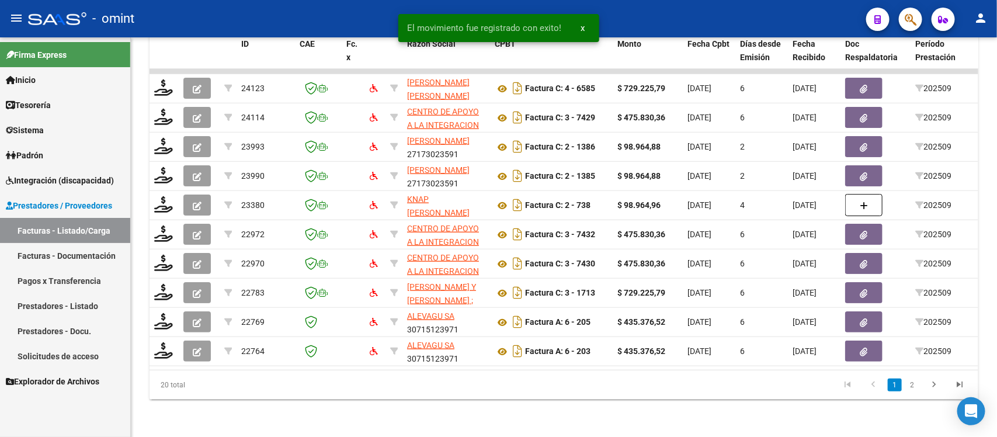
scroll to position [0, 1040]
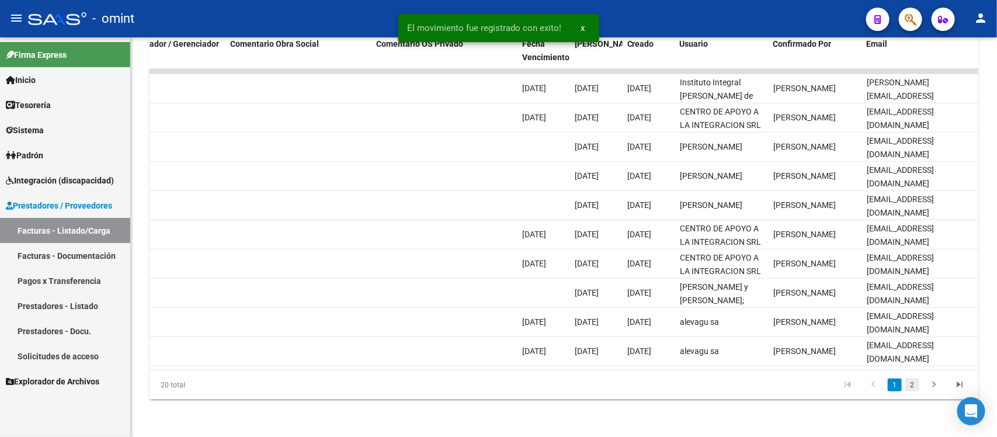
click at [911, 383] on link "2" at bounding box center [912, 384] width 14 height 13
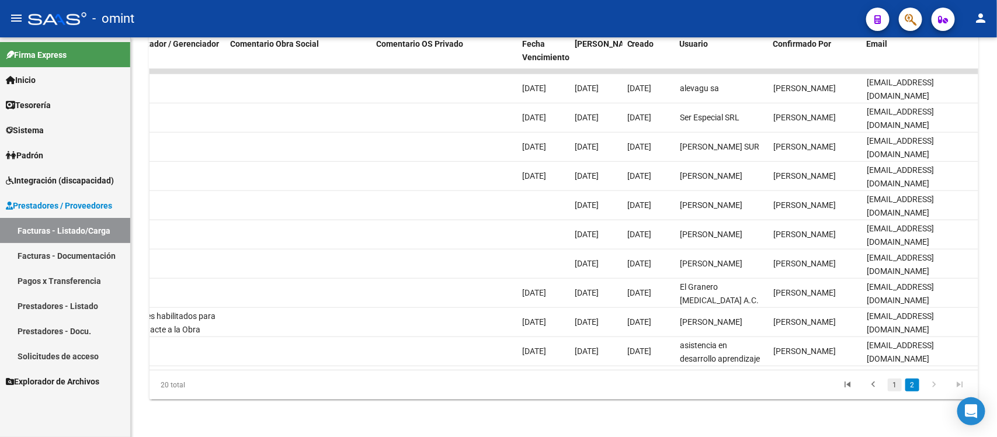
click at [895, 387] on link "1" at bounding box center [895, 384] width 14 height 13
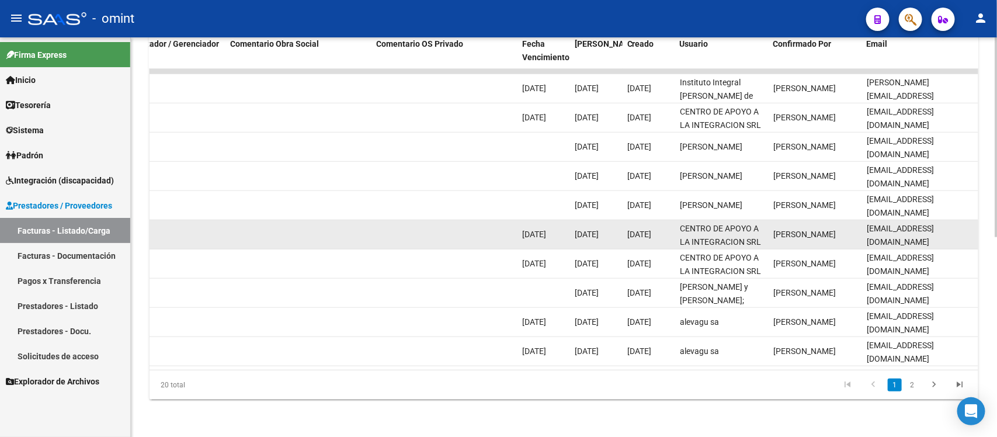
scroll to position [35, 0]
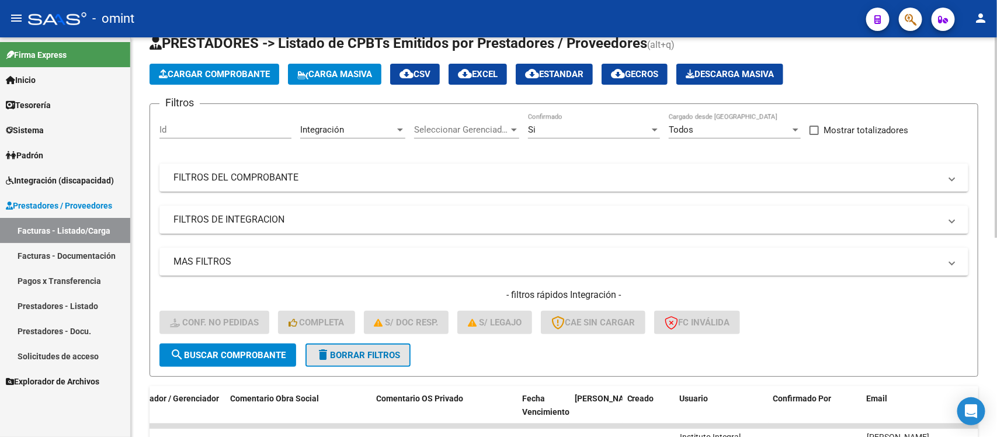
click at [363, 346] on button "delete Borrar Filtros" at bounding box center [357, 354] width 105 height 23
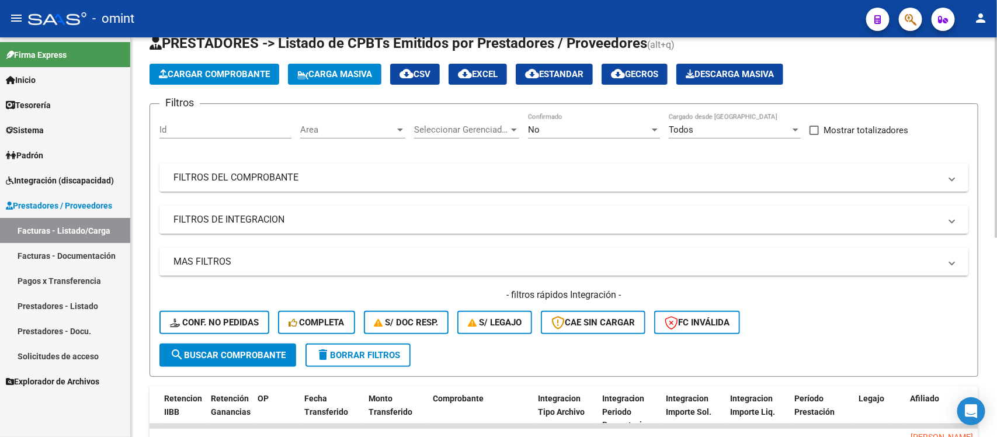
click at [403, 346] on button "delete Borrar Filtros" at bounding box center [357, 354] width 105 height 23
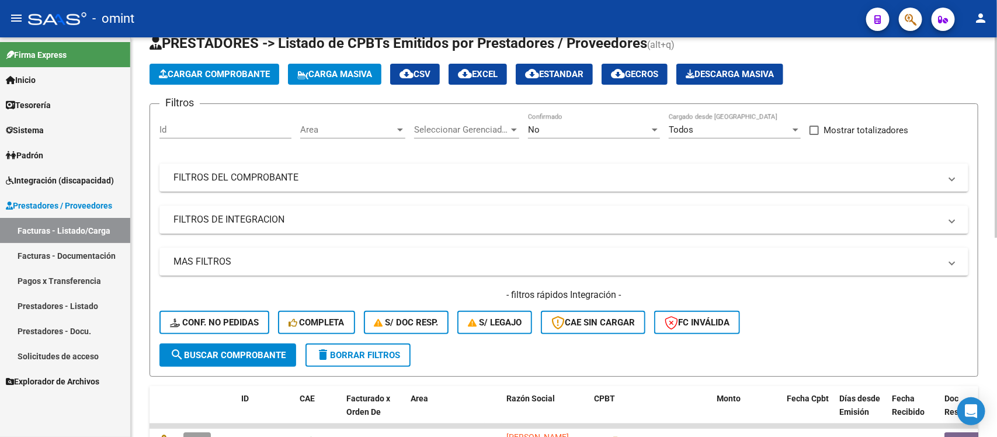
click at [269, 194] on div "Filtros Id Area Area Seleccionar Gerenciador Seleccionar Gerenciador No Confirm…" at bounding box center [563, 228] width 809 height 230
click at [272, 179] on mat-panel-title "FILTROS DEL COMPROBANTE" at bounding box center [556, 177] width 767 height 13
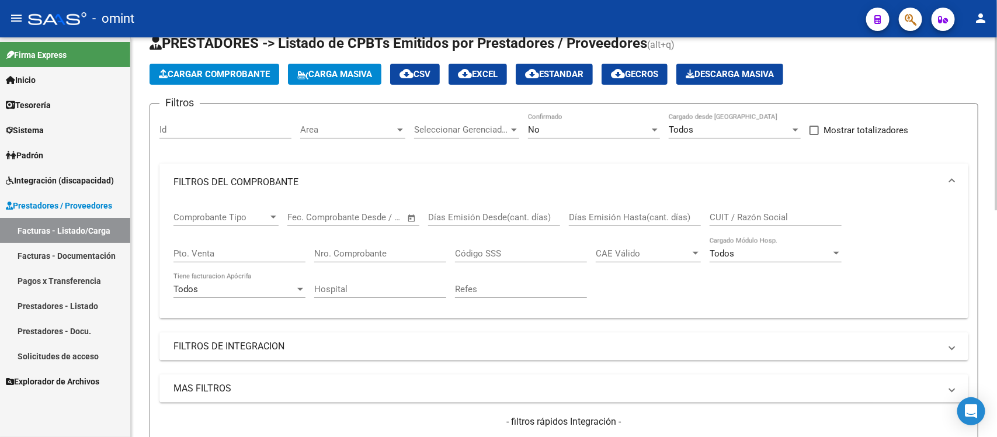
click at [263, 178] on mat-panel-title "FILTROS DEL COMPROBANTE" at bounding box center [556, 182] width 767 height 13
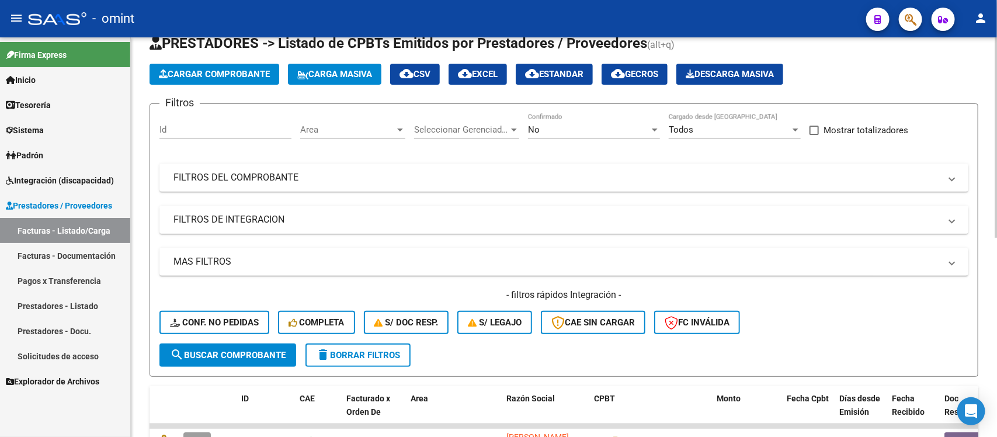
click at [281, 214] on mat-panel-title "FILTROS DE INTEGRACION" at bounding box center [556, 219] width 767 height 13
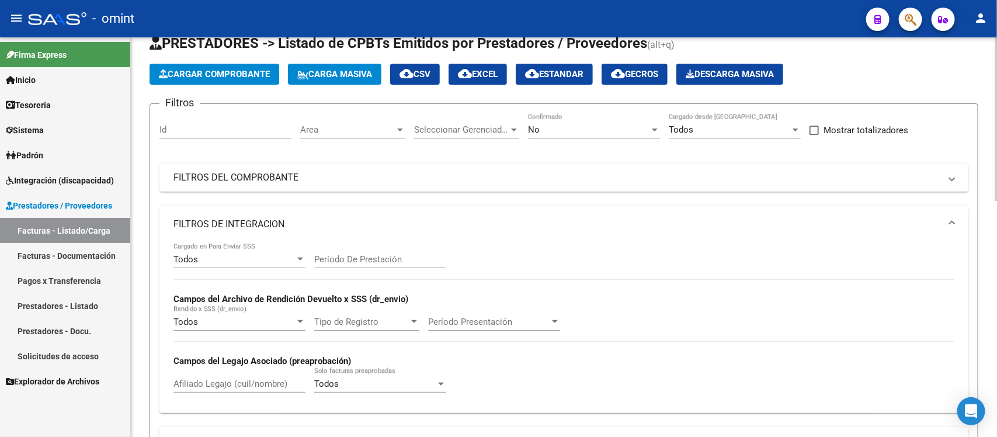
click at [403, 251] on div "Período De Prestación" at bounding box center [380, 255] width 132 height 25
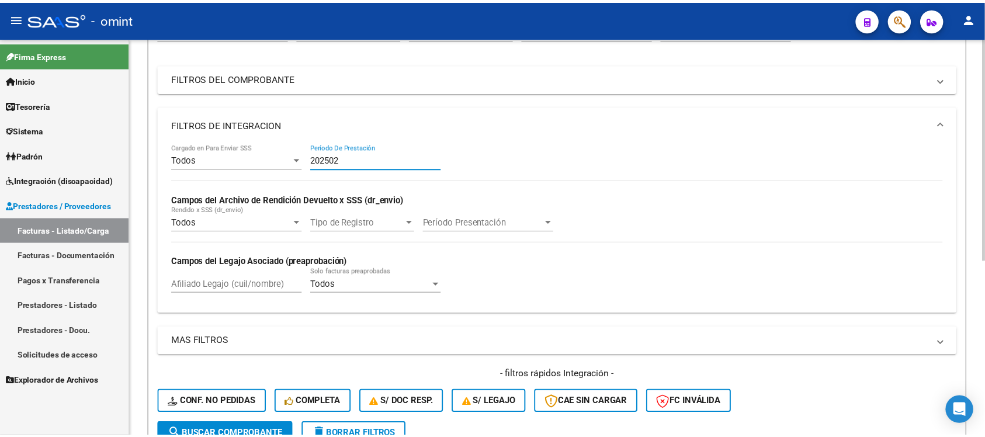
scroll to position [316, 0]
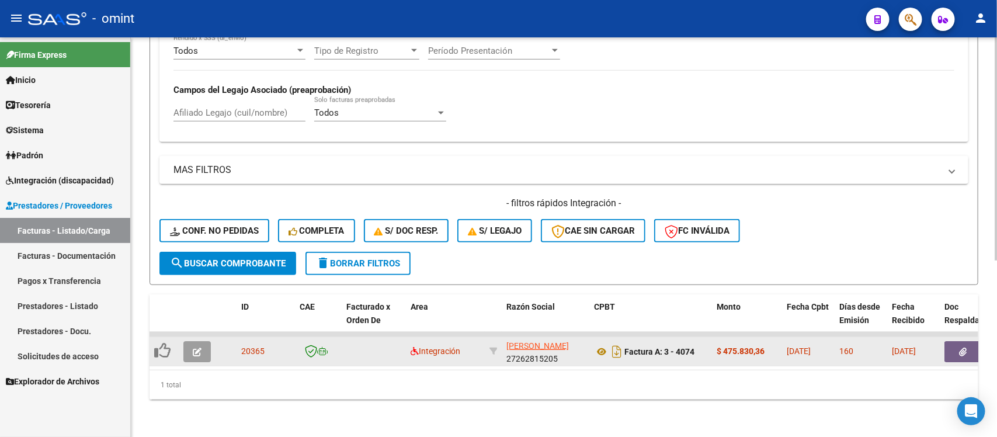
type input "202502"
click at [200, 345] on button "button" at bounding box center [196, 351] width 27 height 21
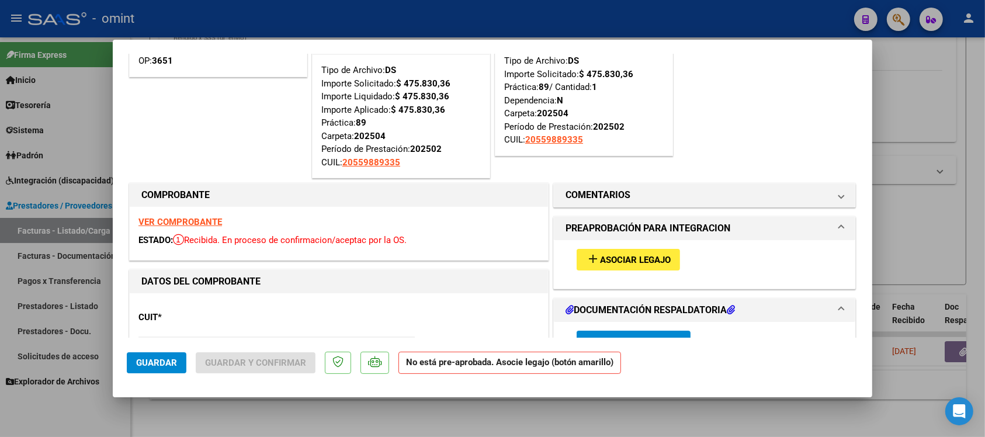
scroll to position [73, 0]
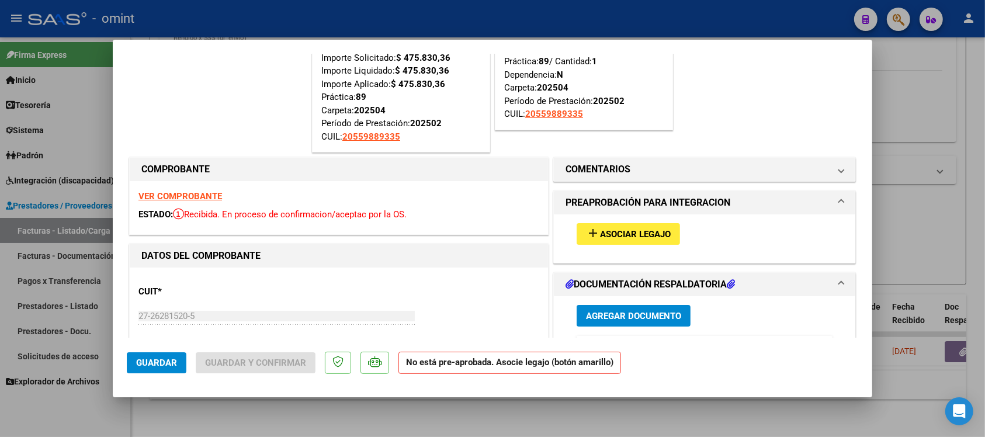
click at [152, 197] on strong "VER COMPROBANTE" at bounding box center [180, 196] width 84 height 11
click at [614, 230] on span "Asociar Legajo" at bounding box center [635, 234] width 71 height 11
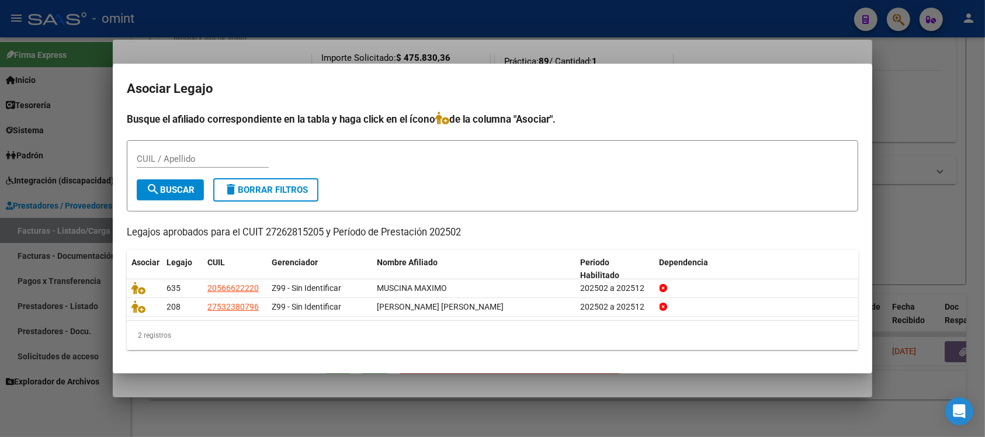
click at [431, 51] on div at bounding box center [492, 218] width 985 height 437
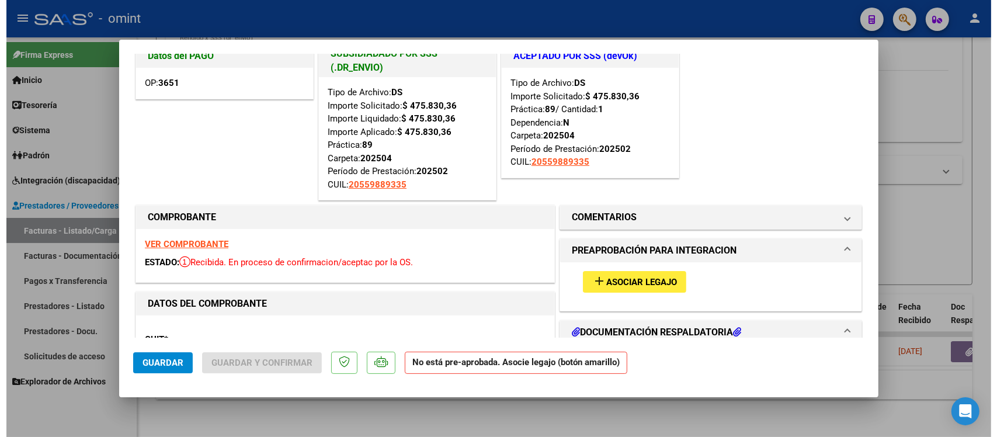
scroll to position [0, 0]
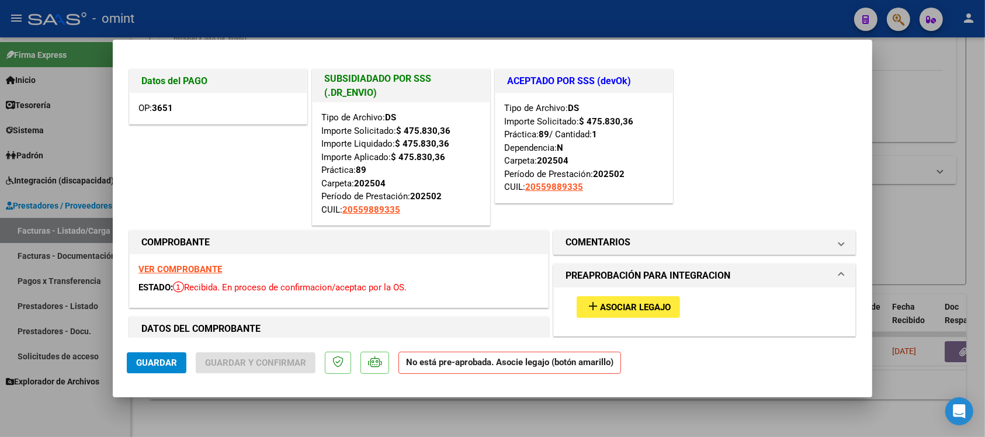
click at [312, 8] on div at bounding box center [492, 218] width 985 height 437
type input "$ 0,00"
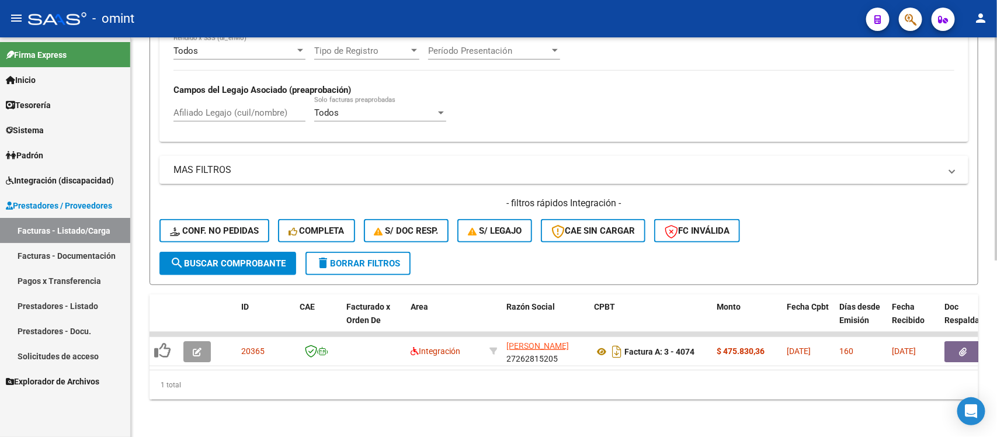
scroll to position [243, 0]
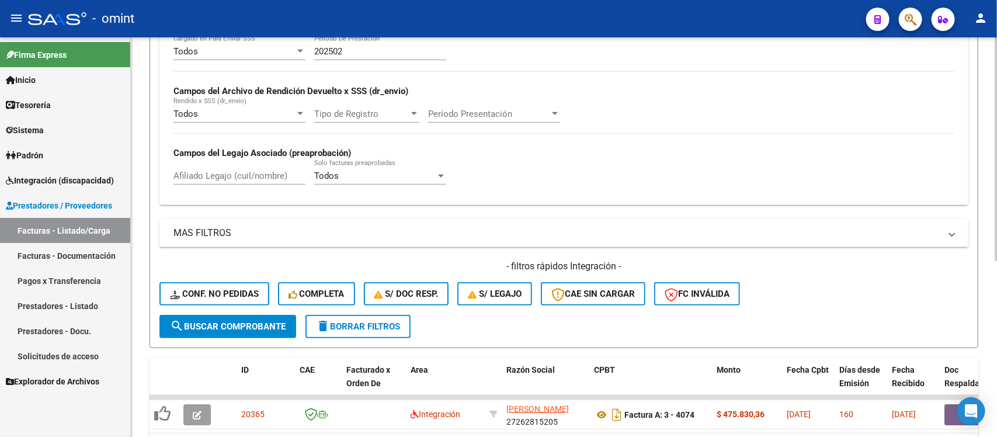
click at [356, 51] on input "202502" at bounding box center [380, 51] width 132 height 11
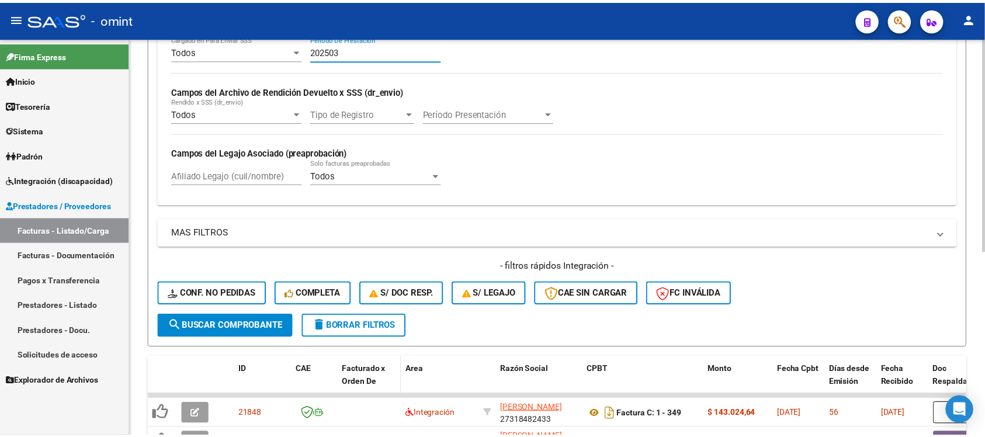
scroll to position [316, 0]
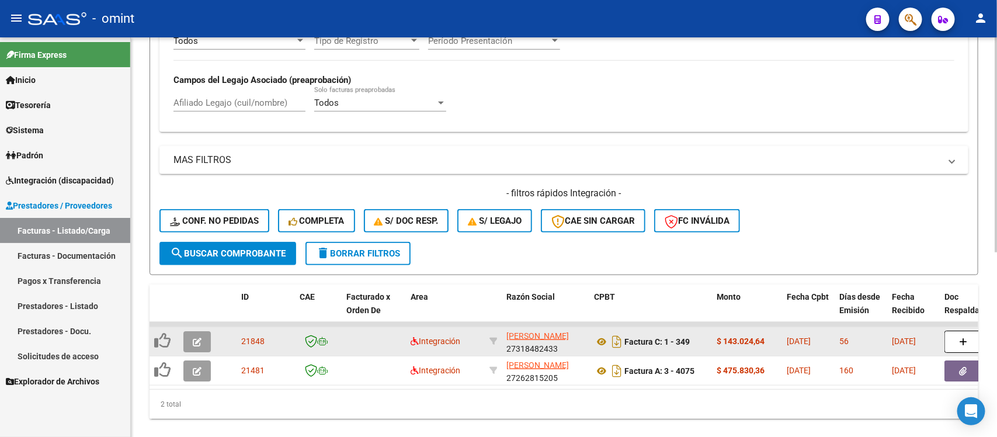
type input "202503"
click at [188, 338] on button "button" at bounding box center [196, 341] width 27 height 21
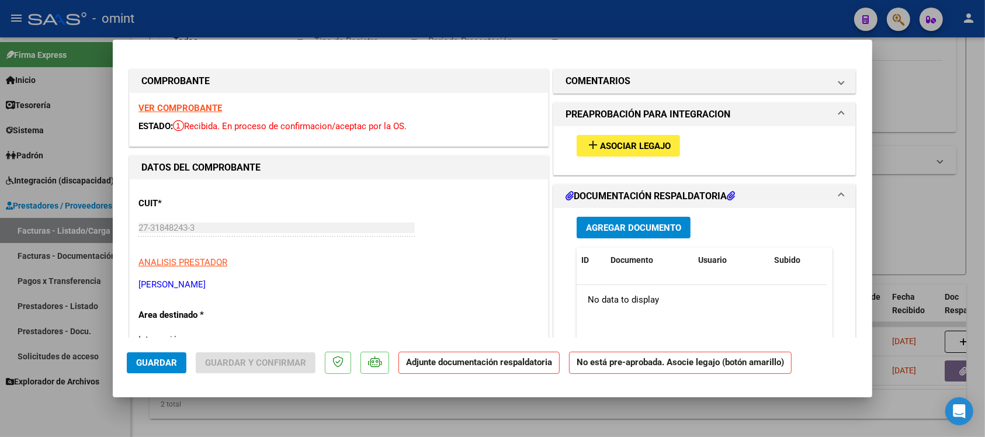
click at [217, 105] on strong "VER COMPROBANTE" at bounding box center [180, 108] width 84 height 11
click at [591, 150] on mat-icon "add" at bounding box center [593, 145] width 14 height 14
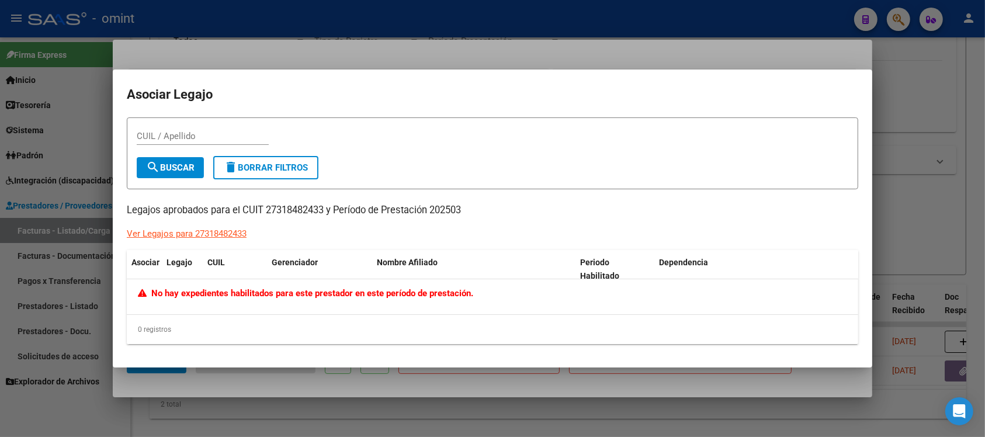
click at [371, 41] on div at bounding box center [492, 218] width 985 height 437
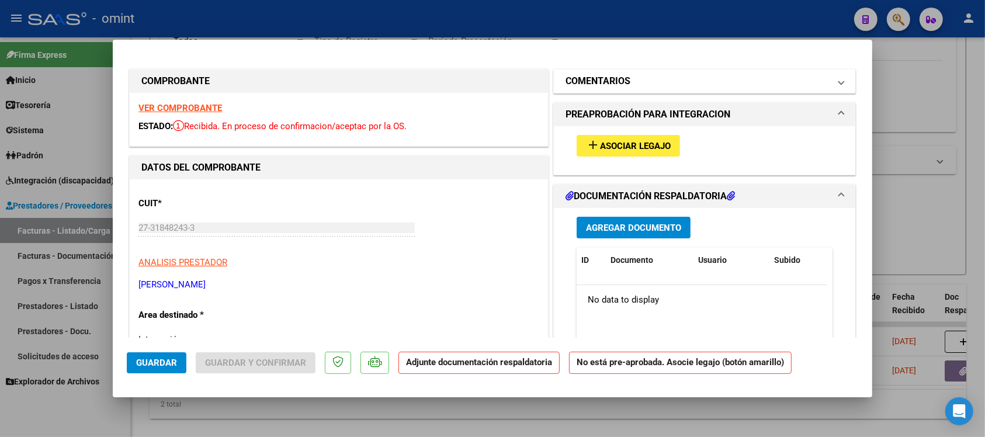
click at [607, 83] on h1 "COMENTARIOS" at bounding box center [597, 81] width 65 height 14
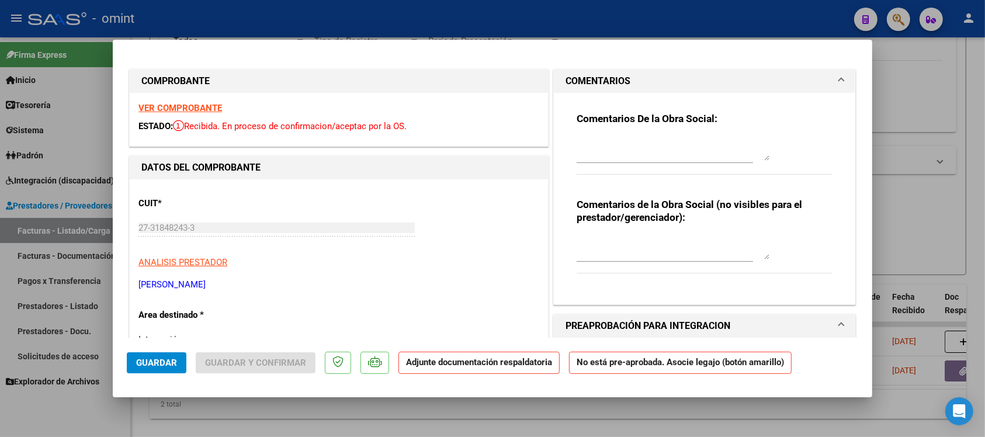
click at [644, 150] on textarea at bounding box center [672, 148] width 193 height 23
paste textarea "Fuera del periodo de presentación para el mecanismo de integración. Por favor c…"
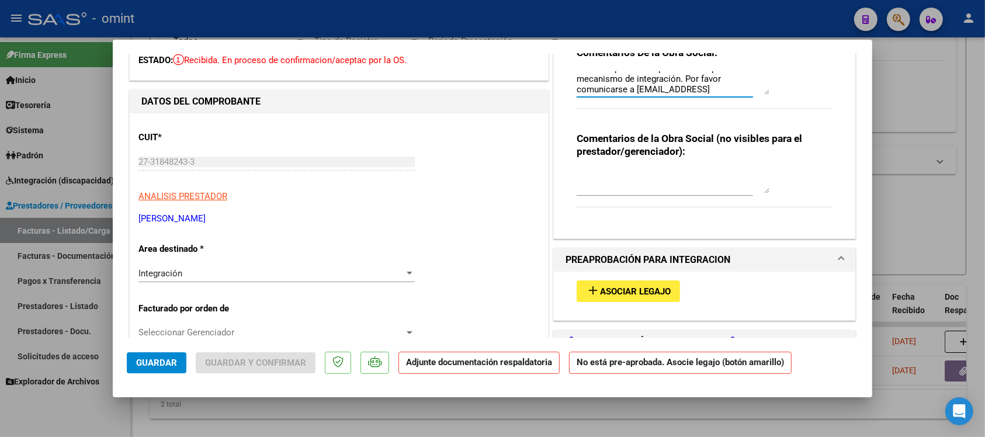
scroll to position [146, 0]
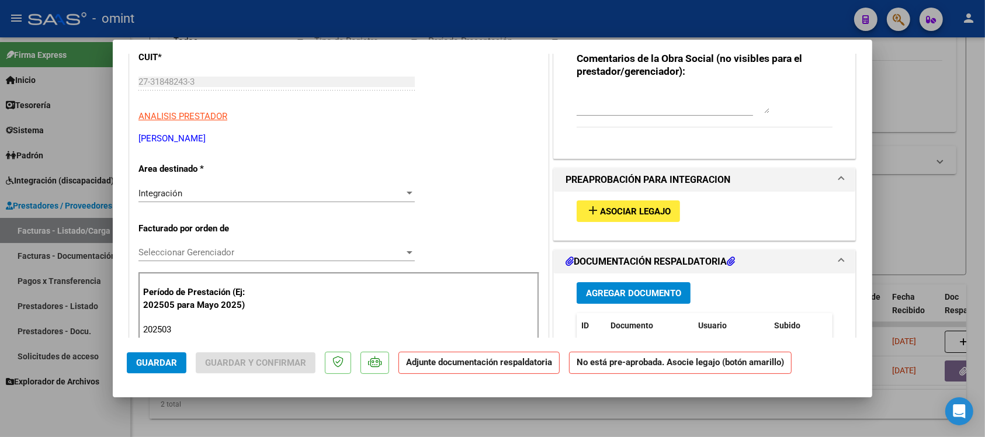
type textarea "Fuera del periodo de presentación para el mecanismo de integración. Por favor c…"
click at [202, 189] on div "Integración" at bounding box center [271, 193] width 266 height 11
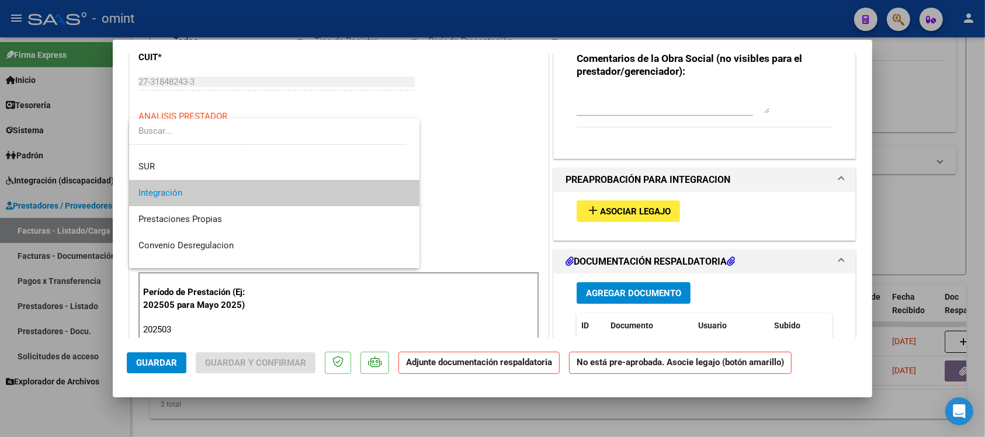
scroll to position [113, 0]
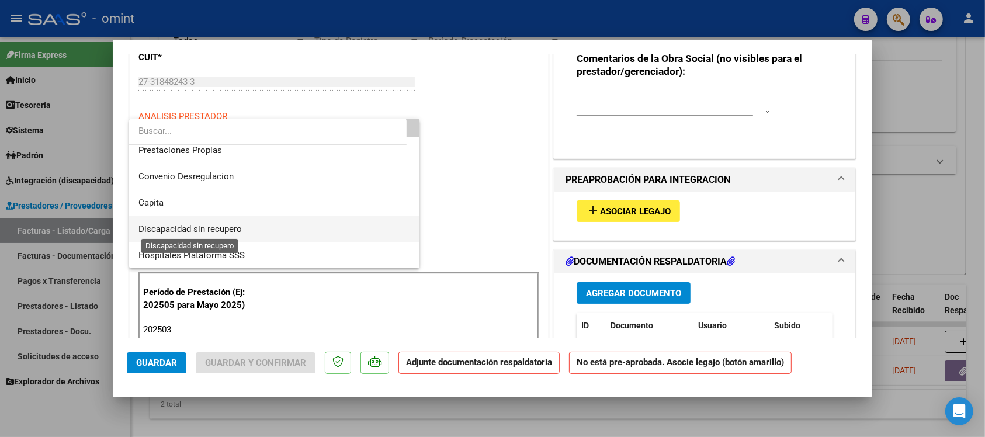
click at [225, 230] on span "Discapacidad sin recupero" at bounding box center [189, 229] width 103 height 11
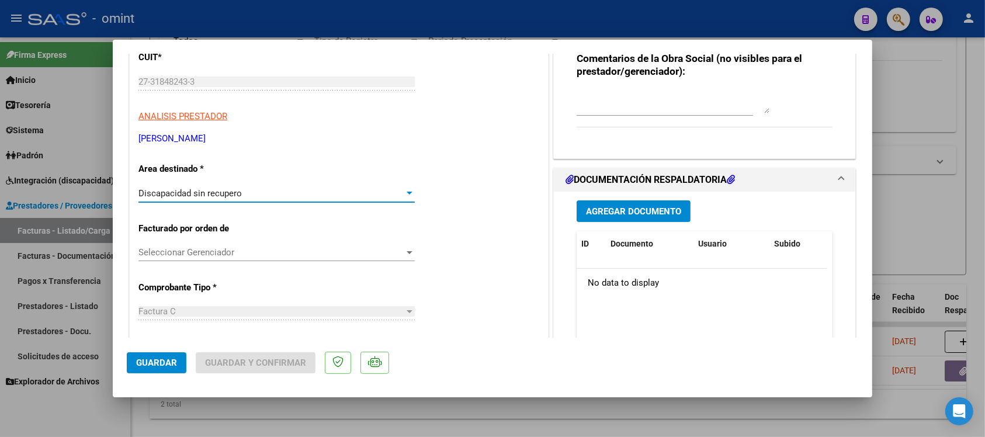
click at [150, 360] on span "Guardar" at bounding box center [156, 362] width 41 height 11
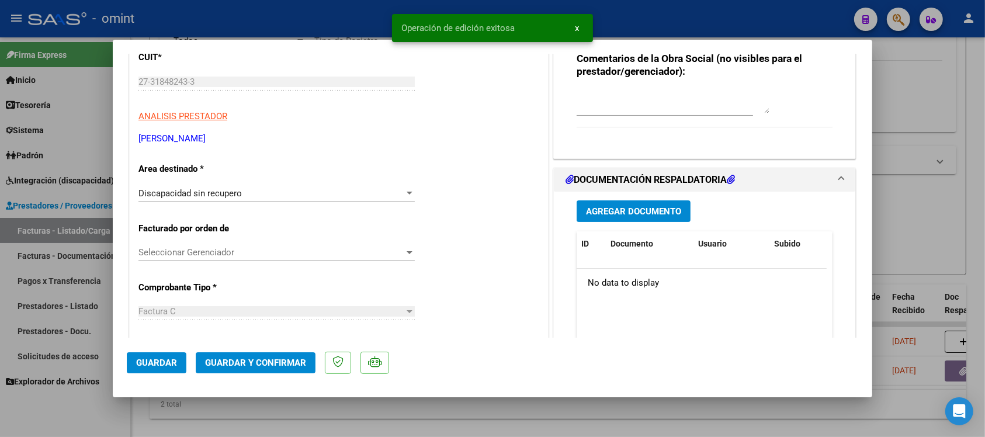
click at [279, 13] on div at bounding box center [492, 218] width 985 height 437
type input "$ 0,00"
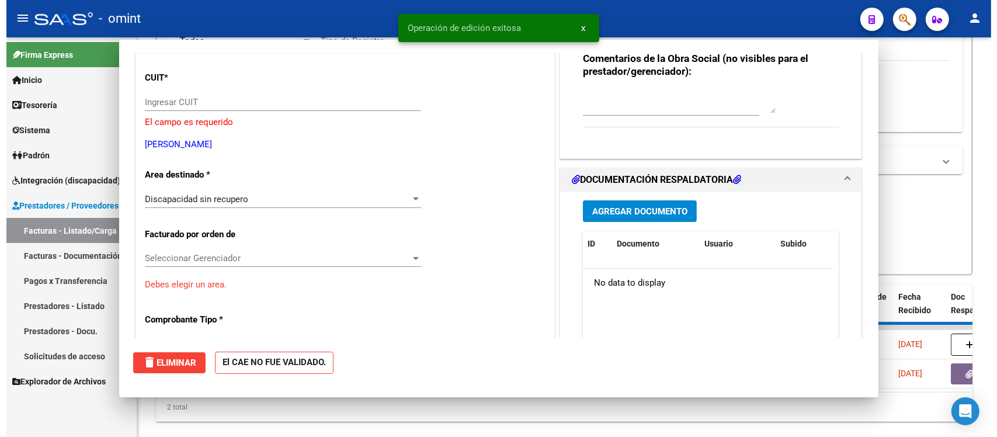
scroll to position [0, 0]
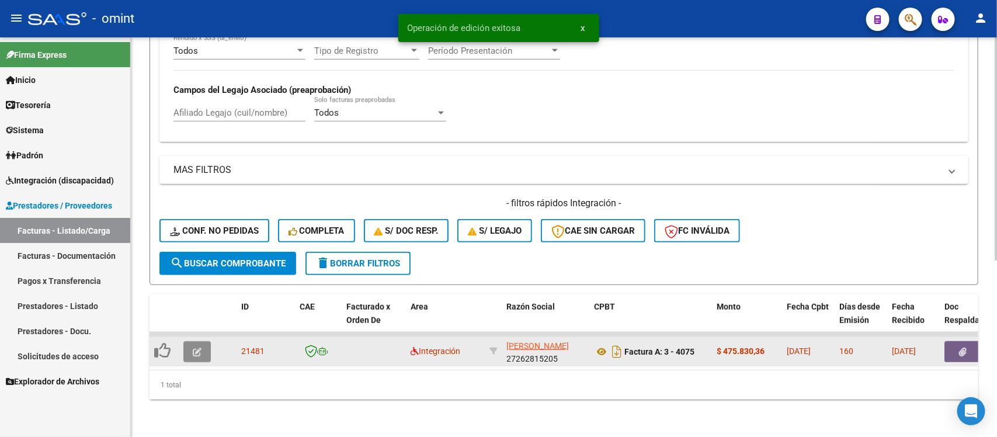
click at [193, 348] on icon "button" at bounding box center [197, 352] width 9 height 9
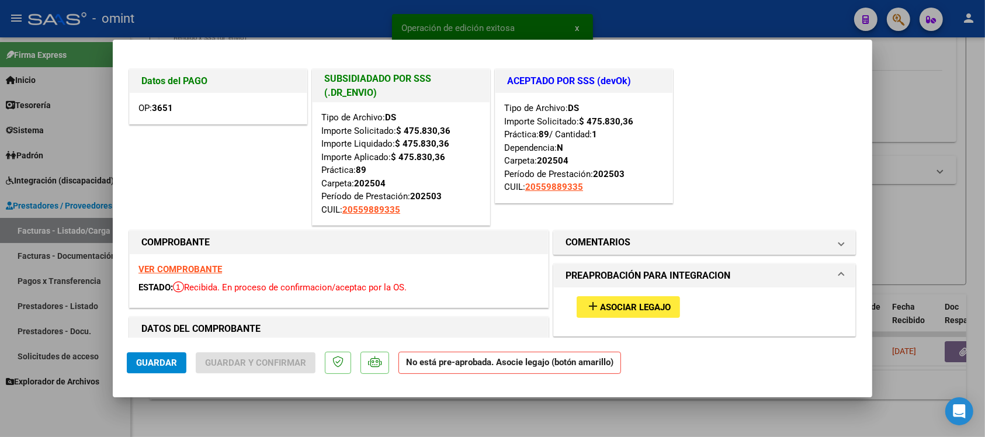
click at [199, 16] on div at bounding box center [492, 218] width 985 height 437
type input "$ 0,00"
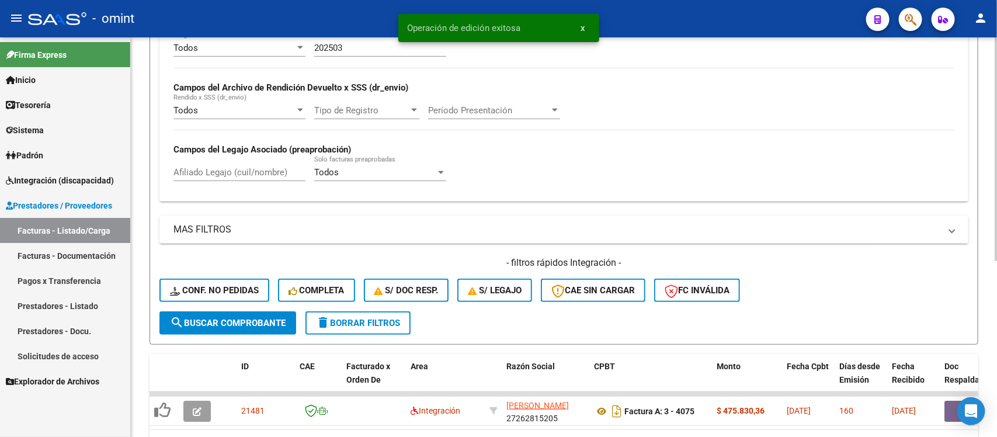
scroll to position [170, 0]
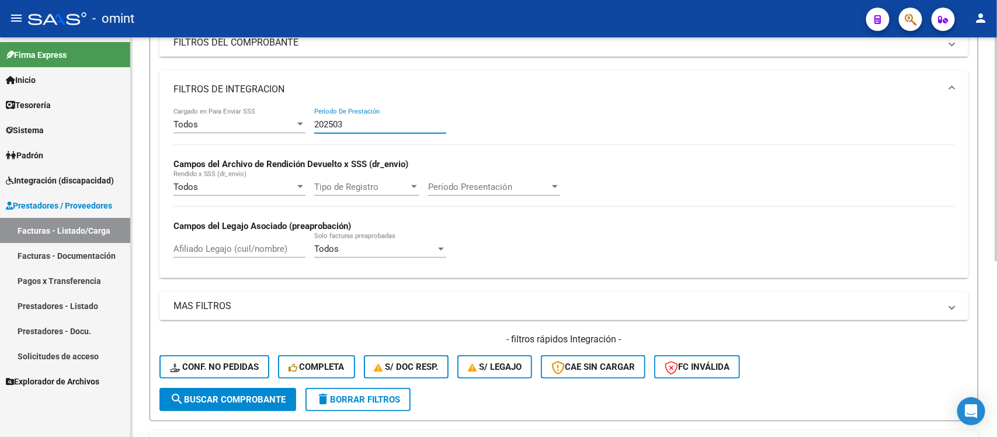
click at [404, 126] on input "202503" at bounding box center [380, 124] width 132 height 11
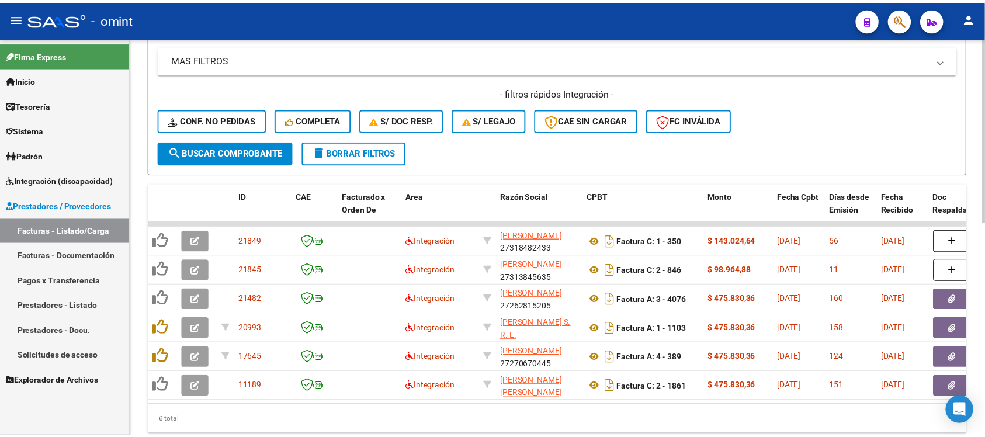
scroll to position [462, 0]
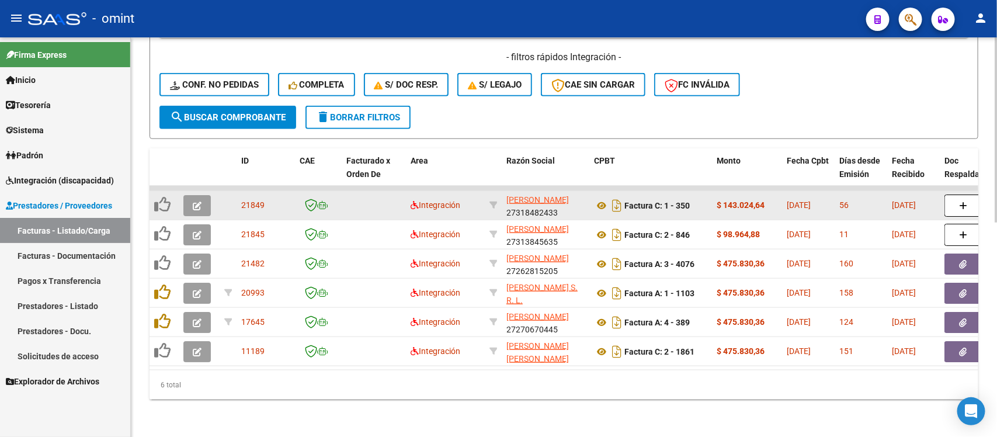
type input "202504"
click at [203, 195] on button "button" at bounding box center [196, 205] width 27 height 21
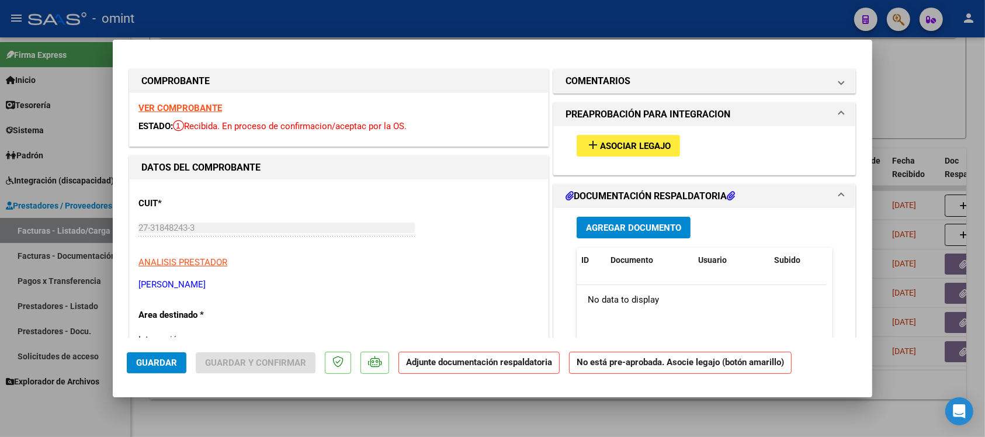
click at [184, 108] on strong "VER COMPROBANTE" at bounding box center [180, 108] width 84 height 11
click at [628, 148] on span "Asociar Legajo" at bounding box center [635, 146] width 71 height 11
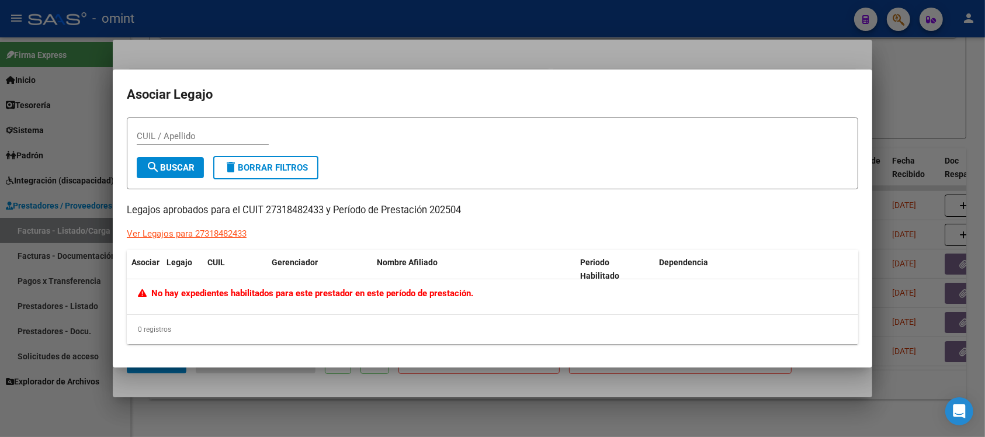
click at [484, 67] on div at bounding box center [492, 218] width 985 height 437
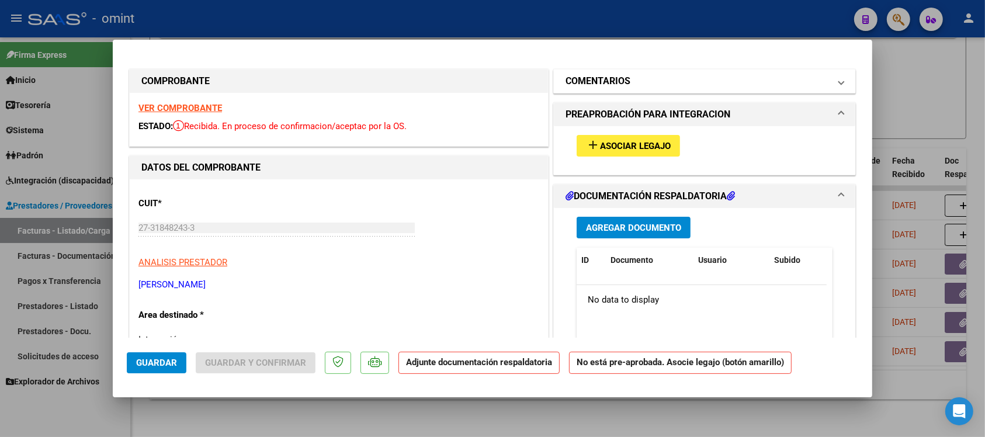
click at [565, 70] on mat-expansion-panel-header "COMENTARIOS" at bounding box center [704, 81] width 301 height 23
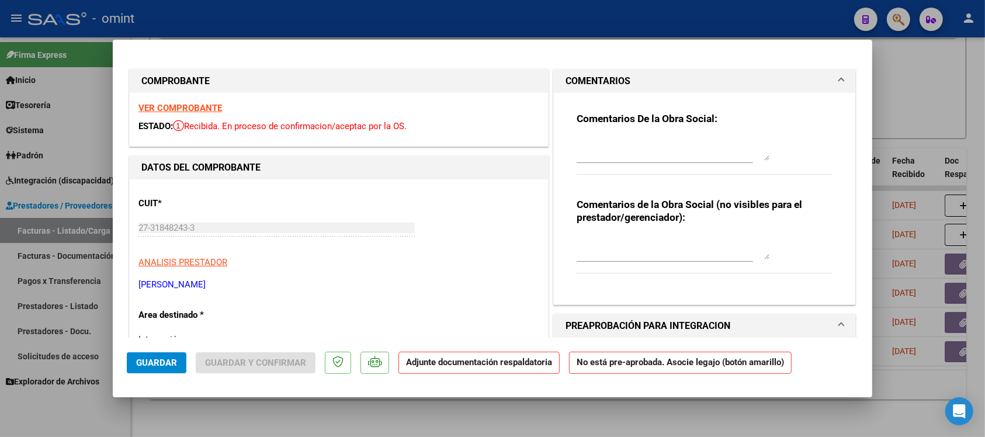
click at [613, 148] on textarea at bounding box center [672, 148] width 193 height 23
paste textarea "Fuera del periodo de presentación para el mecanismo de integración. Por favor c…"
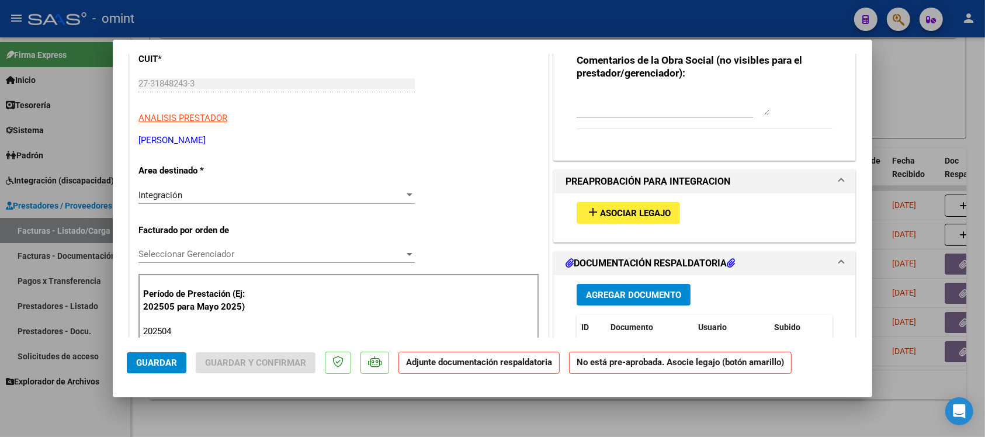
scroll to position [146, 0]
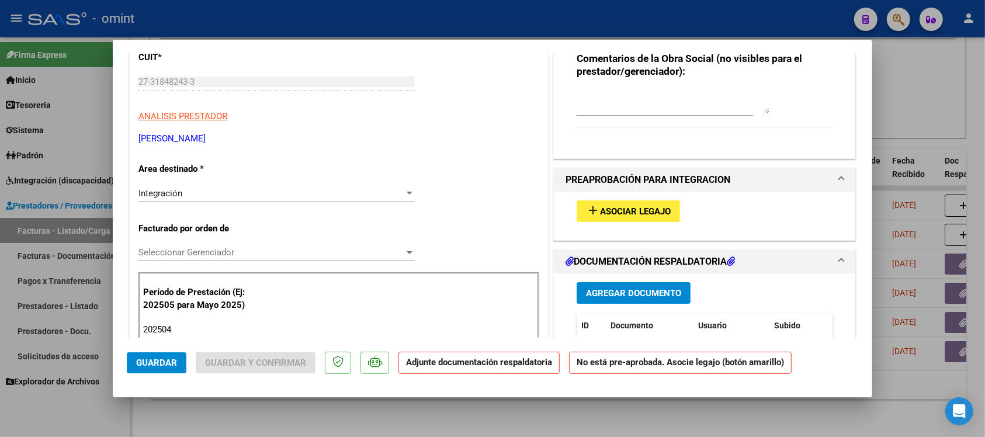
type textarea "Fuera del periodo de presentación para el mecanismo de integración. Por favor c…"
click at [230, 191] on div "Integración" at bounding box center [271, 193] width 266 height 11
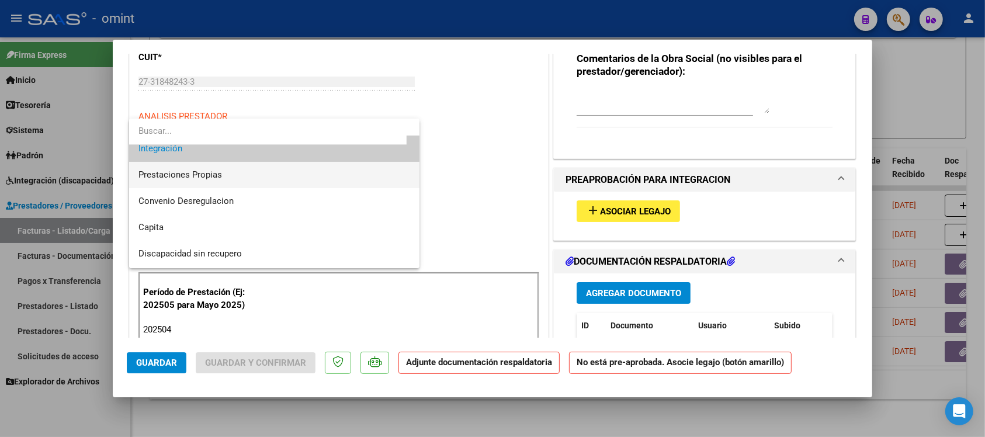
scroll to position [113, 0]
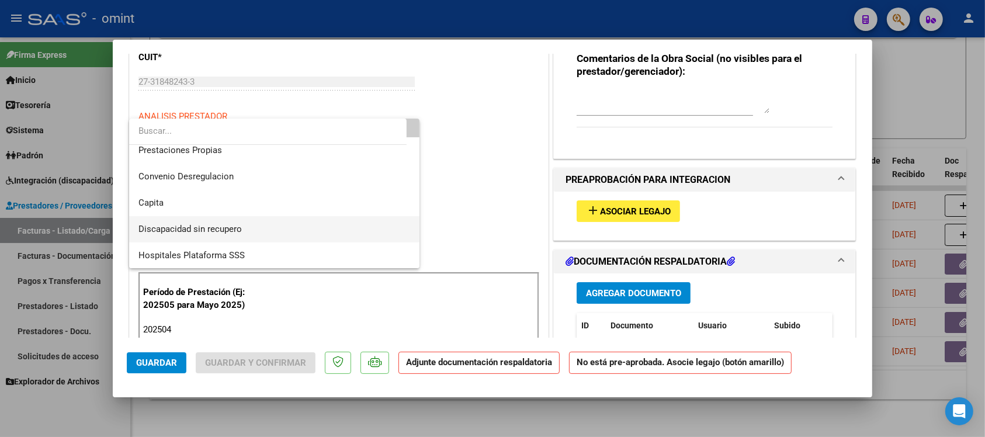
click at [246, 223] on span "Discapacidad sin recupero" at bounding box center [274, 229] width 272 height 26
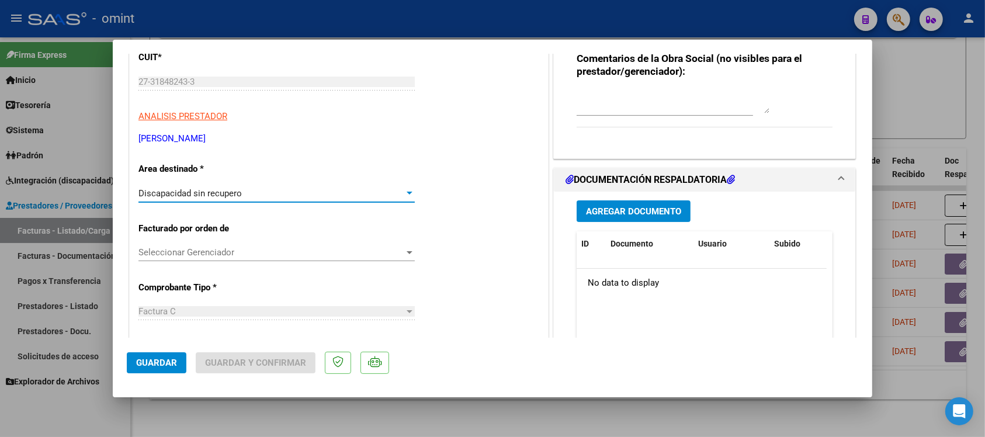
click at [159, 371] on button "Guardar" at bounding box center [157, 362] width 60 height 21
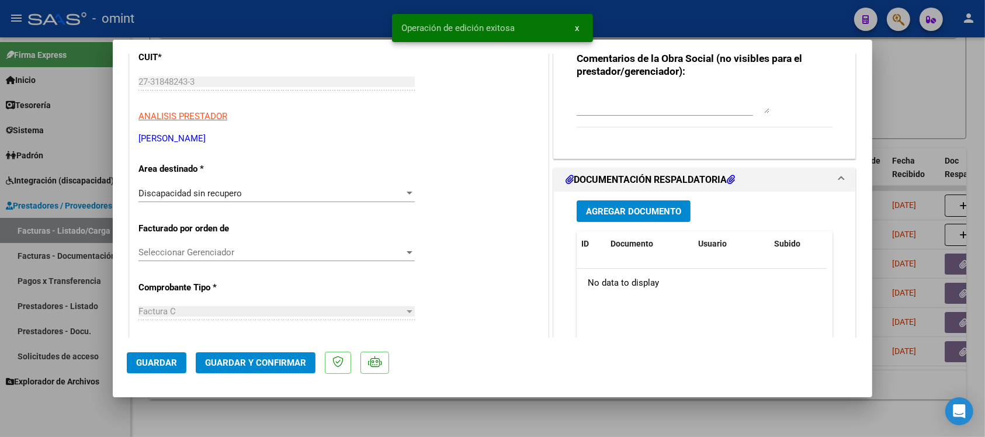
click at [317, 15] on div at bounding box center [492, 218] width 985 height 437
type input "$ 0,00"
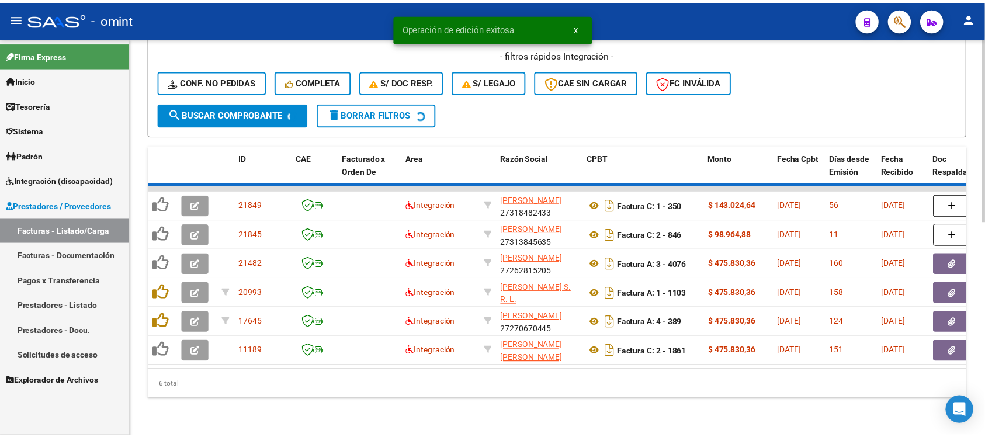
scroll to position [433, 0]
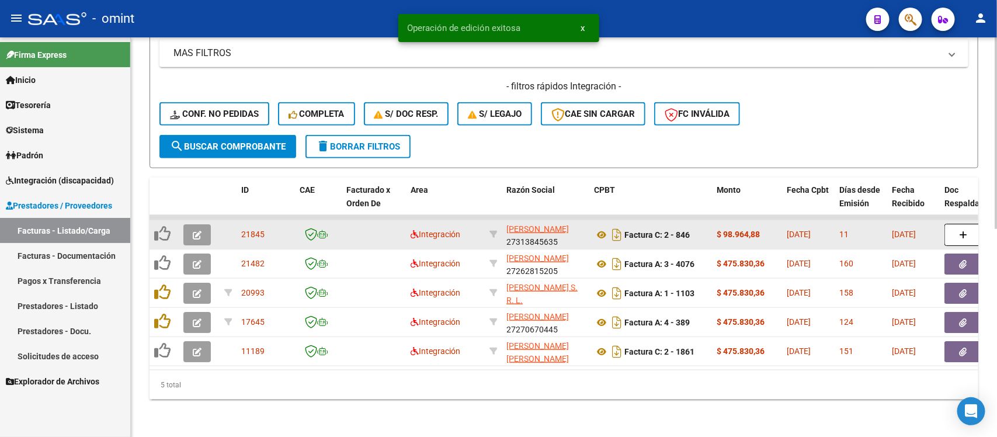
click at [193, 231] on icon "button" at bounding box center [197, 235] width 9 height 9
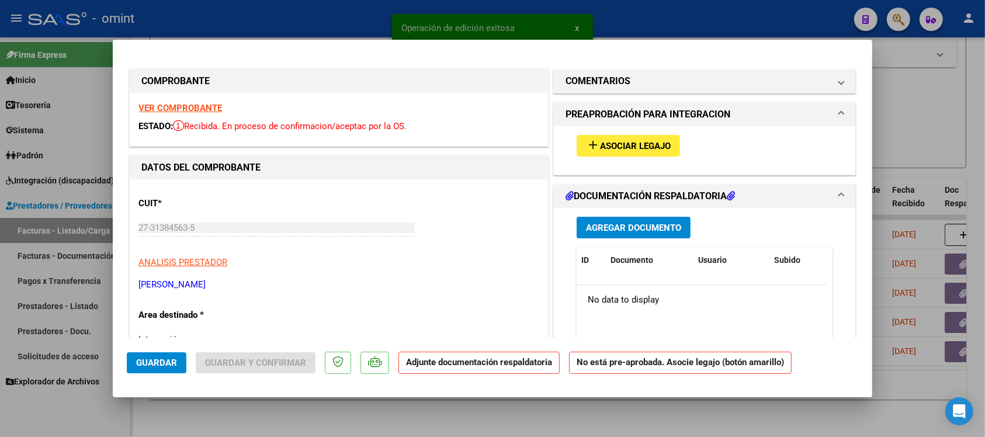
click at [187, 109] on strong "VER COMPROBANTE" at bounding box center [180, 108] width 84 height 11
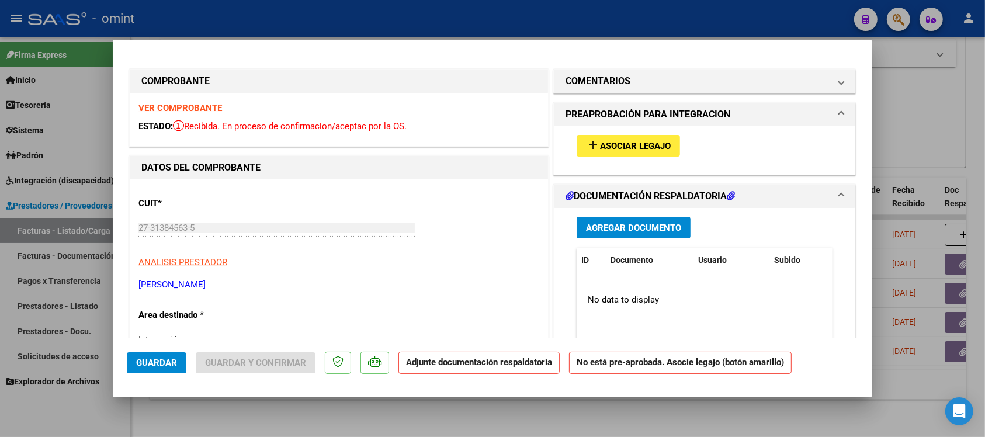
click at [609, 139] on button "add Asociar Legajo" at bounding box center [627, 146] width 103 height 22
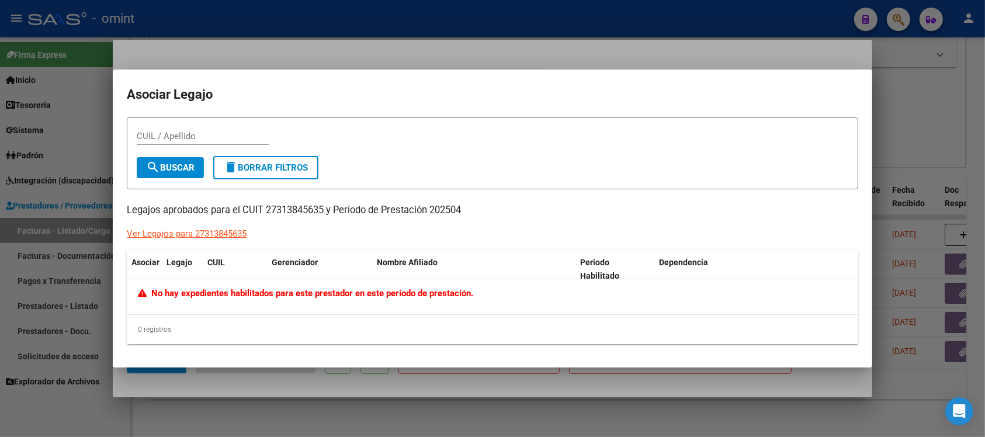
click at [464, 63] on div at bounding box center [492, 218] width 985 height 437
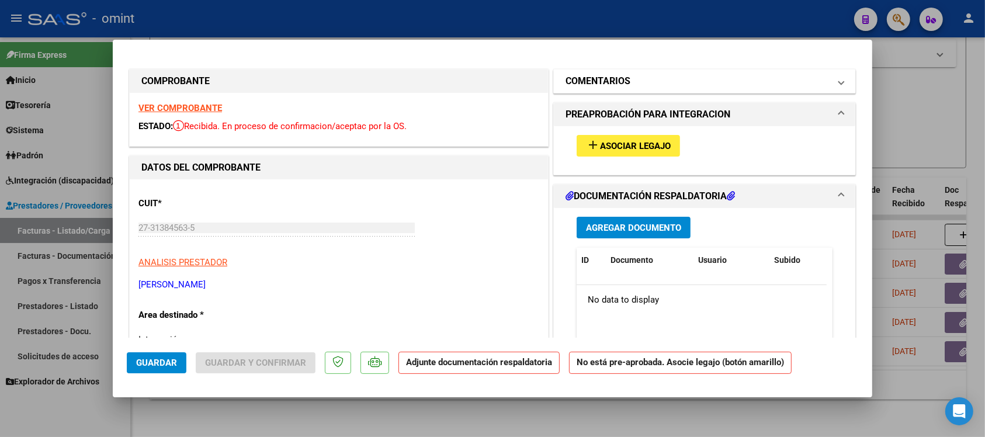
click at [578, 75] on h1 "COMENTARIOS" at bounding box center [597, 81] width 65 height 14
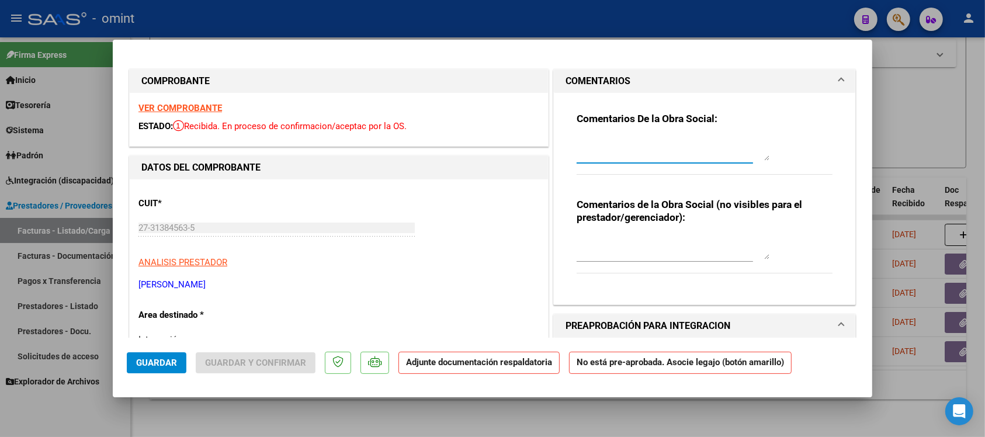
click at [619, 149] on textarea at bounding box center [672, 148] width 193 height 23
paste textarea "Fuera del periodo de presentación para el mecanismo de integración. Por favor c…"
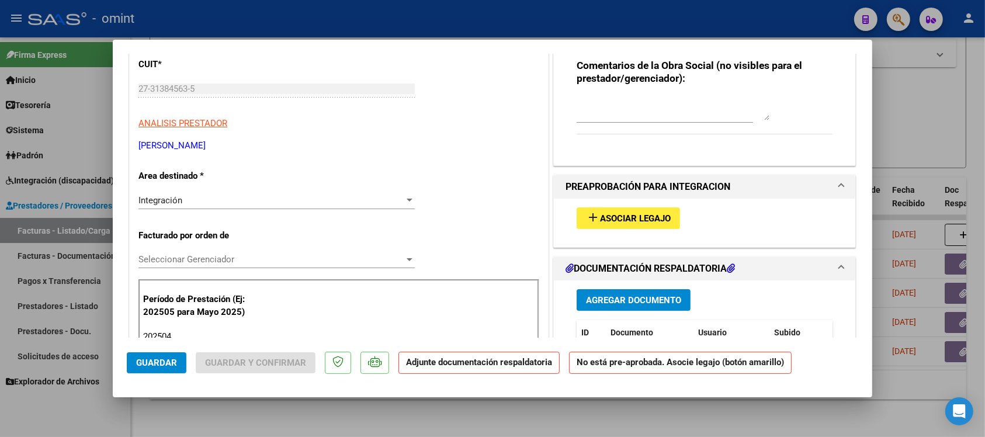
scroll to position [146, 0]
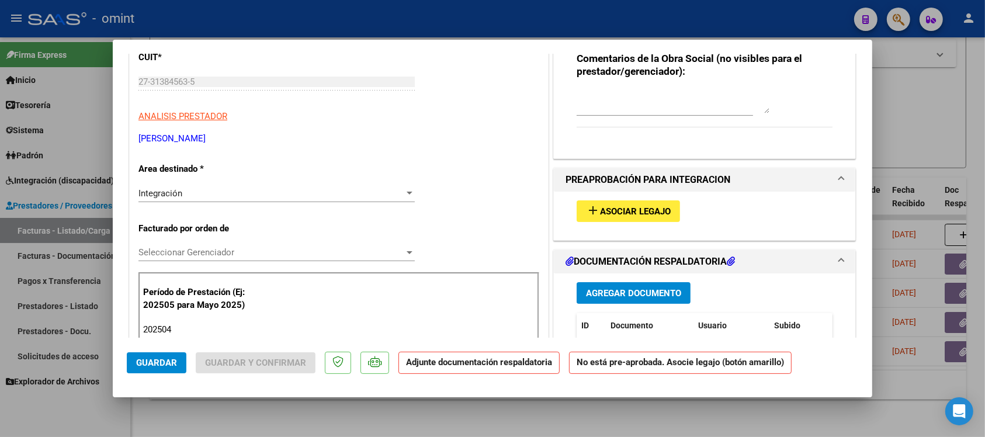
type textarea "Fuera del periodo de presentación para el mecanismo de integración. Por favor c…"
click at [219, 200] on div "Integración Seleccionar Area" at bounding box center [276, 194] width 276 height 18
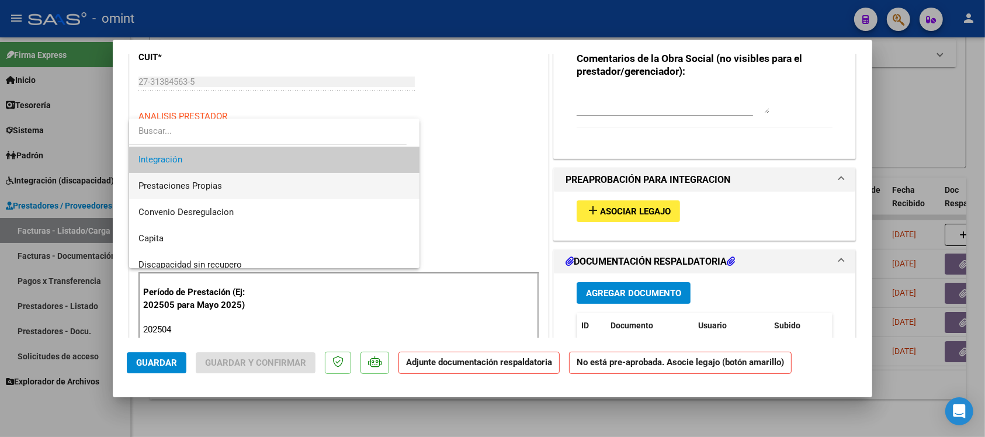
scroll to position [113, 0]
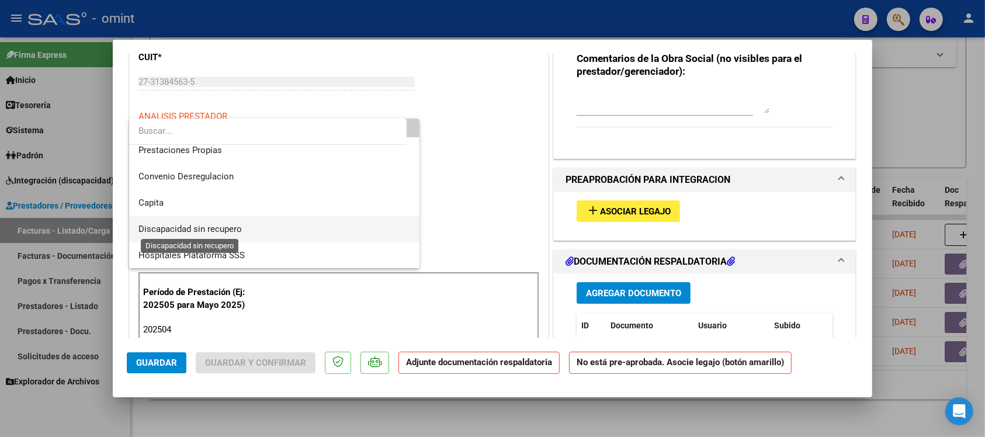
click at [238, 234] on span "Discapacidad sin recupero" at bounding box center [189, 229] width 103 height 11
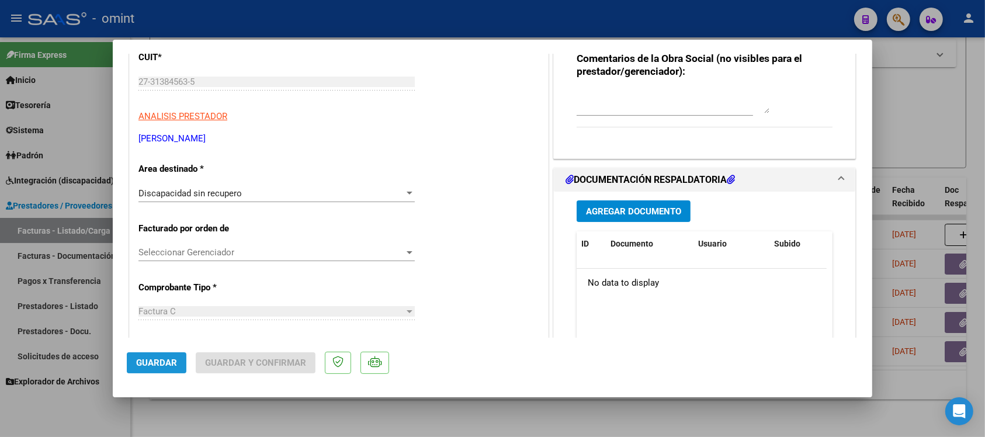
click at [171, 368] on button "Guardar" at bounding box center [157, 362] width 60 height 21
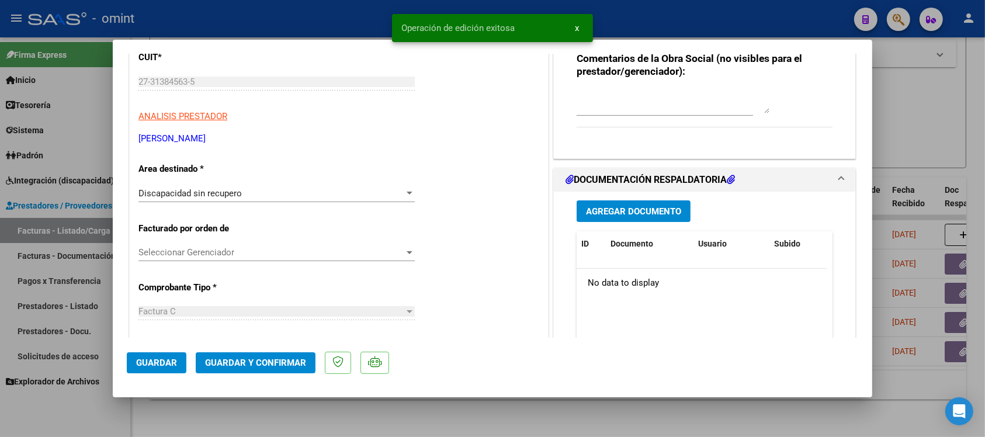
click at [304, 12] on div at bounding box center [492, 218] width 985 height 437
type input "$ 0,00"
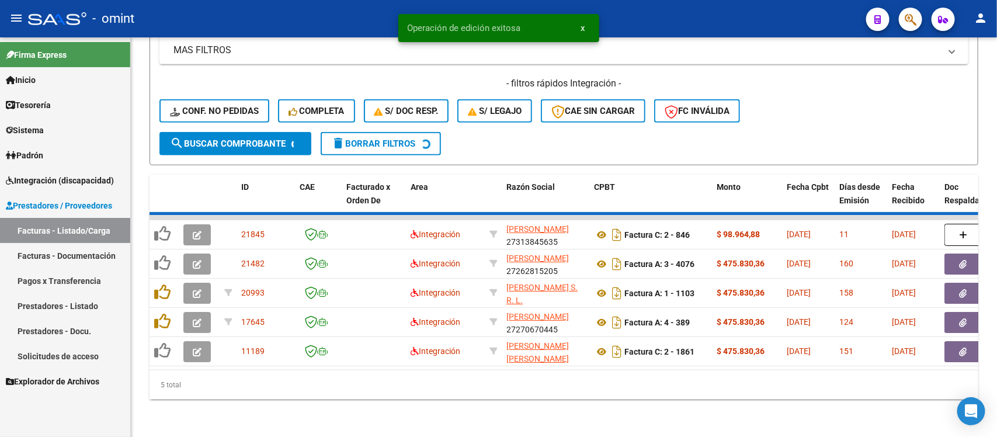
scroll to position [404, 0]
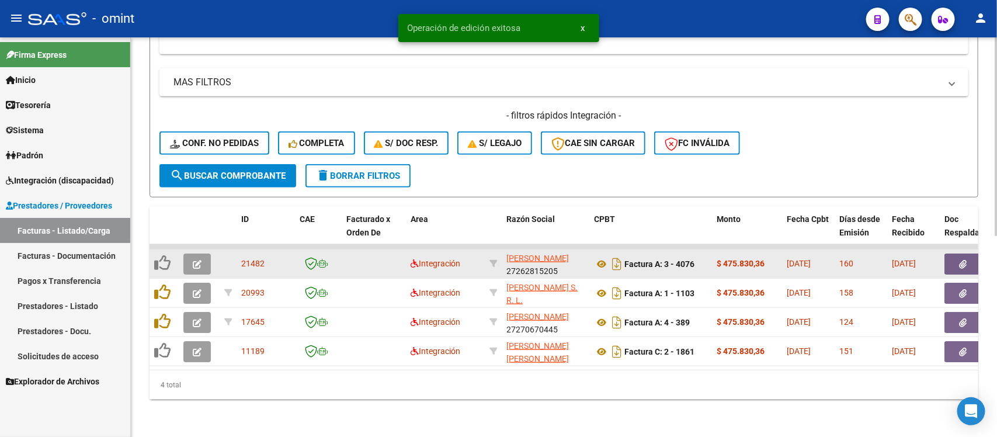
click at [190, 253] on button "button" at bounding box center [196, 263] width 27 height 21
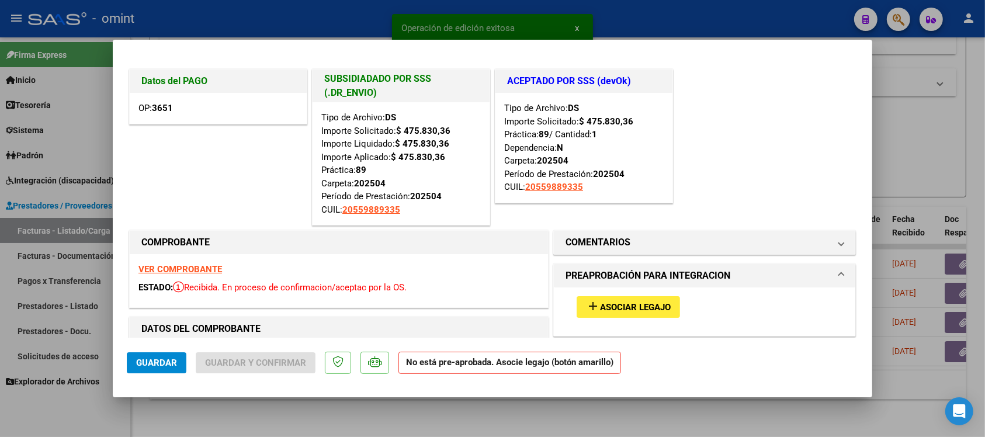
click at [229, 16] on div at bounding box center [492, 218] width 985 height 437
type input "$ 0,00"
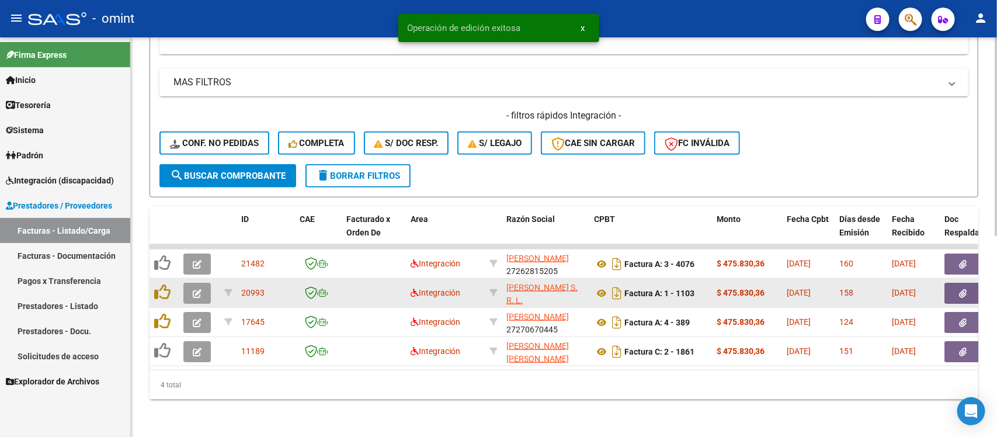
click at [204, 287] on button "button" at bounding box center [196, 293] width 27 height 21
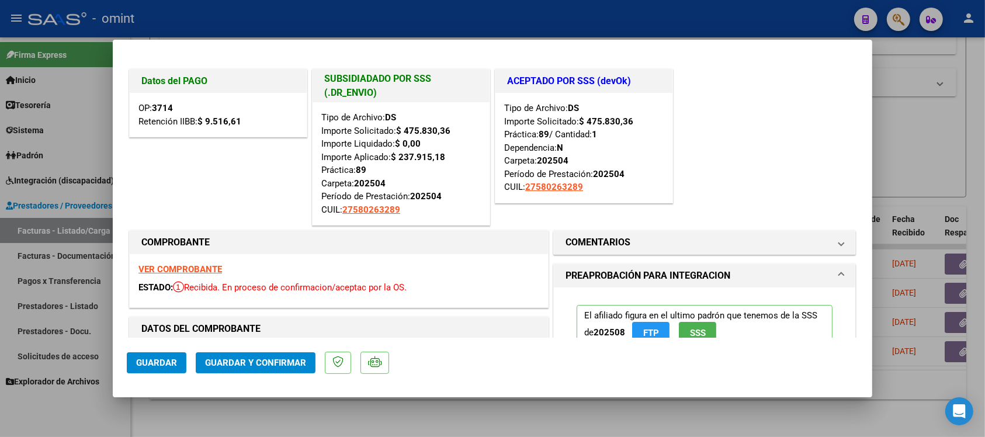
click at [266, 15] on div at bounding box center [492, 218] width 985 height 437
type input "$ 0,00"
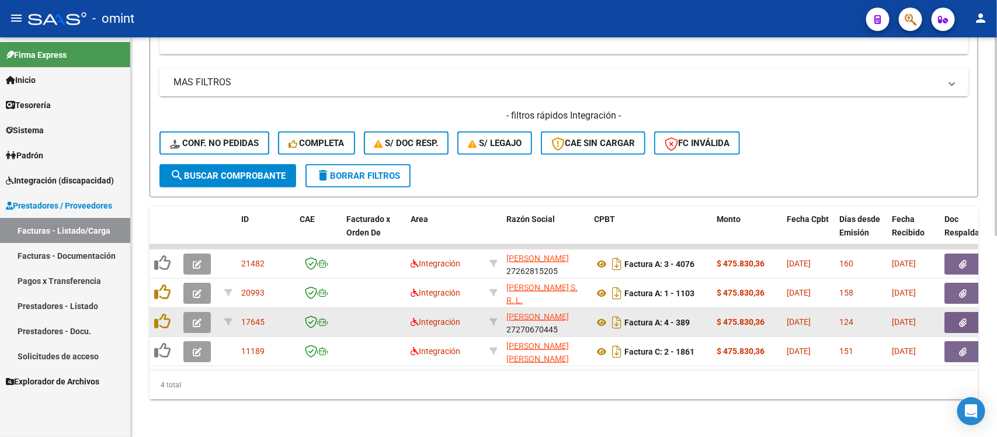
click at [194, 312] on button "button" at bounding box center [196, 322] width 27 height 21
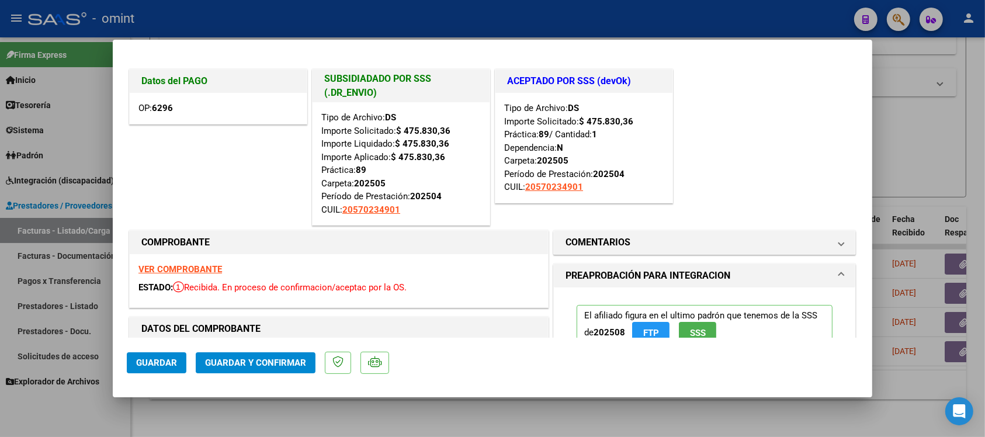
drag, startPoint x: 214, startPoint y: 16, endPoint x: 230, endPoint y: 51, distance: 38.4
click at [214, 16] on div at bounding box center [492, 218] width 985 height 437
type input "$ 0,00"
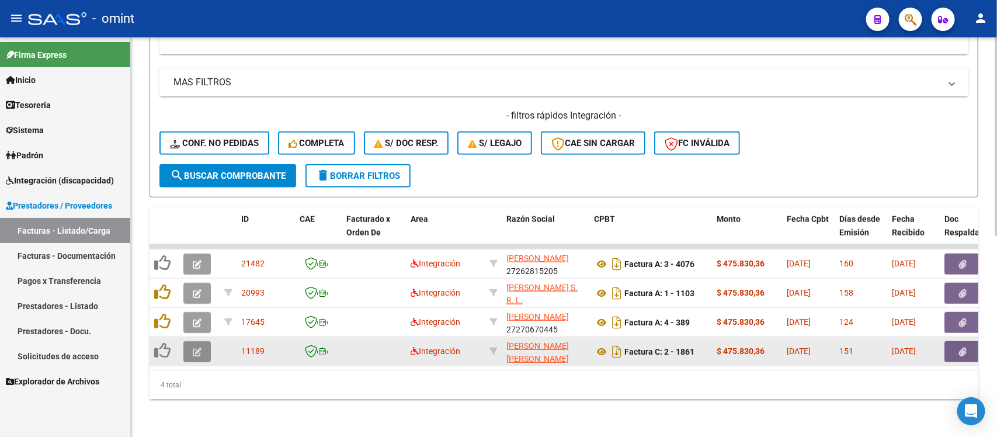
click at [203, 343] on button "button" at bounding box center [196, 351] width 27 height 21
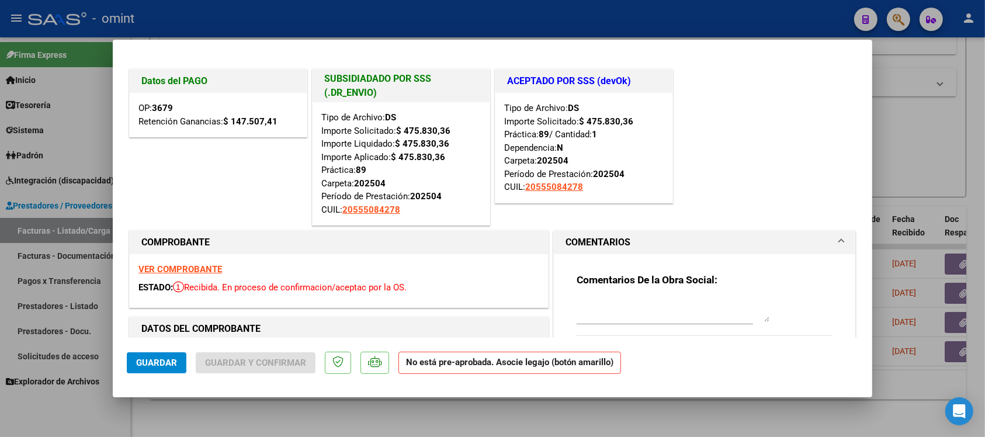
click at [241, 16] on div at bounding box center [492, 218] width 985 height 437
type input "$ 0,00"
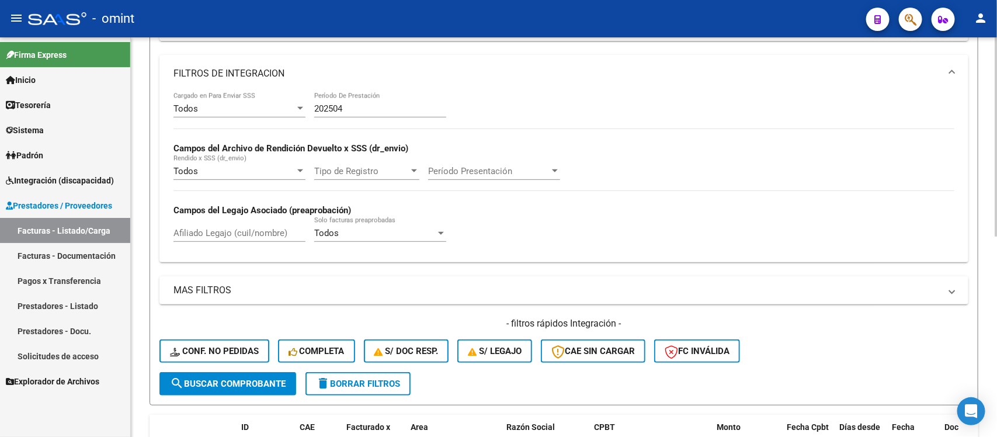
scroll to position [185, 0]
click at [355, 114] on div "202504 Período De Prestación" at bounding box center [380, 111] width 132 height 36
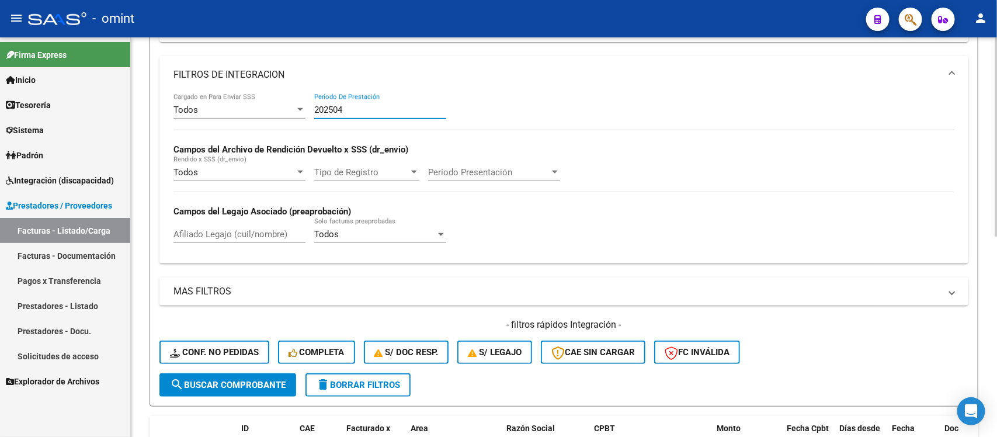
click at [351, 109] on input "202504" at bounding box center [380, 110] width 132 height 11
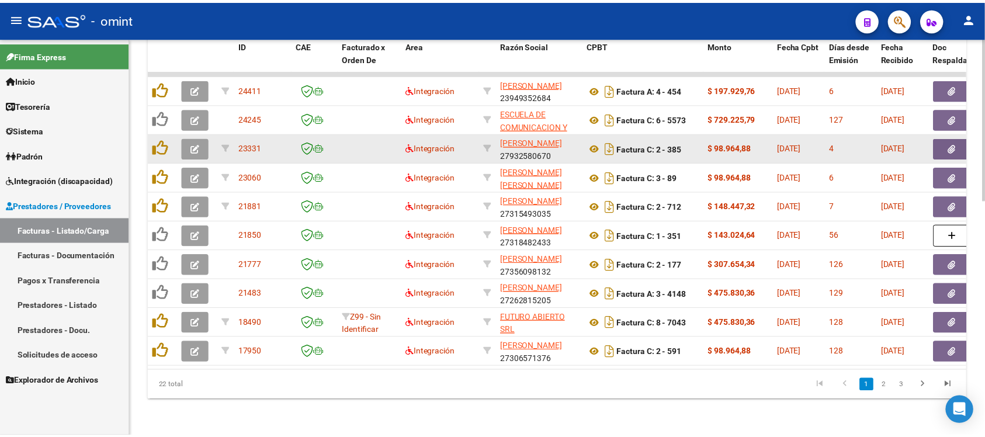
scroll to position [579, 0]
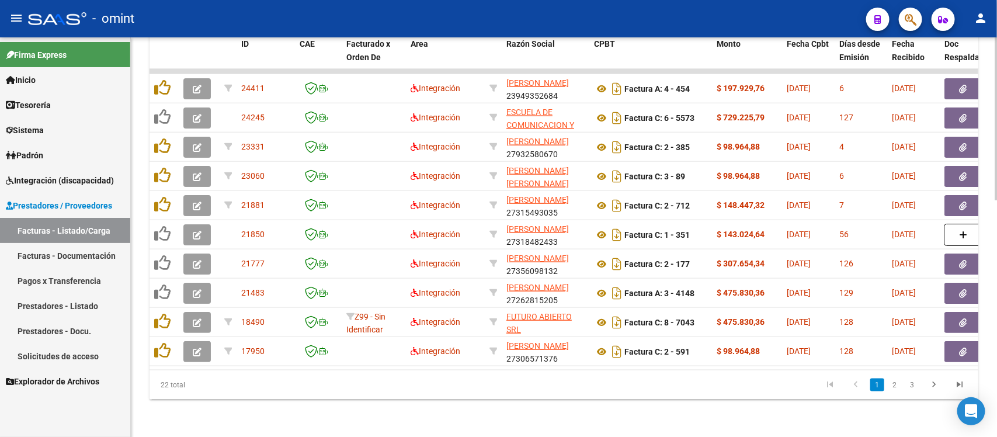
type input "202505"
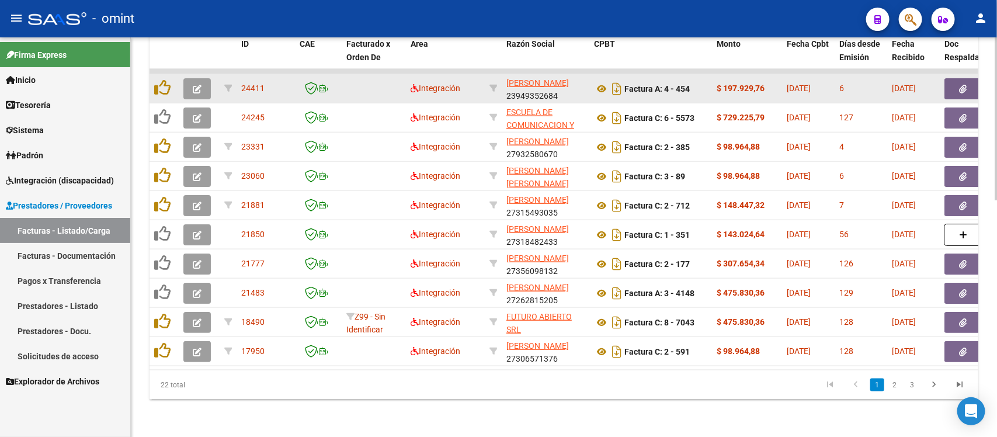
click at [185, 79] on button "button" at bounding box center [196, 88] width 27 height 21
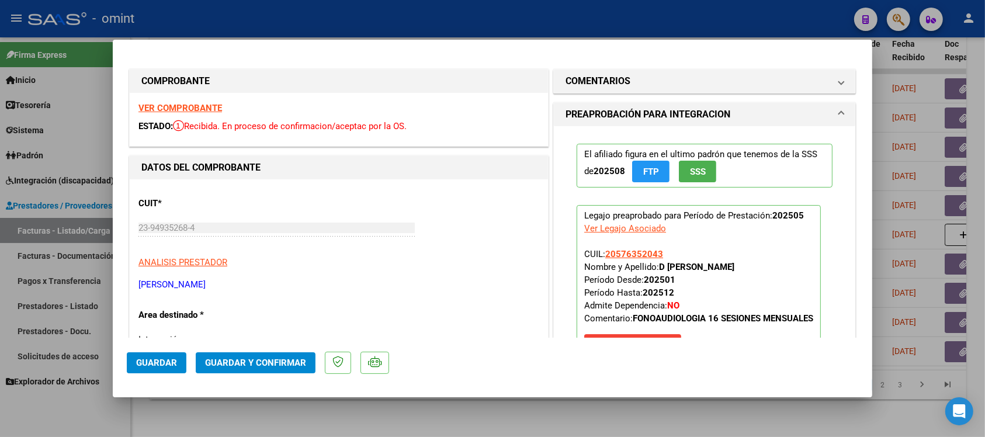
click at [210, 105] on strong "VER COMPROBANTE" at bounding box center [180, 108] width 84 height 11
click at [605, 74] on h1 "COMENTARIOS" at bounding box center [597, 81] width 65 height 14
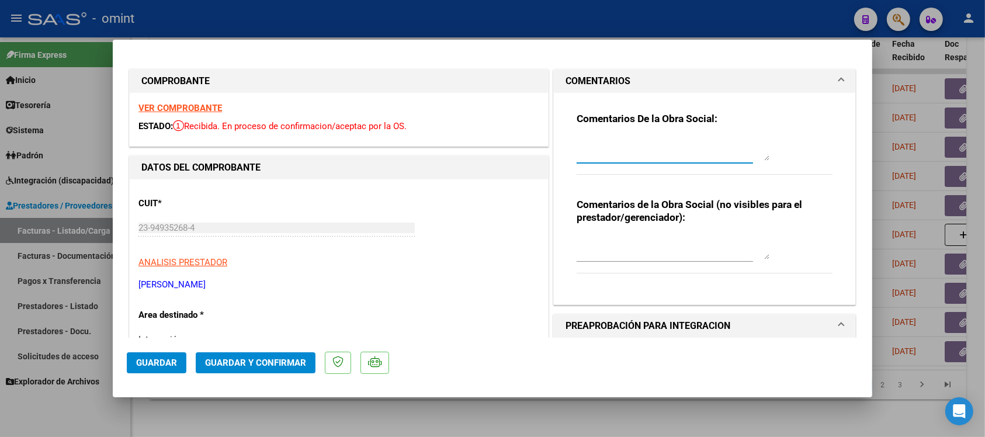
click at [623, 158] on textarea at bounding box center [672, 148] width 193 height 23
paste textarea "Fuera del periodo de presentación para el mecanismo de integración. Por favor c…"
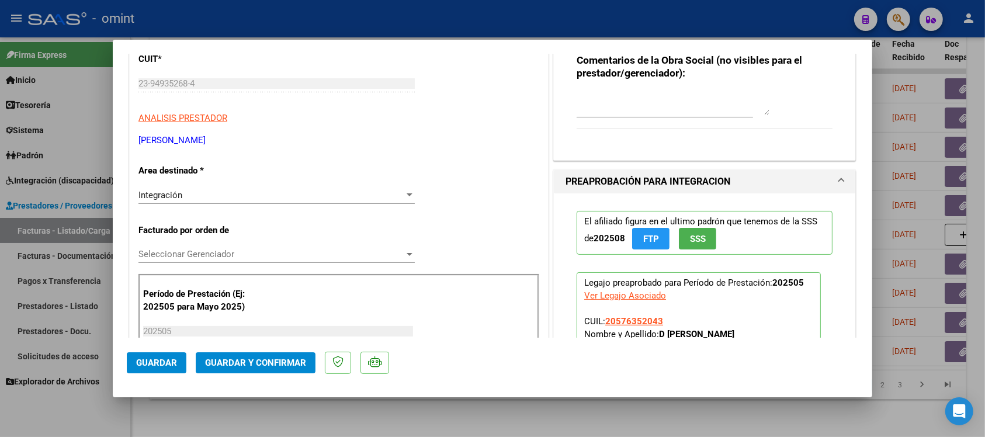
scroll to position [219, 0]
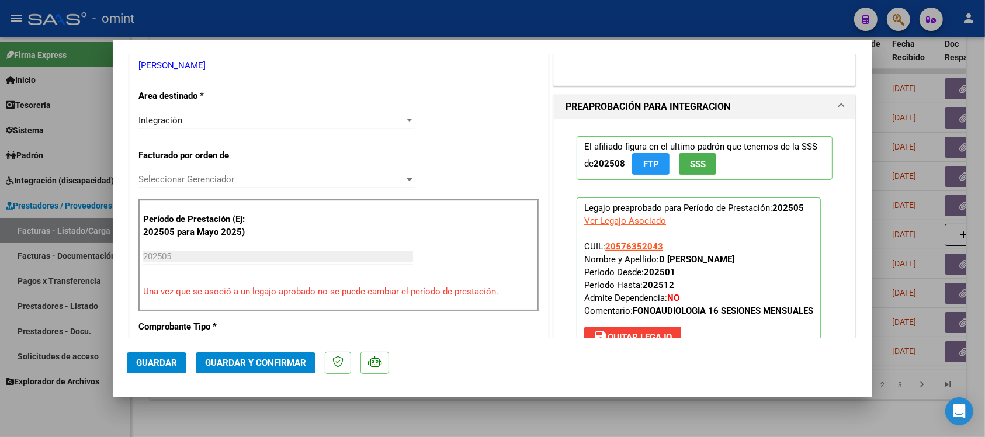
type textarea "Fuera del periodo de presentación para el mecanismo de integración. Por favor c…"
click at [209, 115] on div "Integración" at bounding box center [271, 120] width 266 height 11
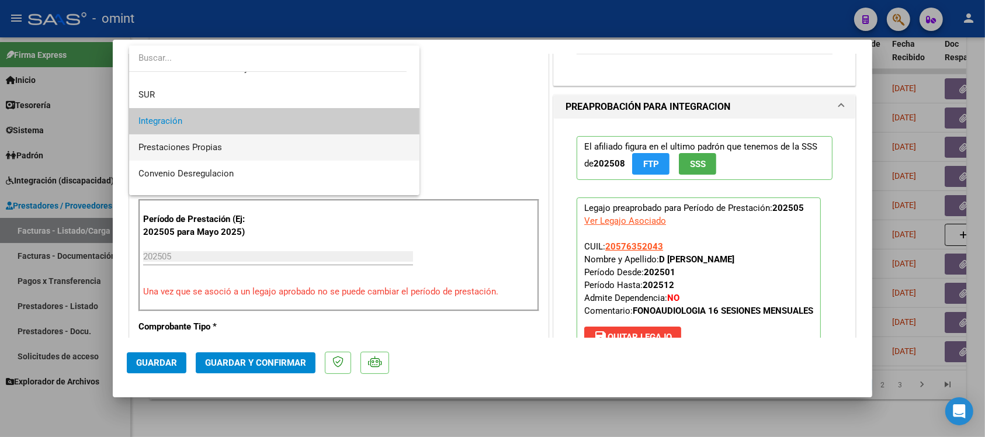
scroll to position [113, 0]
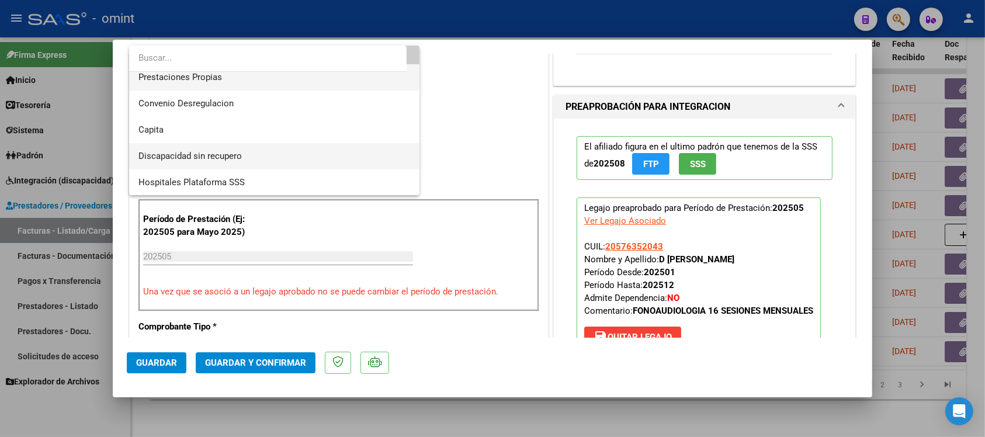
click at [238, 158] on span "Discapacidad sin recupero" at bounding box center [189, 156] width 103 height 11
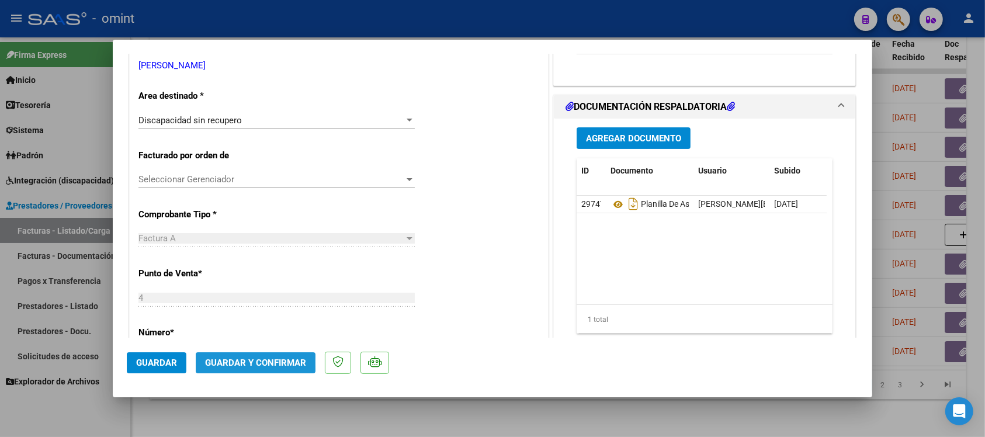
click at [215, 362] on span "Guardar y Confirmar" at bounding box center [255, 362] width 101 height 11
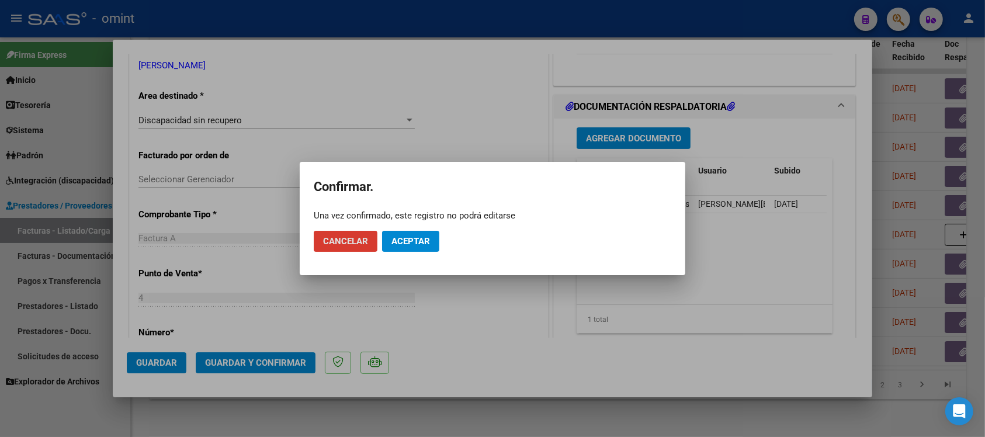
click at [419, 242] on span "Aceptar" at bounding box center [410, 241] width 39 height 11
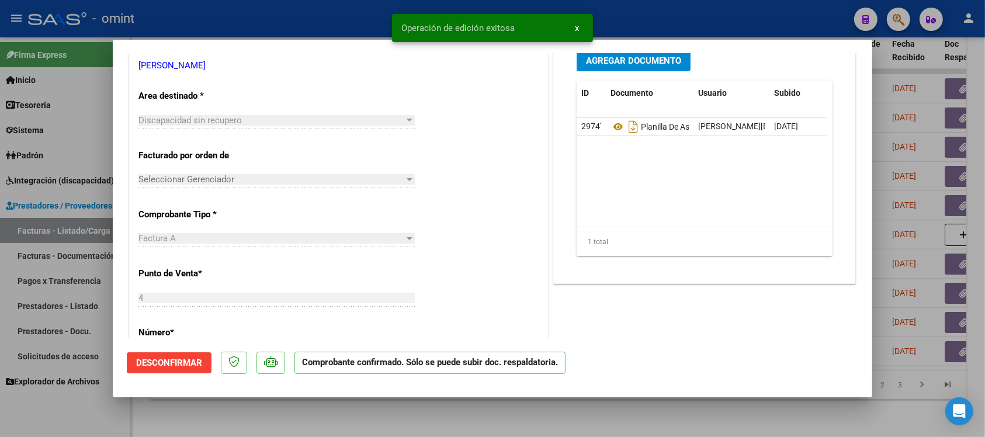
click at [270, 22] on div at bounding box center [492, 218] width 985 height 437
type input "$ 0,00"
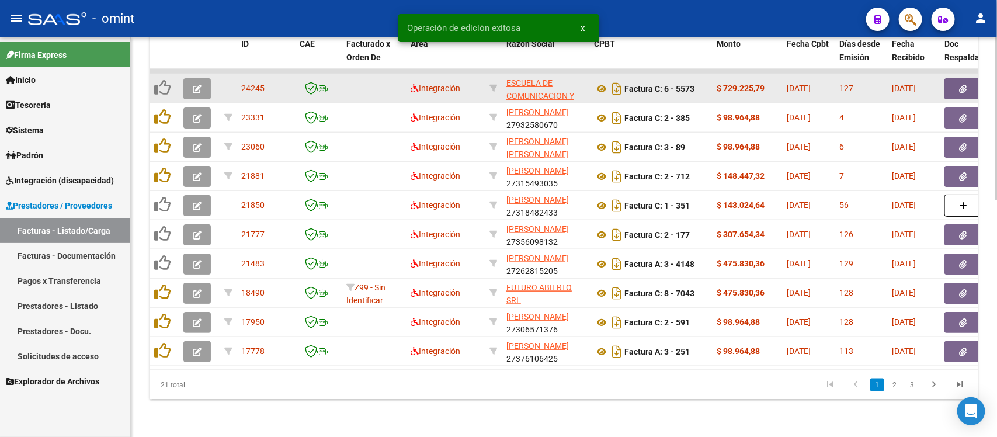
click at [184, 85] on button "button" at bounding box center [196, 88] width 27 height 21
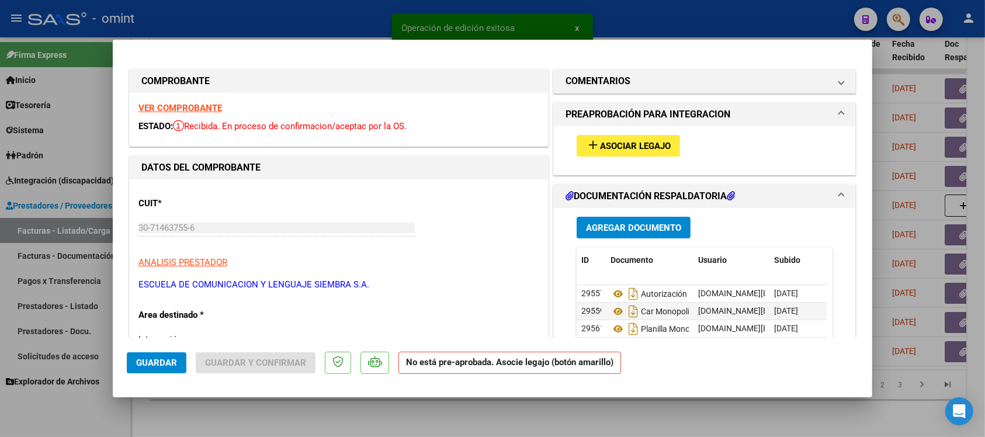
click at [193, 104] on strong "VER COMPROBANTE" at bounding box center [180, 108] width 84 height 11
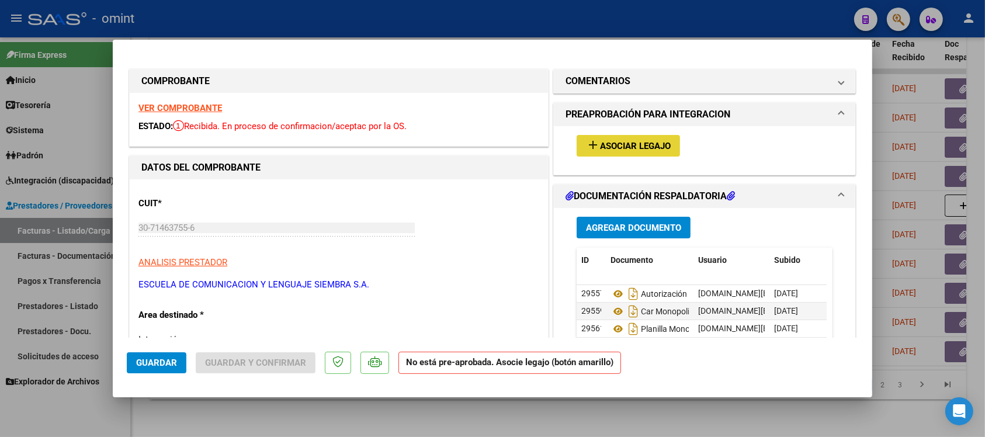
click at [644, 152] on button "add Asociar Legajo" at bounding box center [627, 146] width 103 height 22
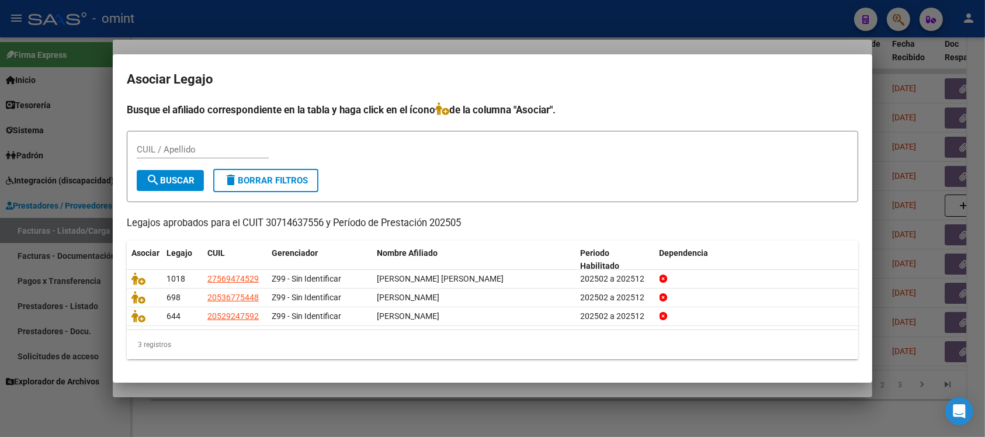
click at [401, 9] on div at bounding box center [492, 218] width 985 height 437
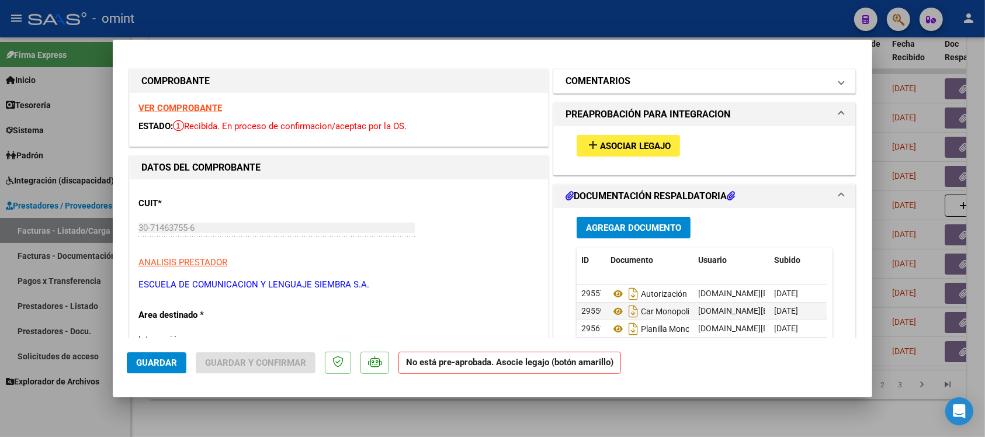
click at [644, 79] on mat-panel-title "COMENTARIOS" at bounding box center [697, 81] width 264 height 14
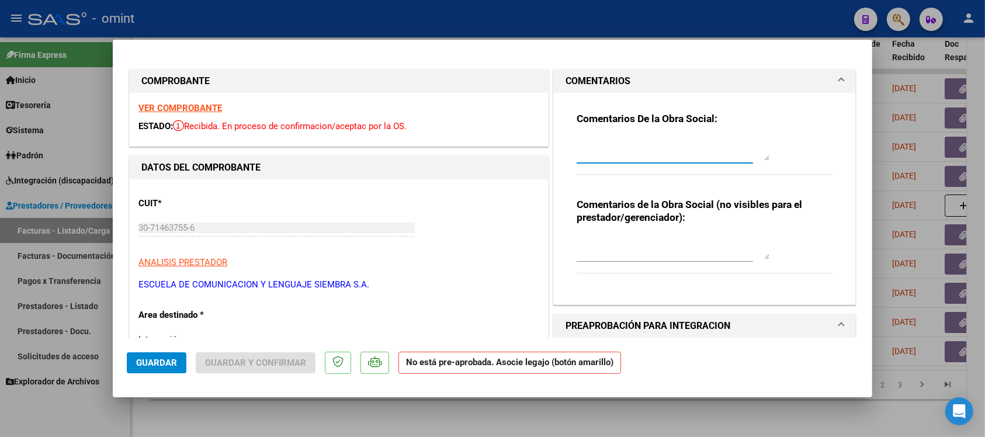
click at [628, 152] on textarea at bounding box center [672, 148] width 193 height 23
paste textarea "Fuera del periodo de presentación para el mecanismo de integración. Por favor c…"
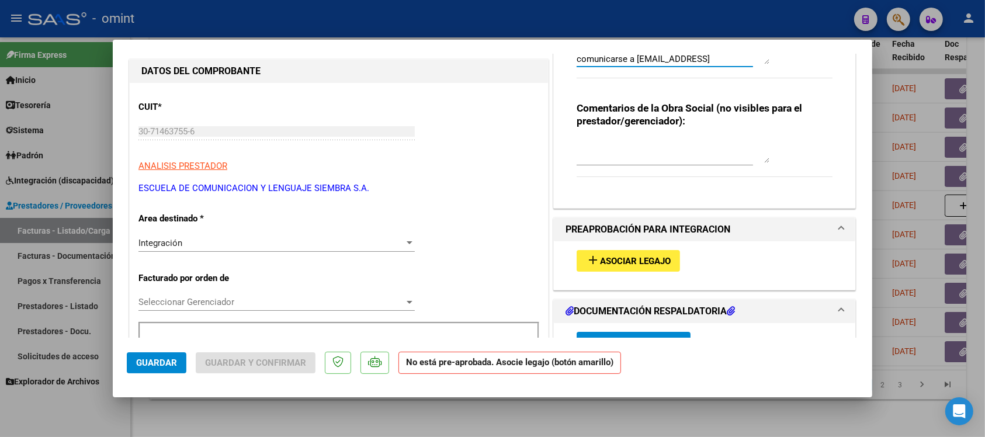
scroll to position [219, 0]
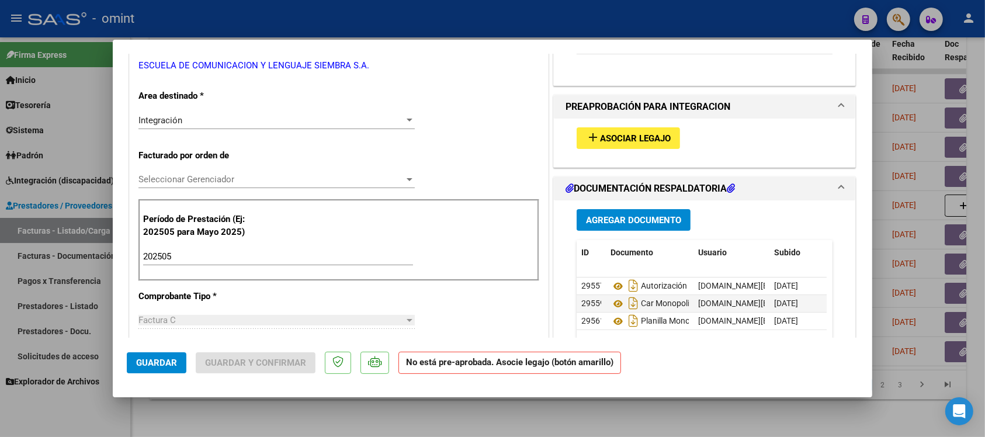
type textarea "Fuera del periodo de presentación para el mecanismo de integración. Por favor c…"
click at [204, 120] on div "Integración" at bounding box center [271, 120] width 266 height 11
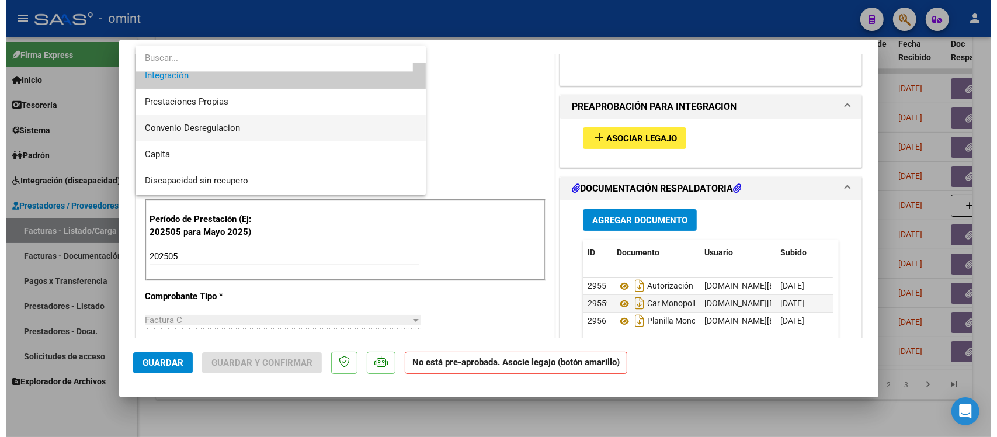
scroll to position [113, 0]
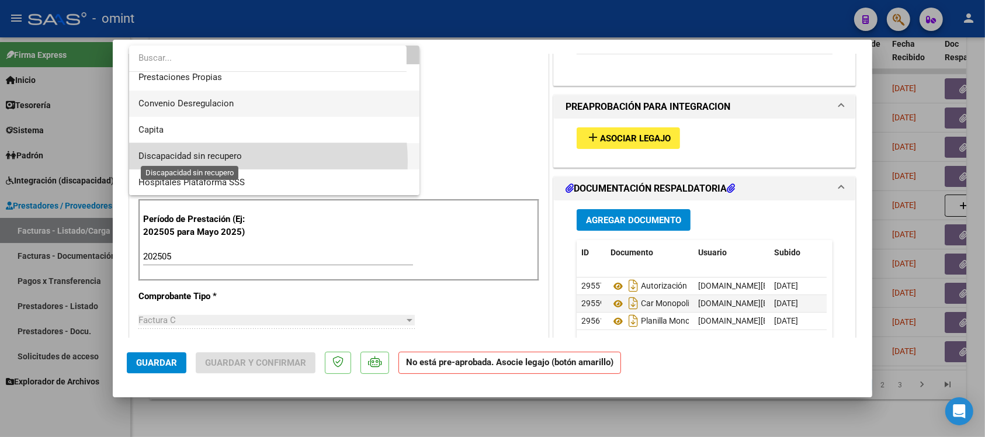
click at [229, 161] on span "Discapacidad sin recupero" at bounding box center [189, 156] width 103 height 11
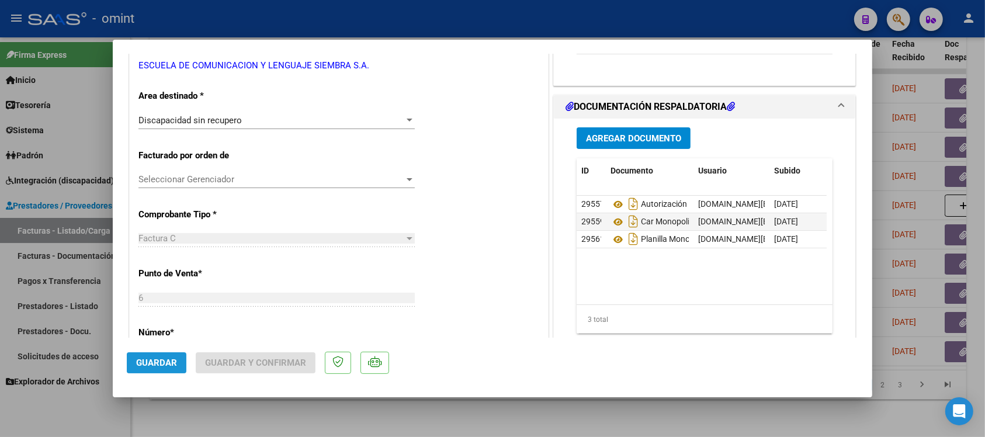
click at [165, 361] on span "Guardar" at bounding box center [156, 362] width 41 height 11
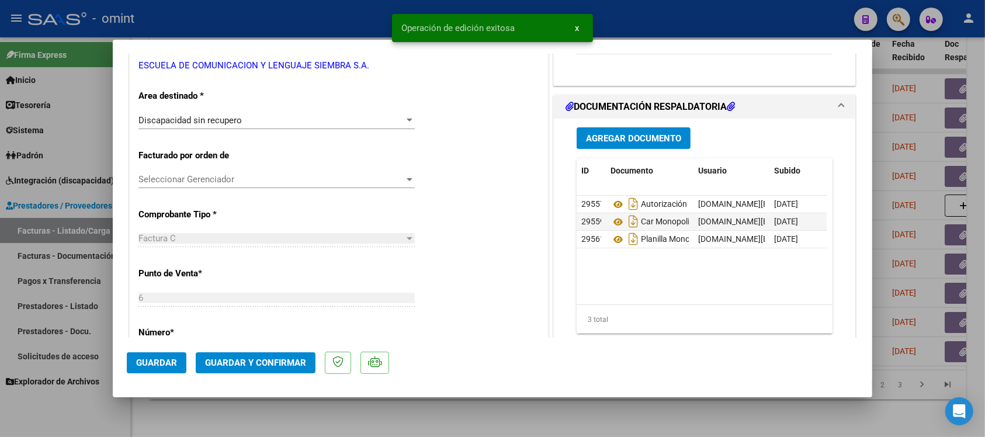
click at [299, 16] on div at bounding box center [492, 218] width 985 height 437
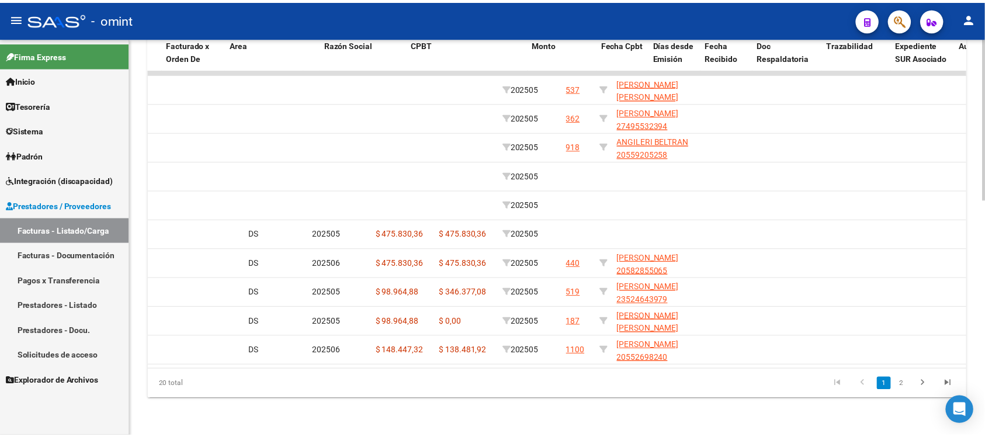
scroll to position [0, 0]
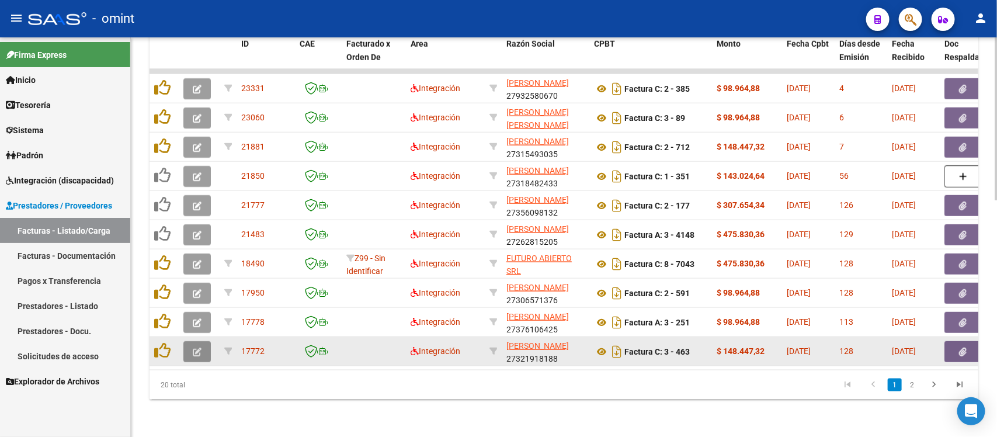
click at [199, 346] on span "button" at bounding box center [197, 351] width 9 height 11
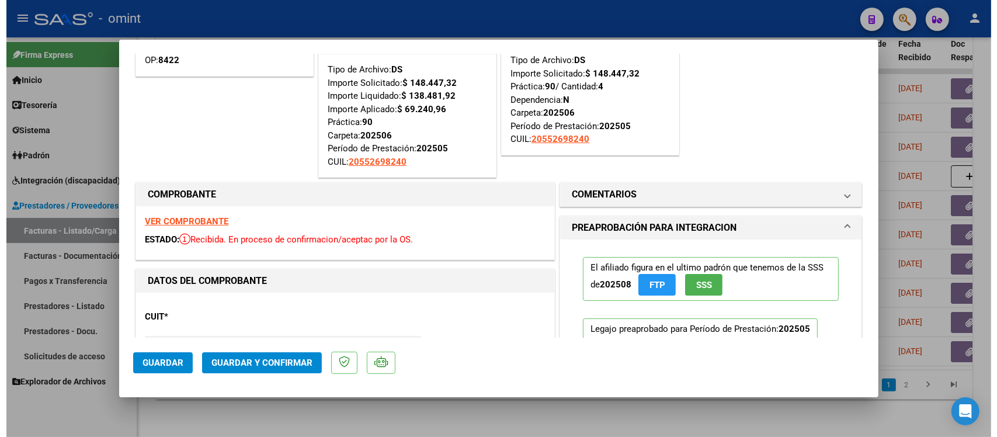
scroll to position [73, 0]
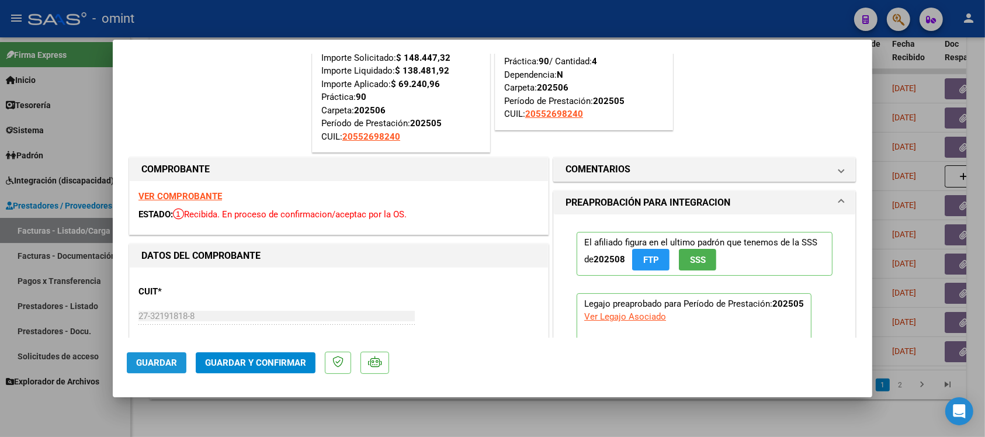
click at [175, 360] on span "Guardar" at bounding box center [156, 362] width 41 height 11
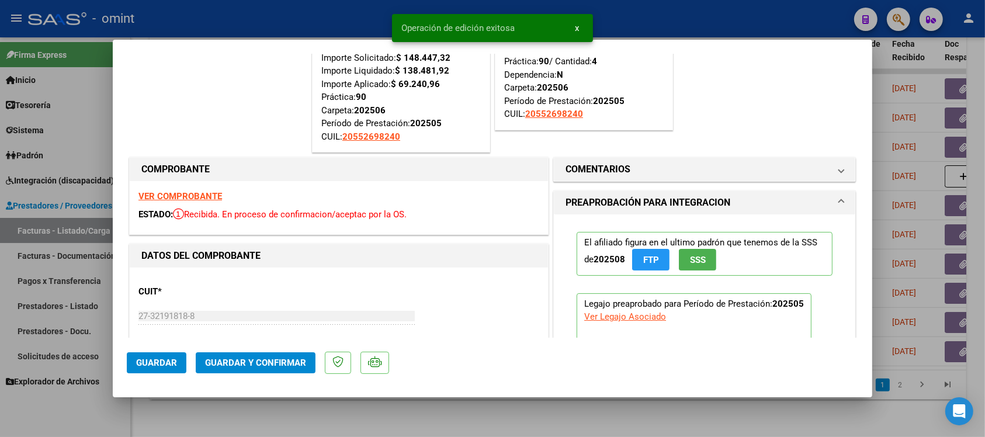
click at [281, 24] on div at bounding box center [492, 218] width 985 height 437
type input "$ 0,00"
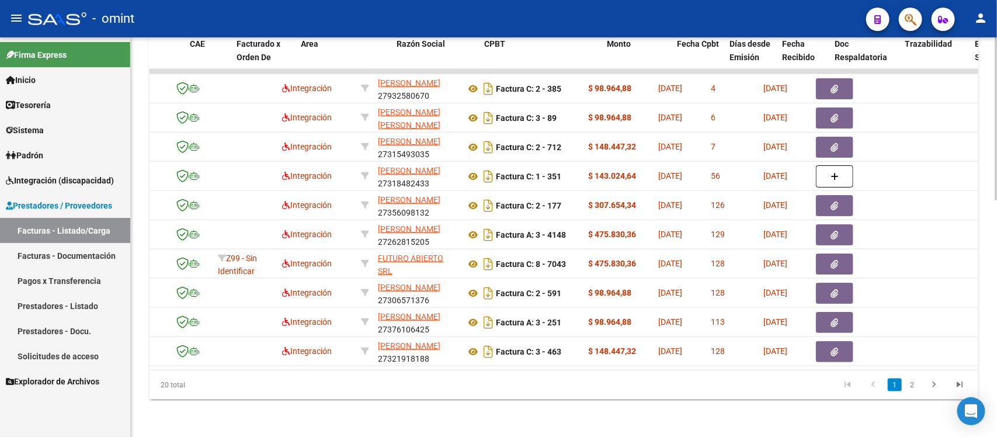
scroll to position [0, 0]
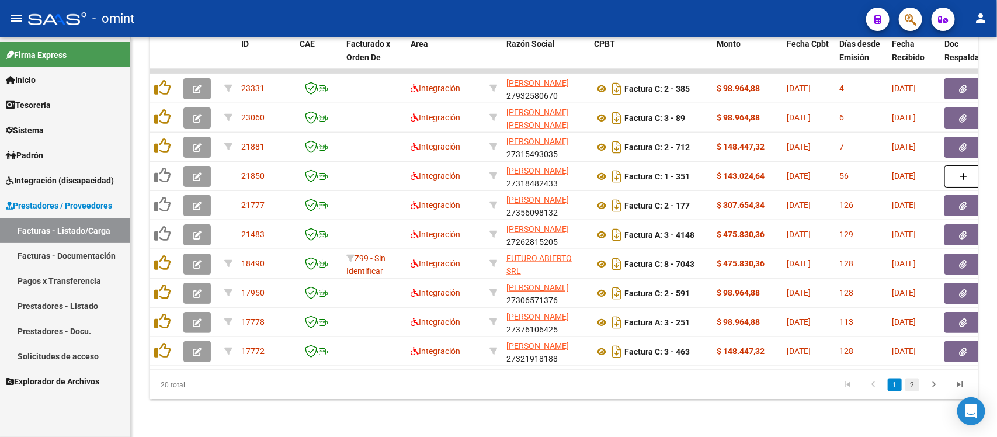
click at [909, 390] on link "2" at bounding box center [912, 384] width 14 height 13
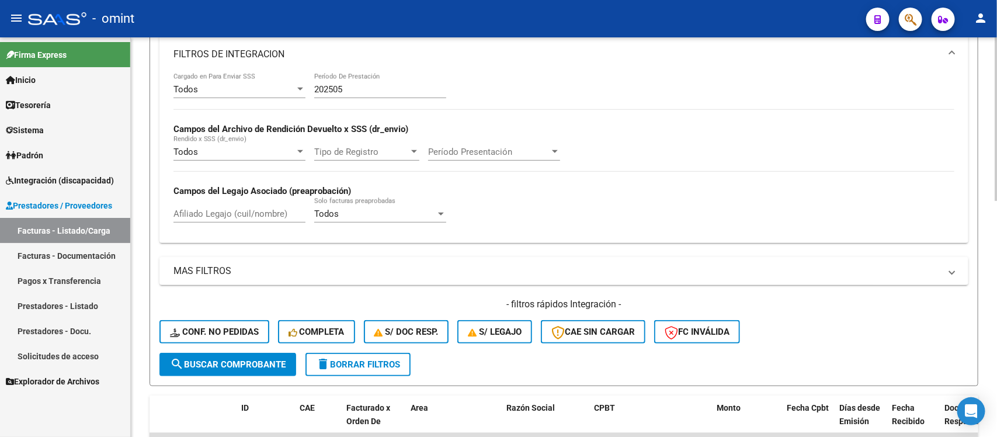
scroll to position [287, 0]
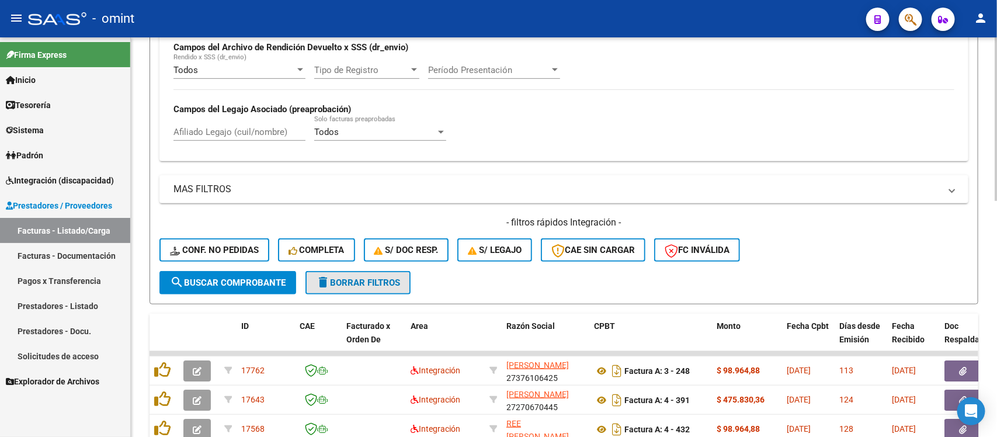
click at [355, 277] on span "delete Borrar Filtros" at bounding box center [358, 282] width 84 height 11
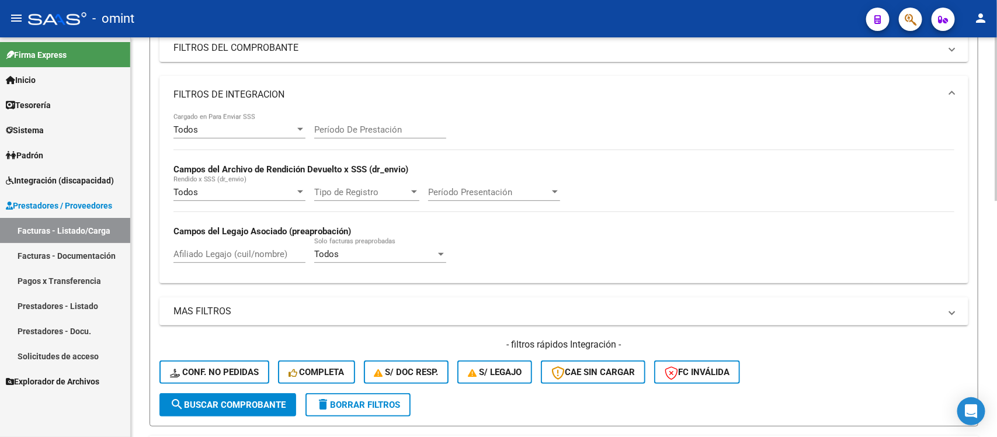
scroll to position [68, 0]
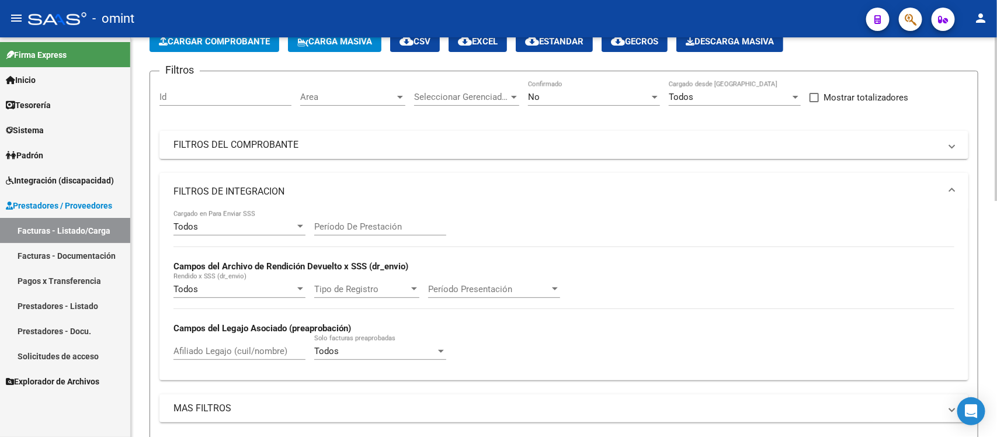
click at [273, 192] on mat-panel-title "FILTROS DE INTEGRACION" at bounding box center [556, 191] width 767 height 13
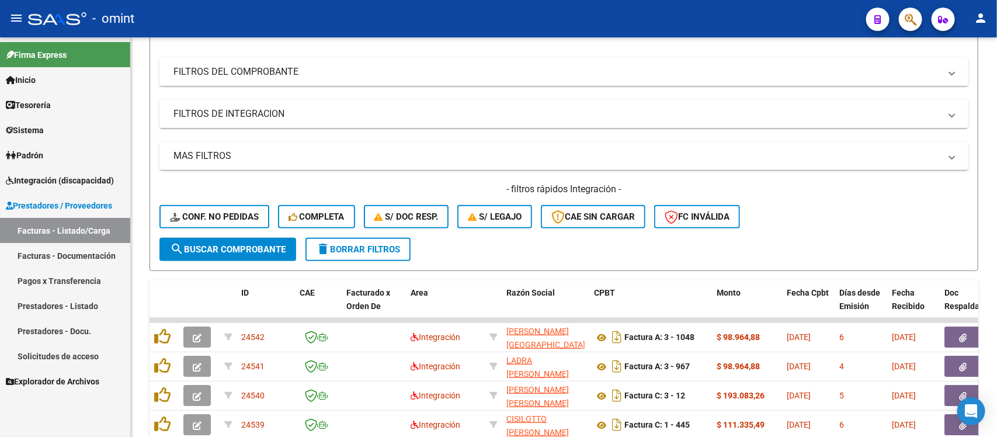
scroll to position [0, 0]
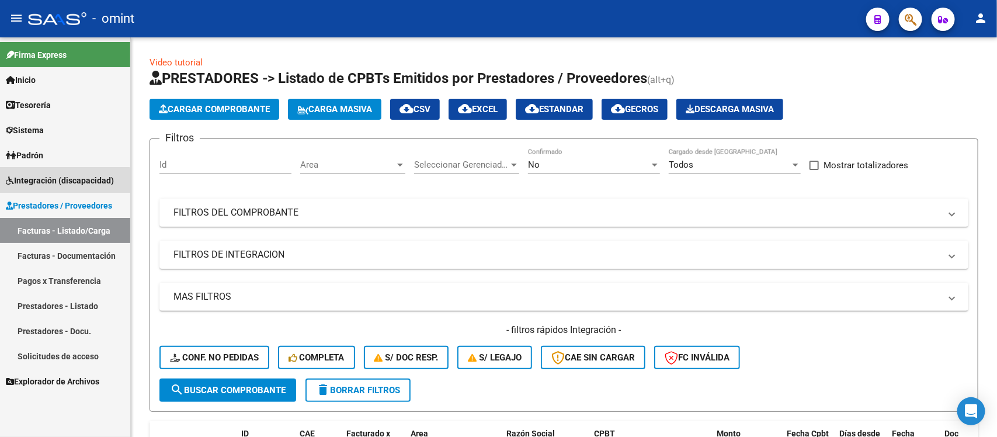
click at [50, 186] on span "Integración (discapacidad)" at bounding box center [60, 180] width 108 height 13
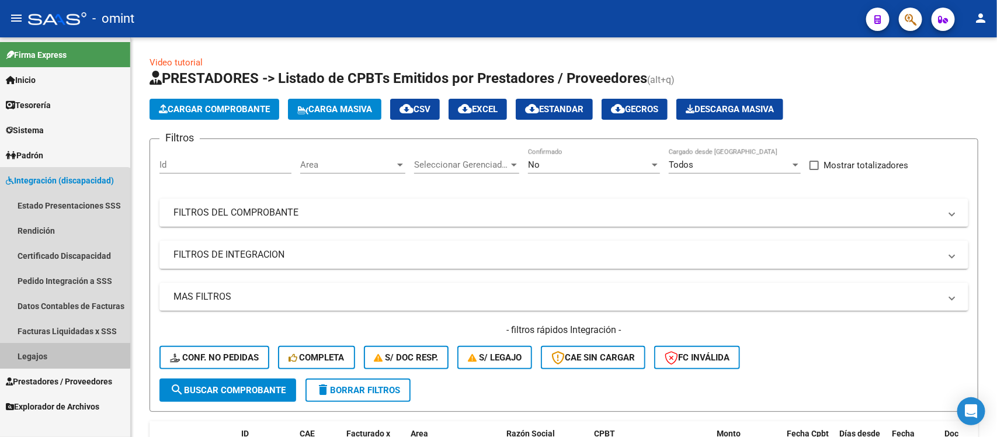
click at [50, 345] on link "Legajos" at bounding box center [65, 355] width 130 height 25
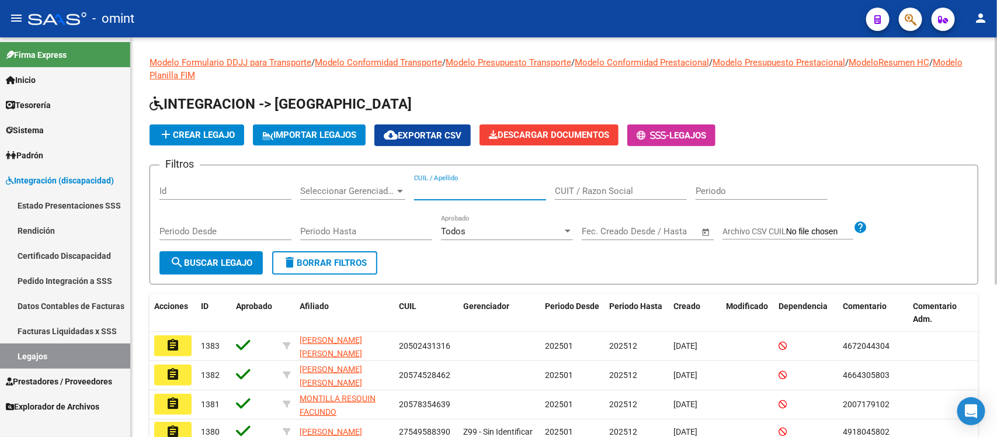
click at [472, 193] on input "CUIL / Apellido" at bounding box center [480, 191] width 132 height 11
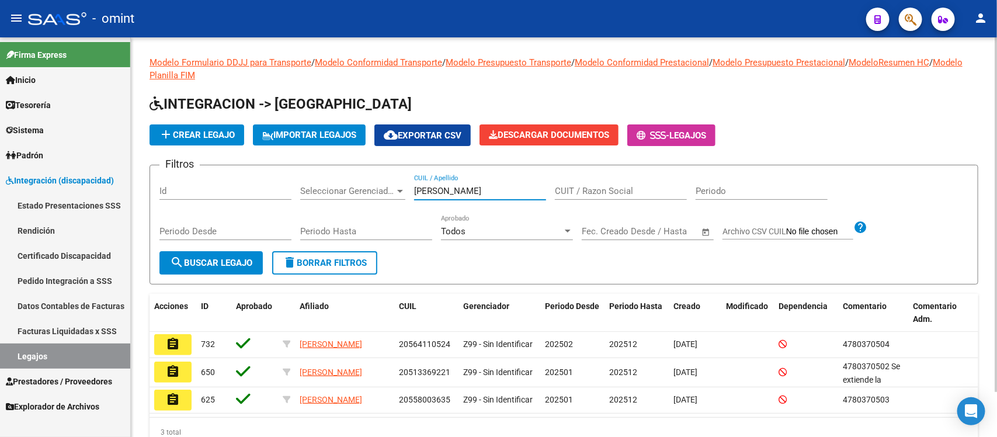
type input "[PERSON_NAME]"
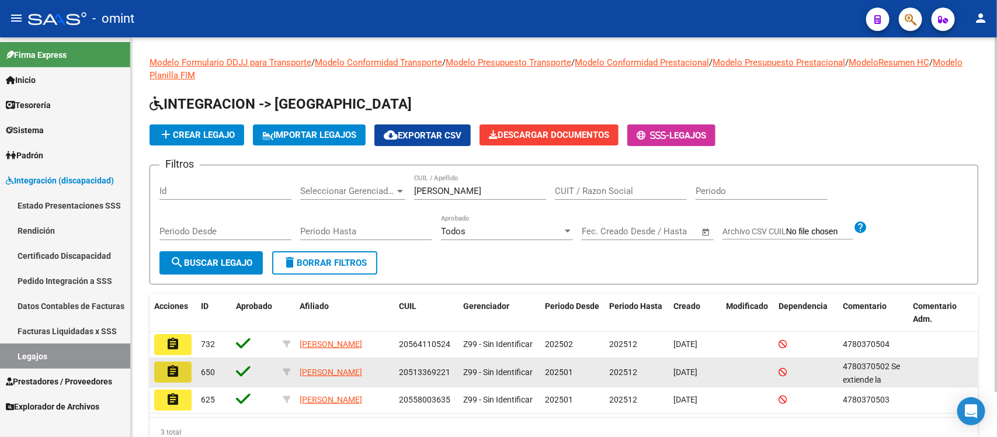
click at [162, 378] on button "assignment" at bounding box center [172, 372] width 37 height 21
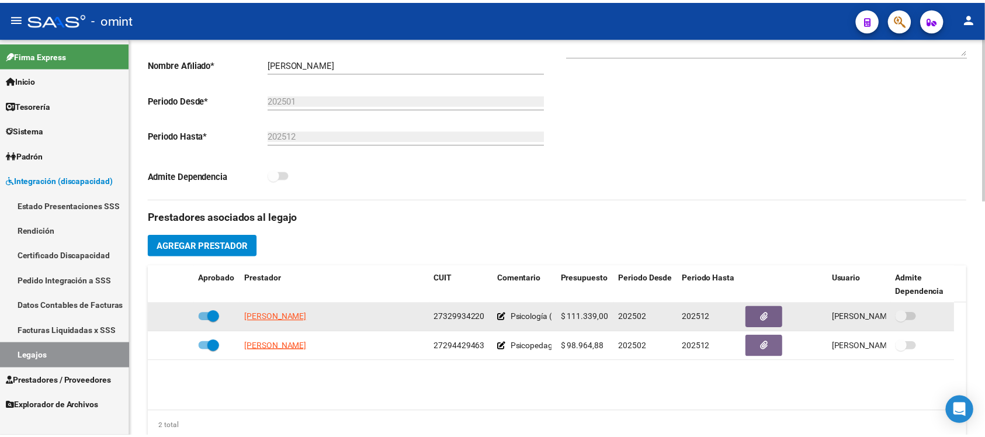
scroll to position [292, 0]
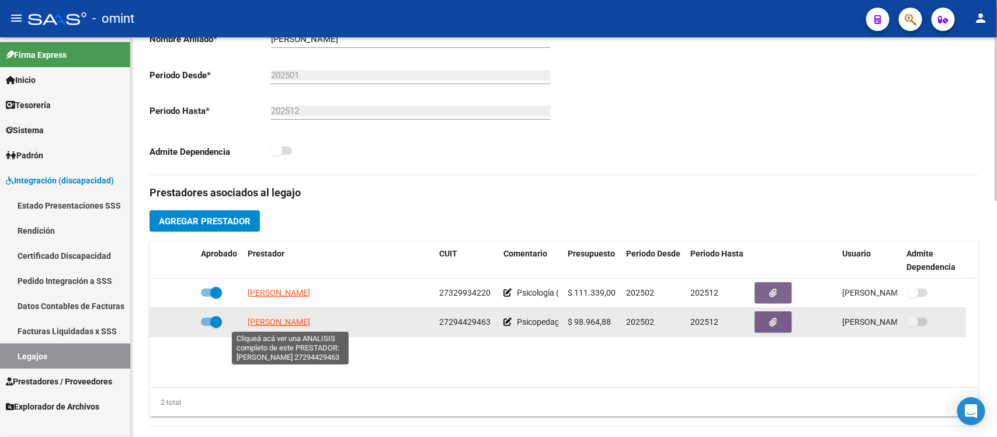
click at [280, 321] on span "[PERSON_NAME]" at bounding box center [279, 321] width 62 height 9
type textarea "27294429463"
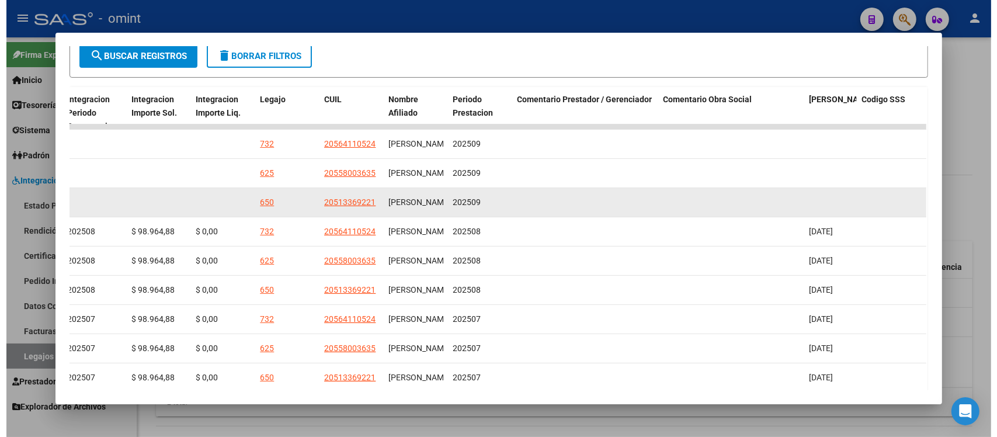
scroll to position [240, 0]
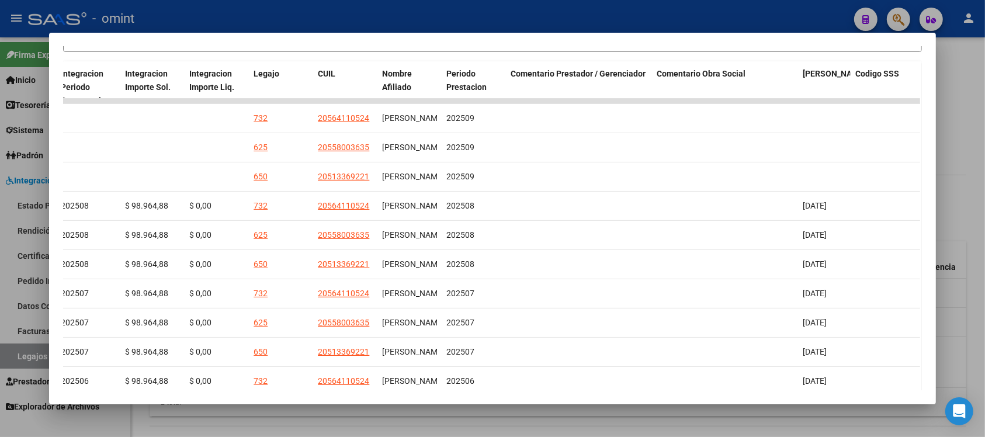
click at [725, 21] on div at bounding box center [492, 218] width 985 height 437
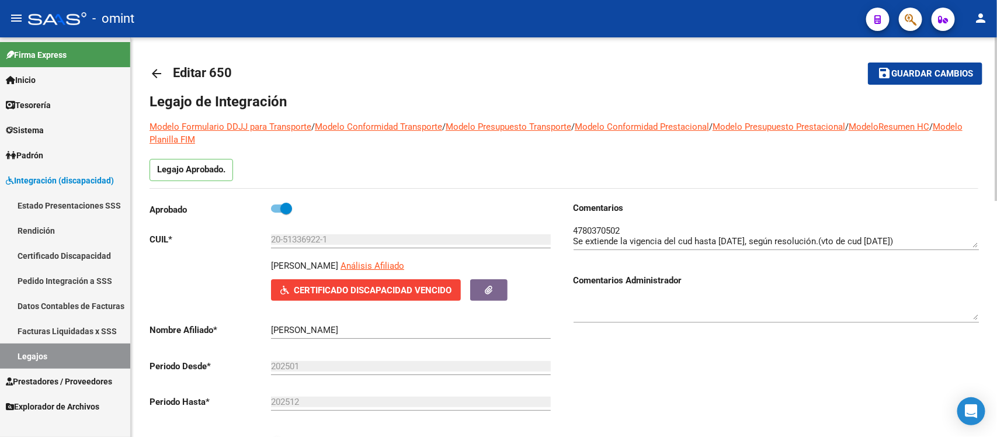
scroll to position [0, 0]
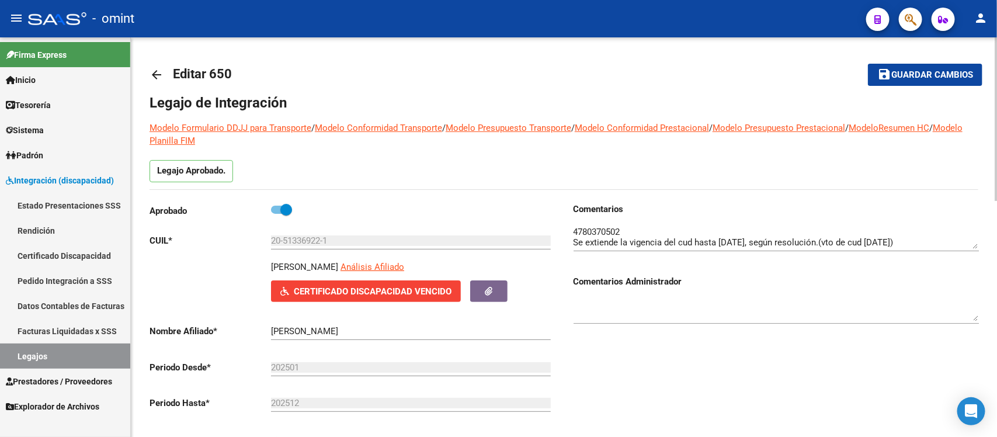
click at [154, 77] on mat-icon "arrow_back" at bounding box center [157, 75] width 14 height 14
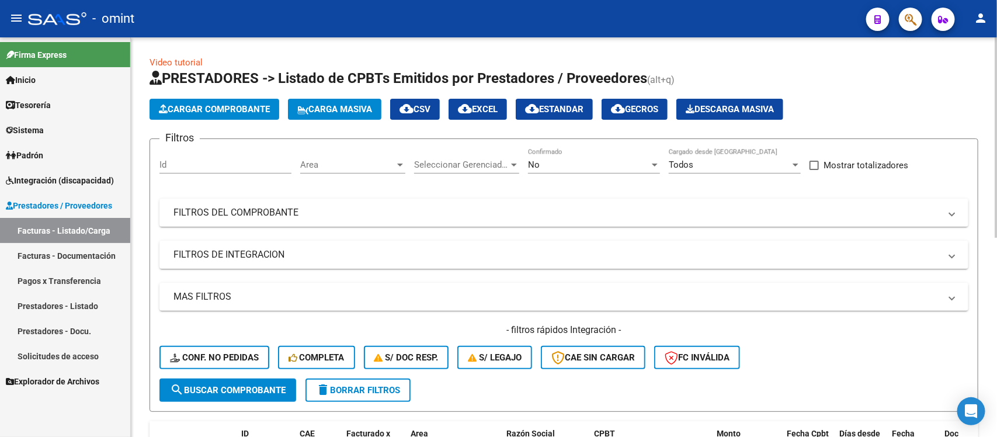
scroll to position [219, 0]
